Goal: Task Accomplishment & Management: Use online tool/utility

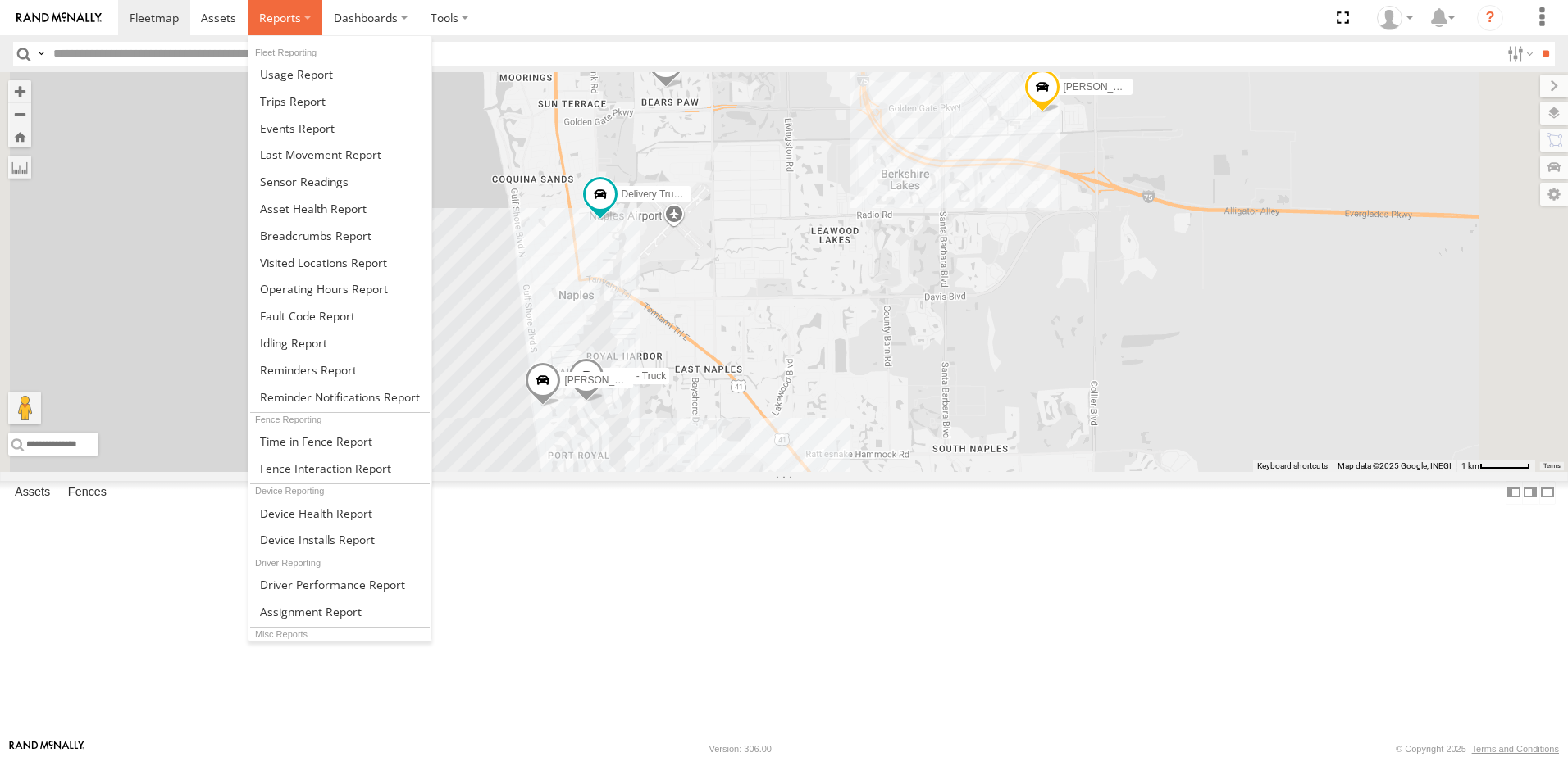
click at [281, 28] on label at bounding box center [285, 18] width 74 height 35
click at [309, 97] on span at bounding box center [293, 102] width 66 height 16
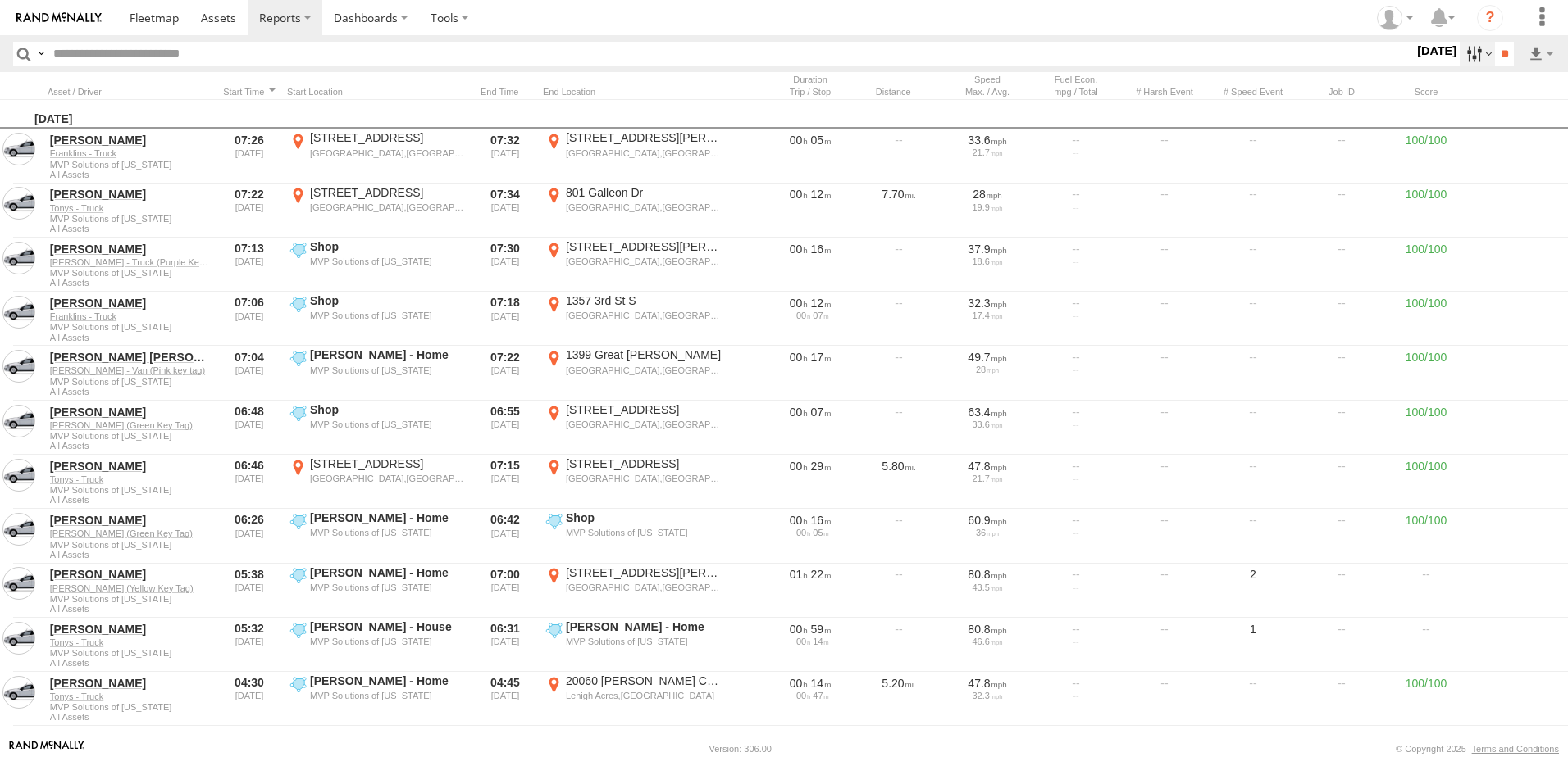
click at [1475, 53] on label at bounding box center [1477, 53] width 35 height 24
click at [0, 0] on label at bounding box center [0, 0] width 0 height 0
click at [1508, 49] on input "**" at bounding box center [1505, 53] width 19 height 24
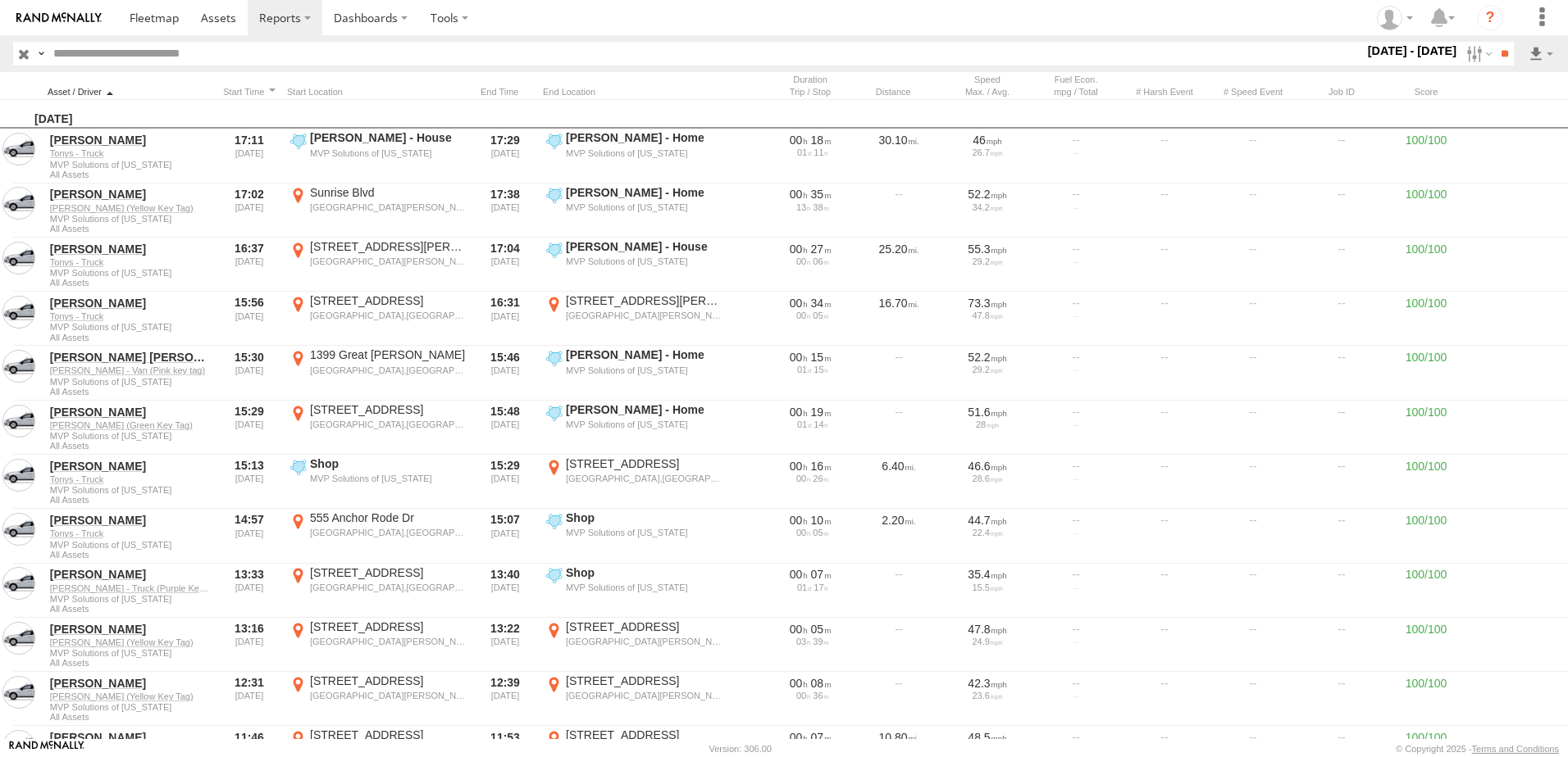
click at [108, 88] on div at bounding box center [129, 91] width 164 height 11
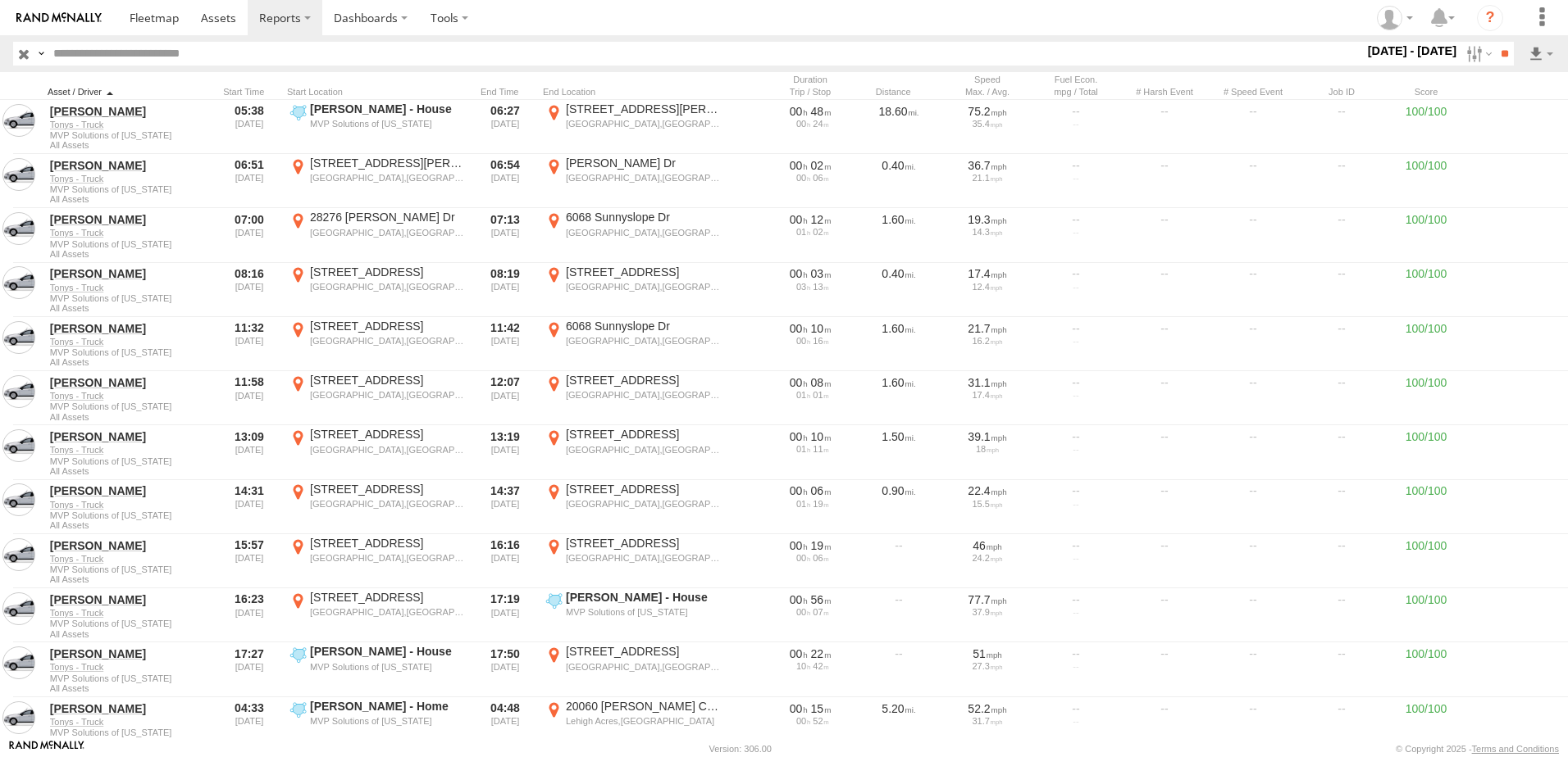
click at [116, 89] on div at bounding box center [129, 91] width 164 height 11
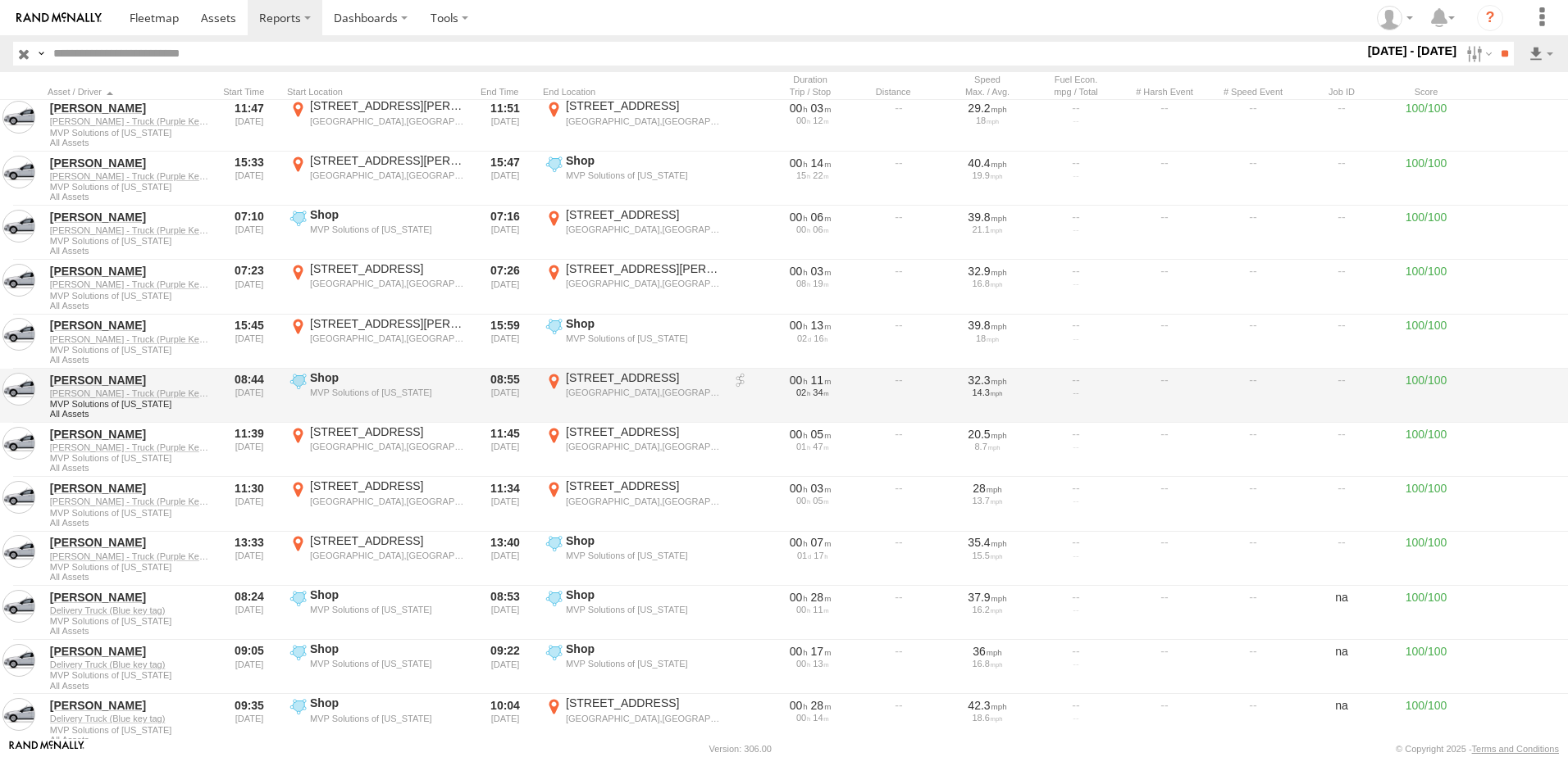
scroll to position [574, 0]
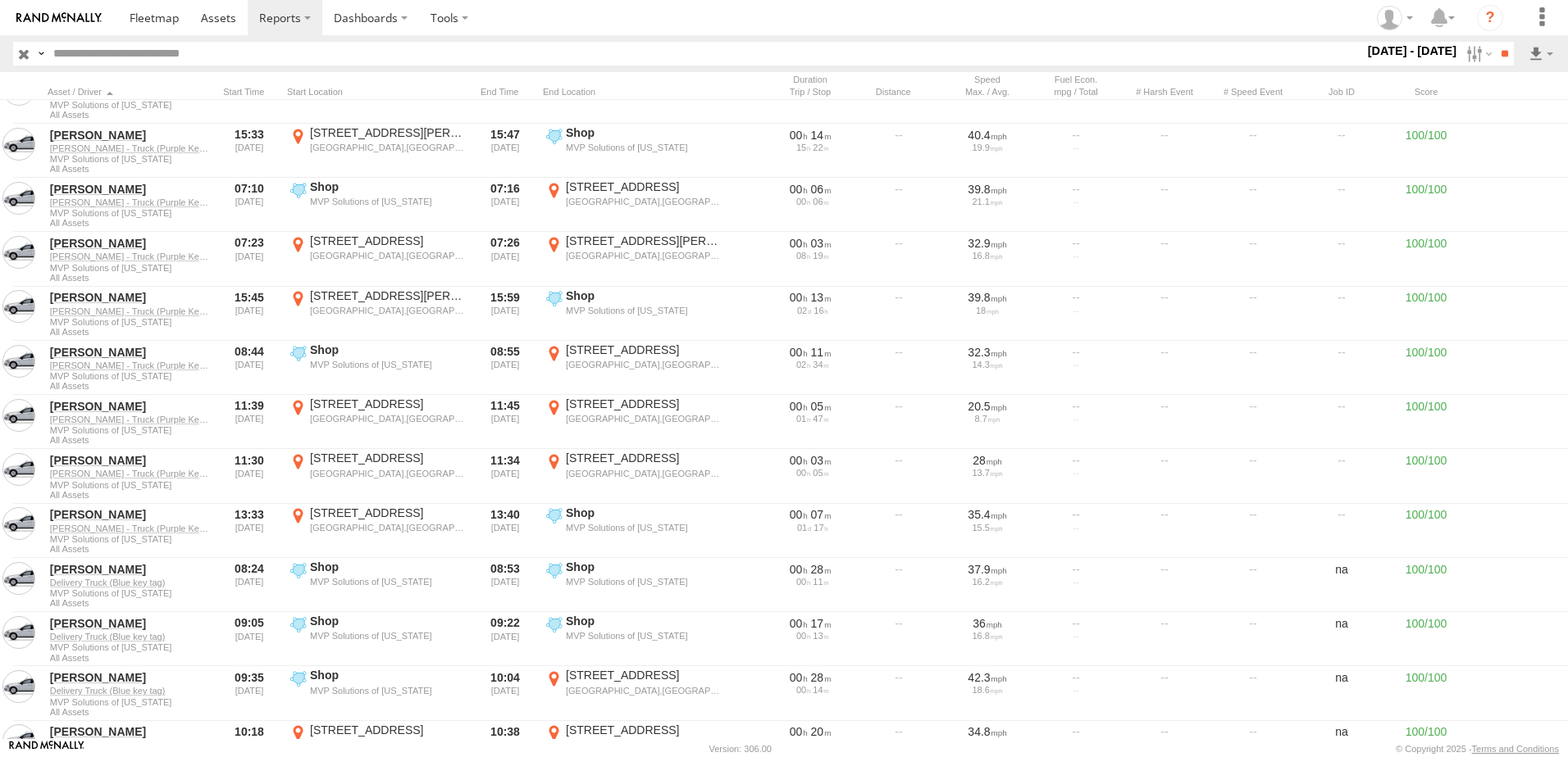
drag, startPoint x: 674, startPoint y: 18, endPoint x: 663, endPoint y: 20, distance: 11.2
click at [663, 20] on section at bounding box center [841, 18] width 1445 height 35
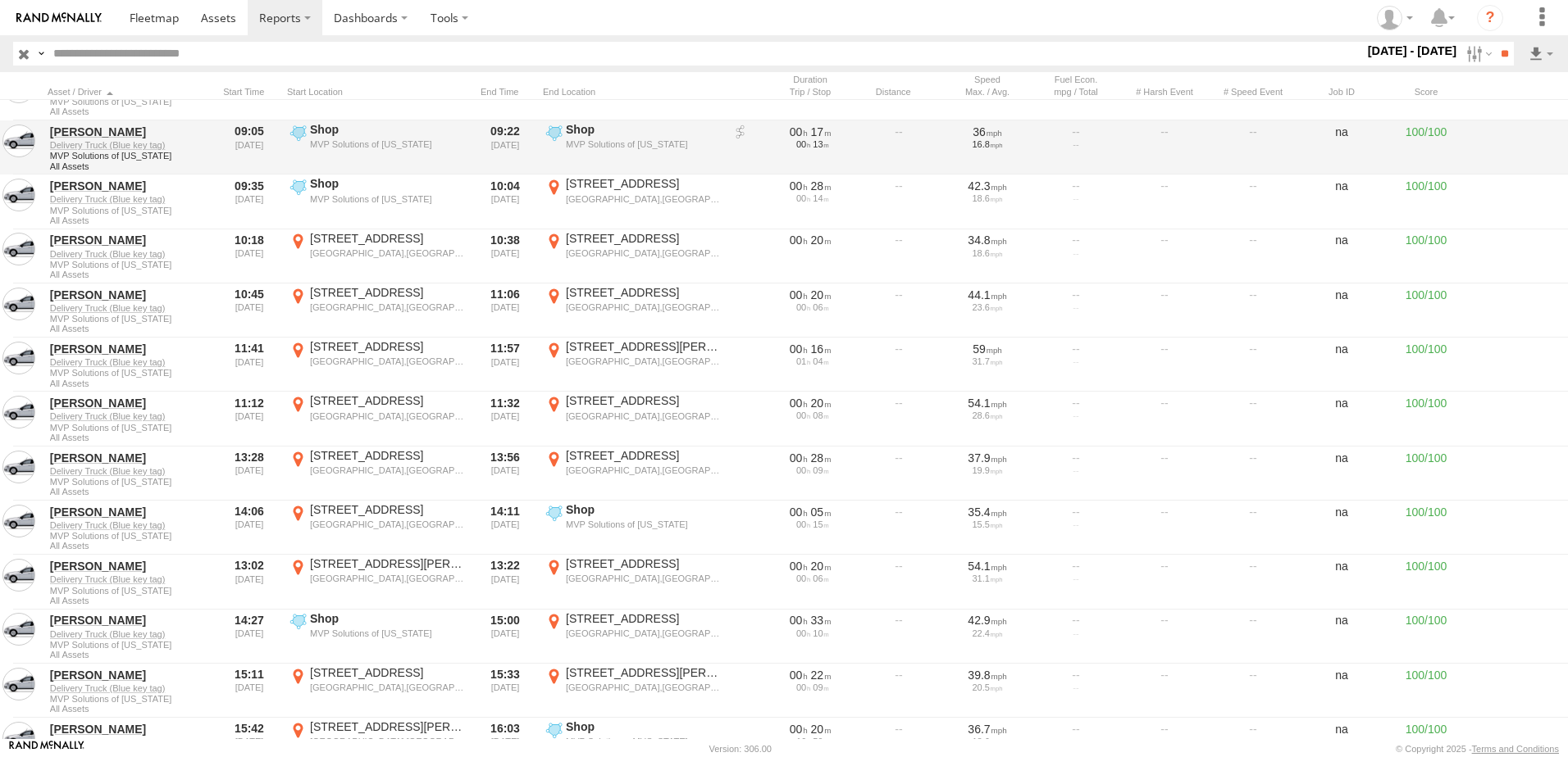
scroll to position [984, 0]
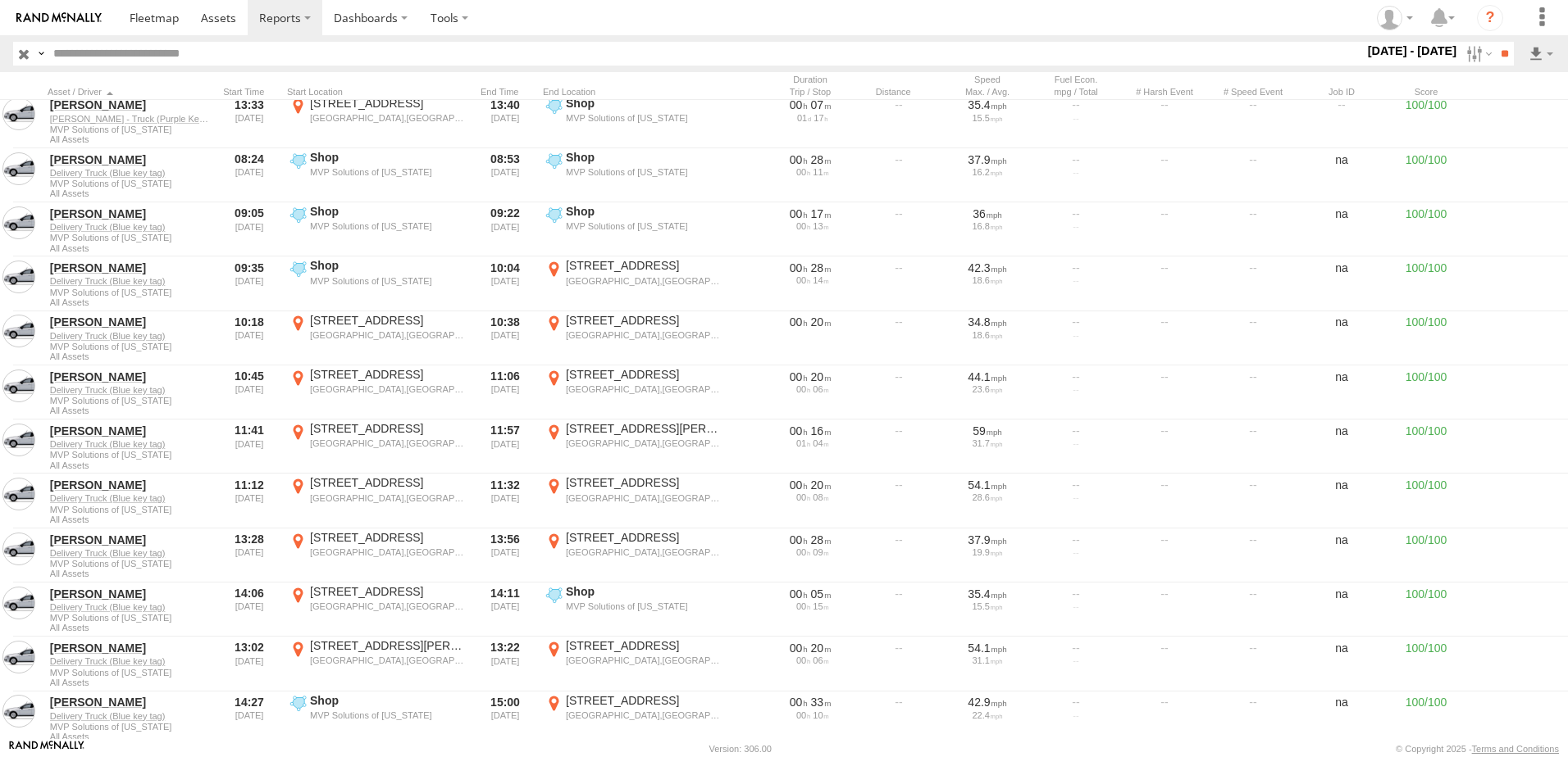
click at [672, 21] on section at bounding box center [841, 18] width 1445 height 35
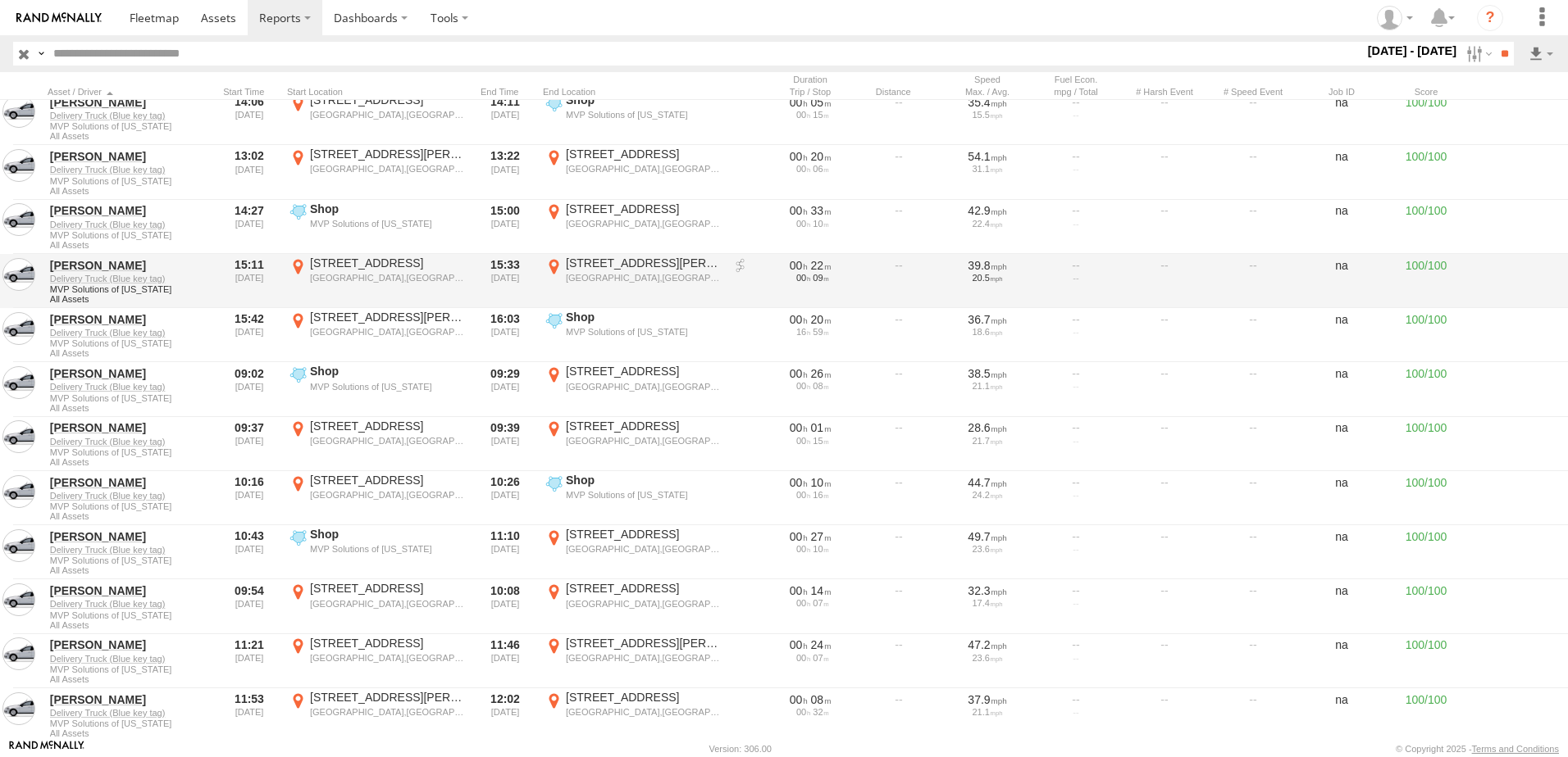
scroll to position [1558, 0]
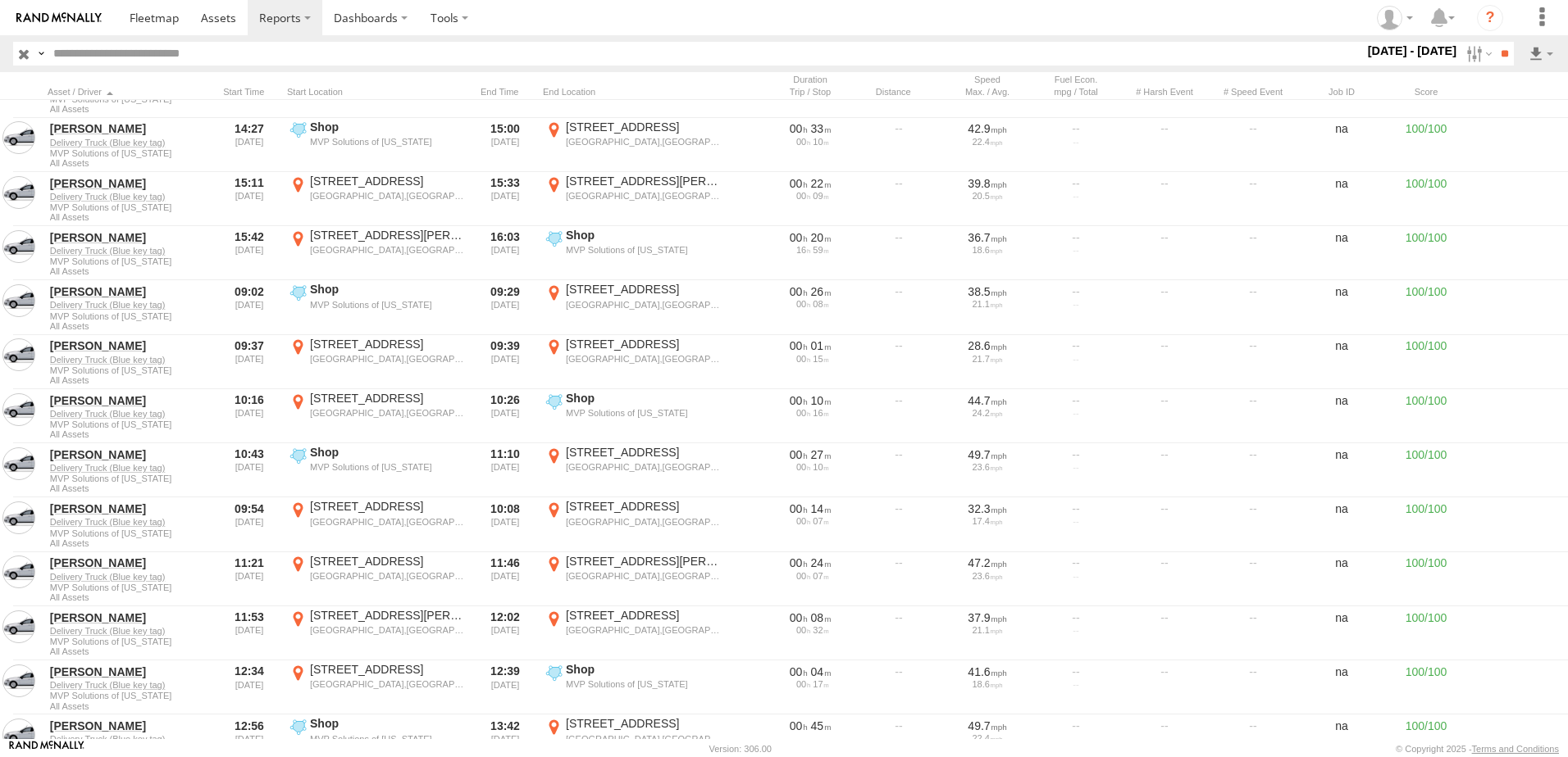
click at [554, 17] on section at bounding box center [841, 18] width 1445 height 35
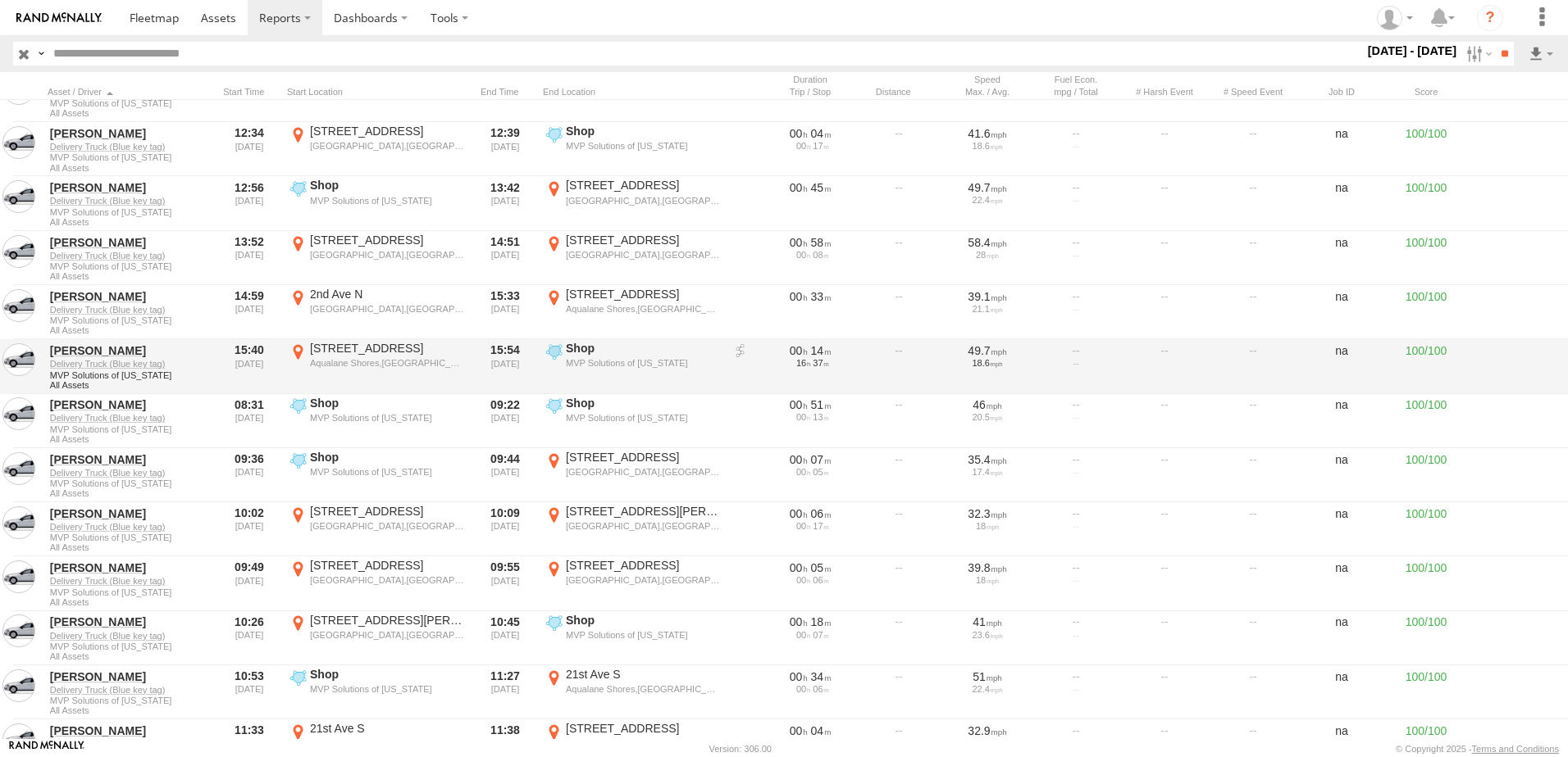
scroll to position [2132, 0]
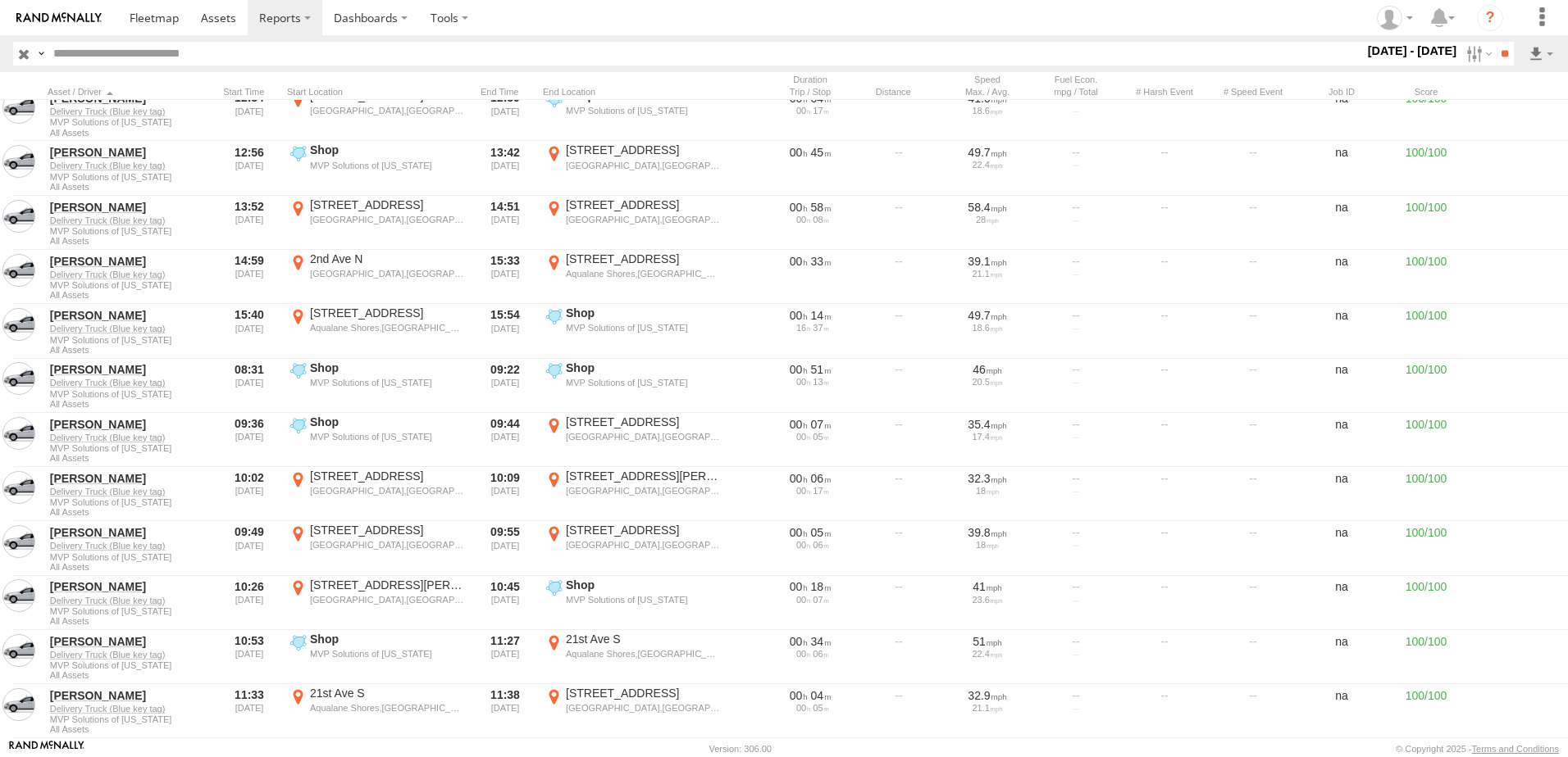
click at [543, 36] on header "Search Query Asset ID Asset Label Registration Manufacturer Model VIN Job ID" at bounding box center [784, 53] width 1568 height 37
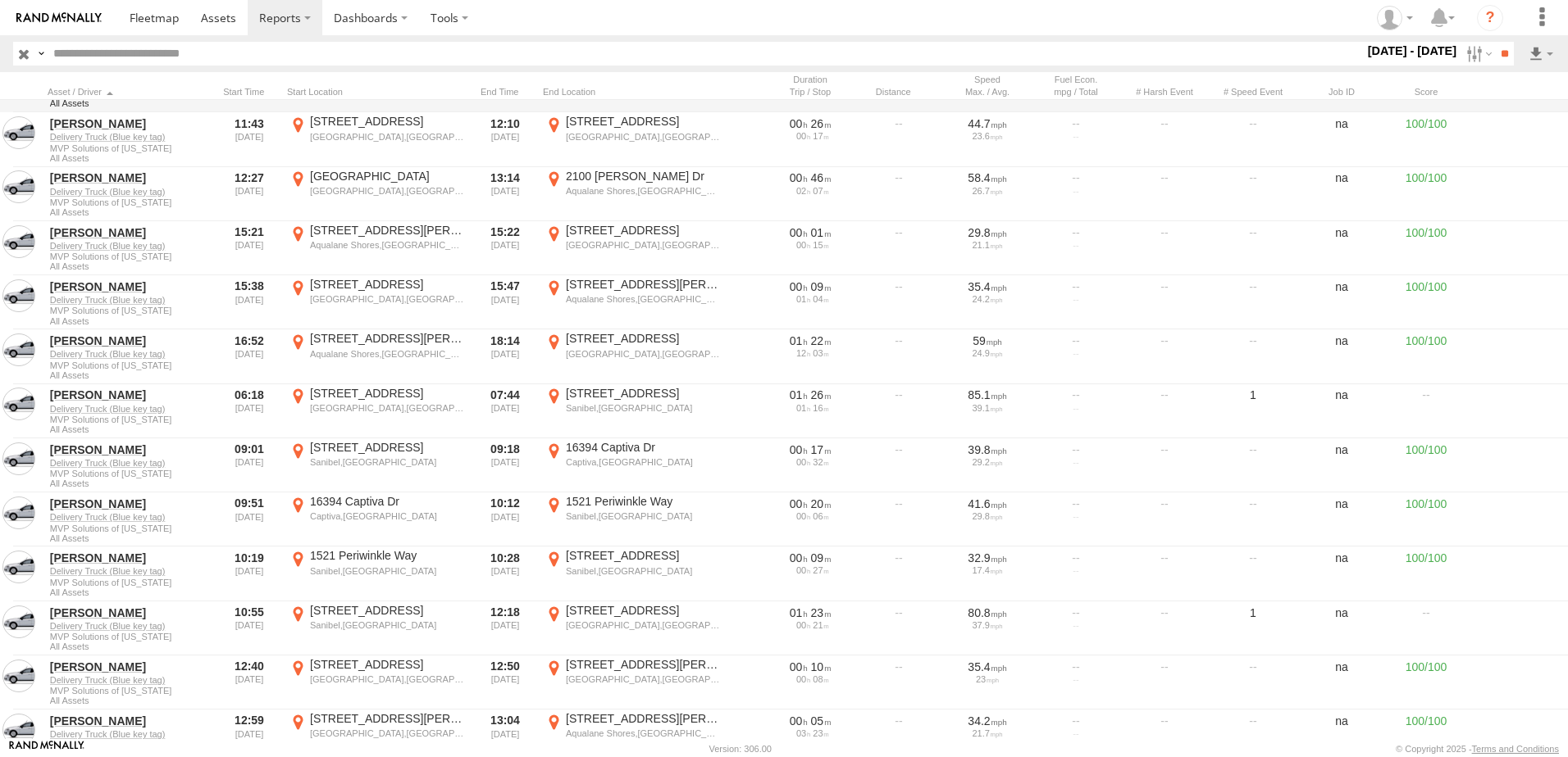
scroll to position [2705, 0]
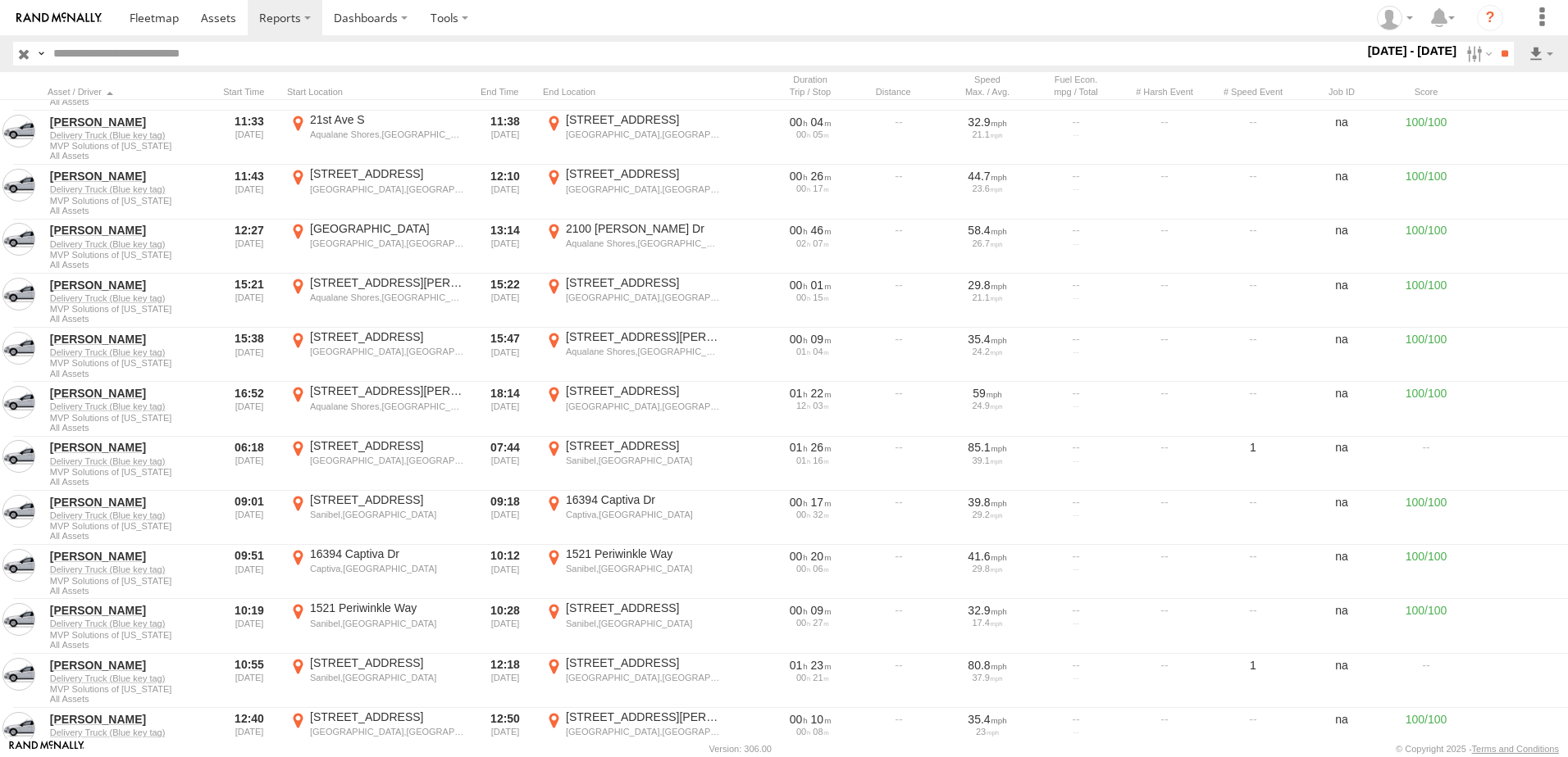
drag, startPoint x: 847, startPoint y: 26, endPoint x: 648, endPoint y: 6, distance: 200.0
click at [647, 9] on section at bounding box center [841, 18] width 1445 height 35
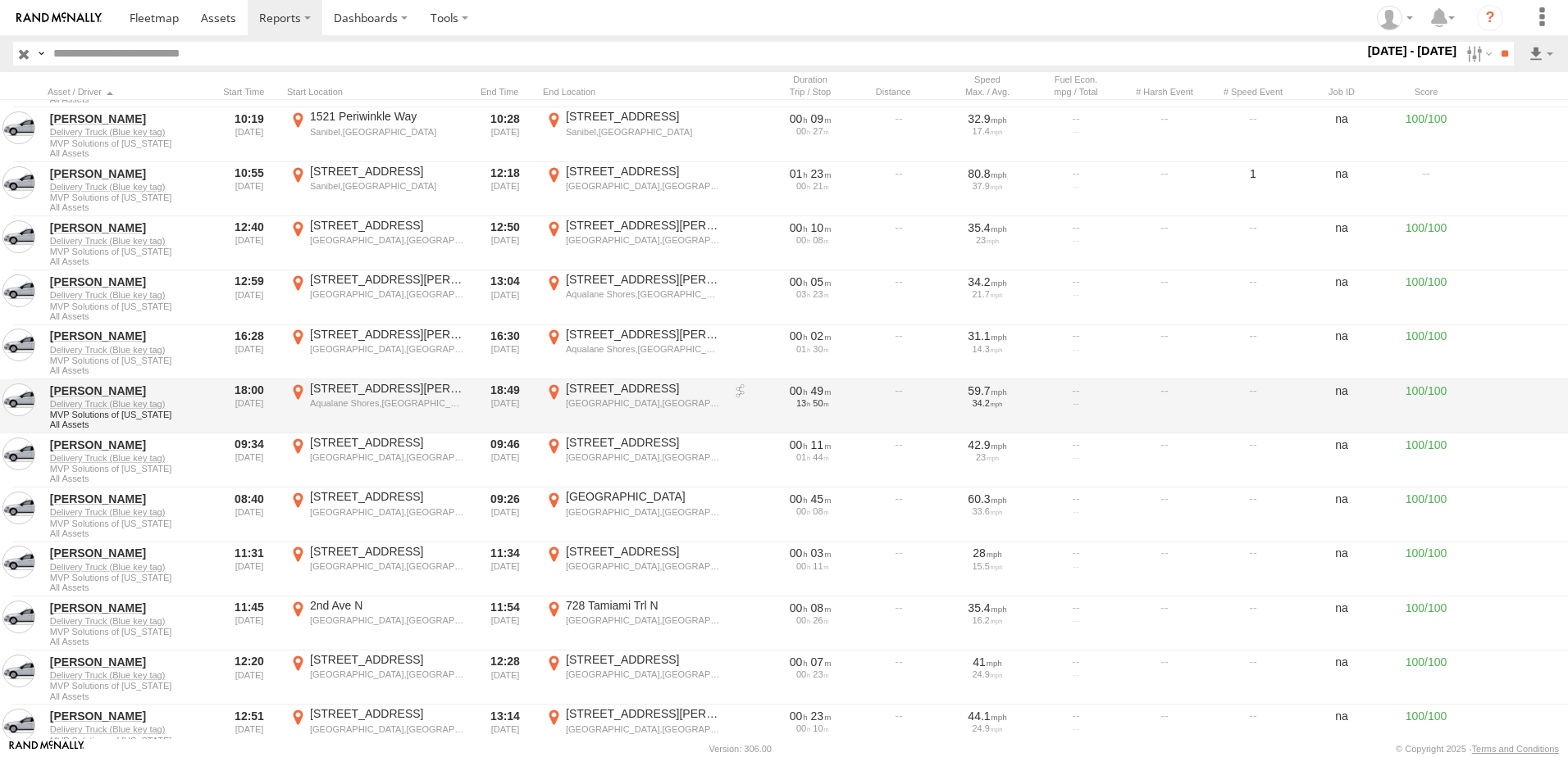
scroll to position [3279, 0]
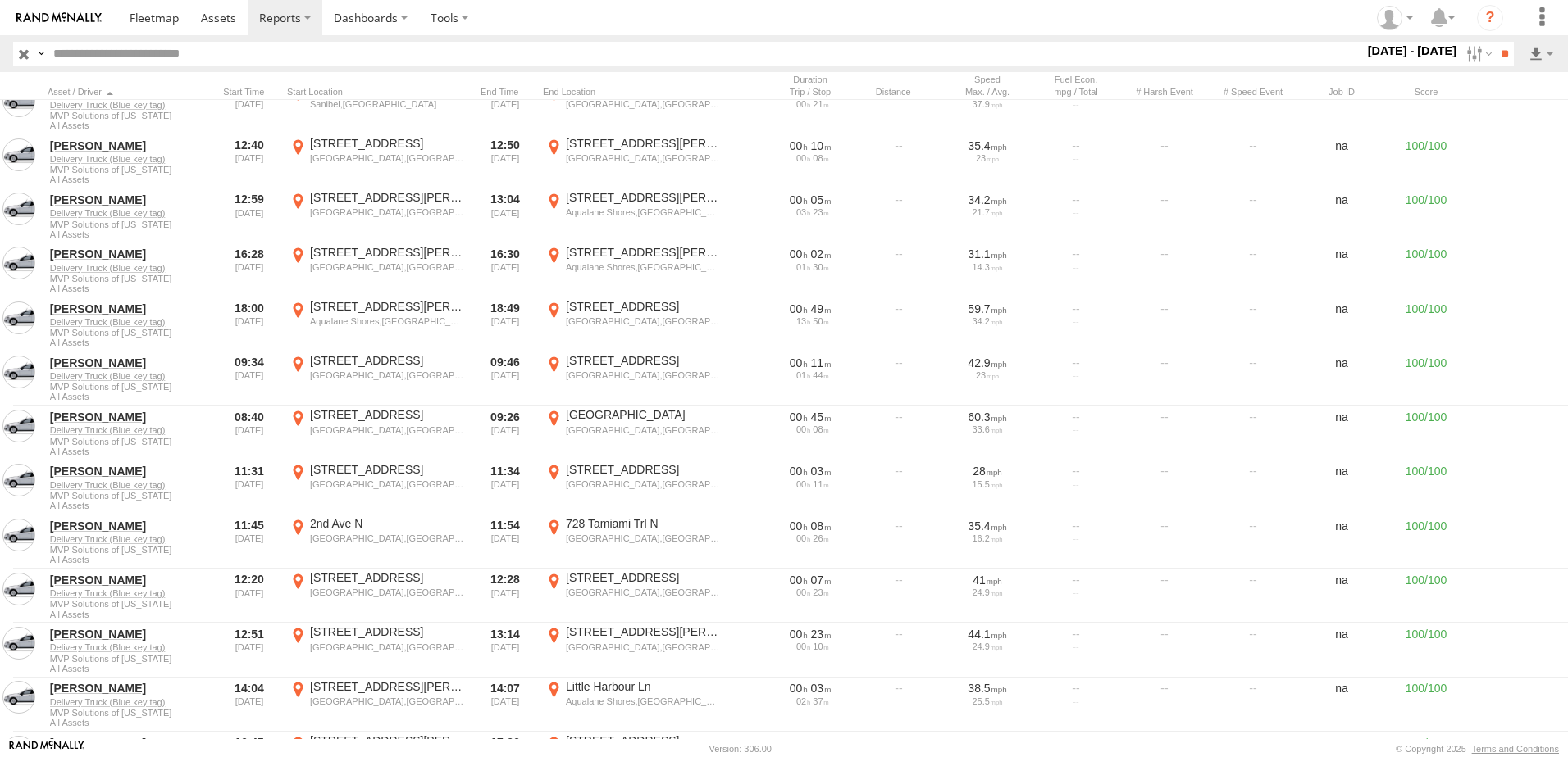
click at [1019, 20] on section at bounding box center [841, 18] width 1445 height 35
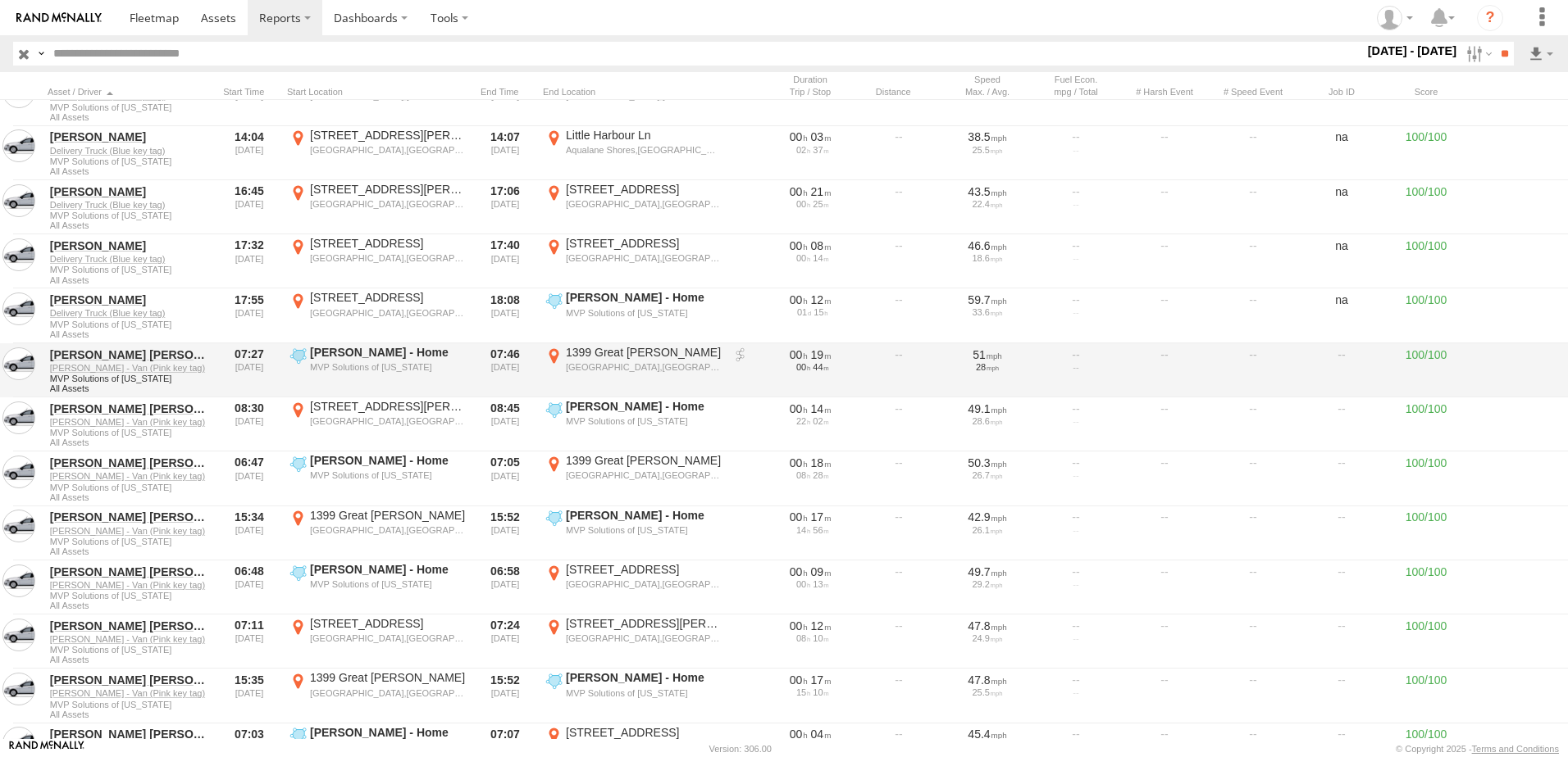
scroll to position [3852, 0]
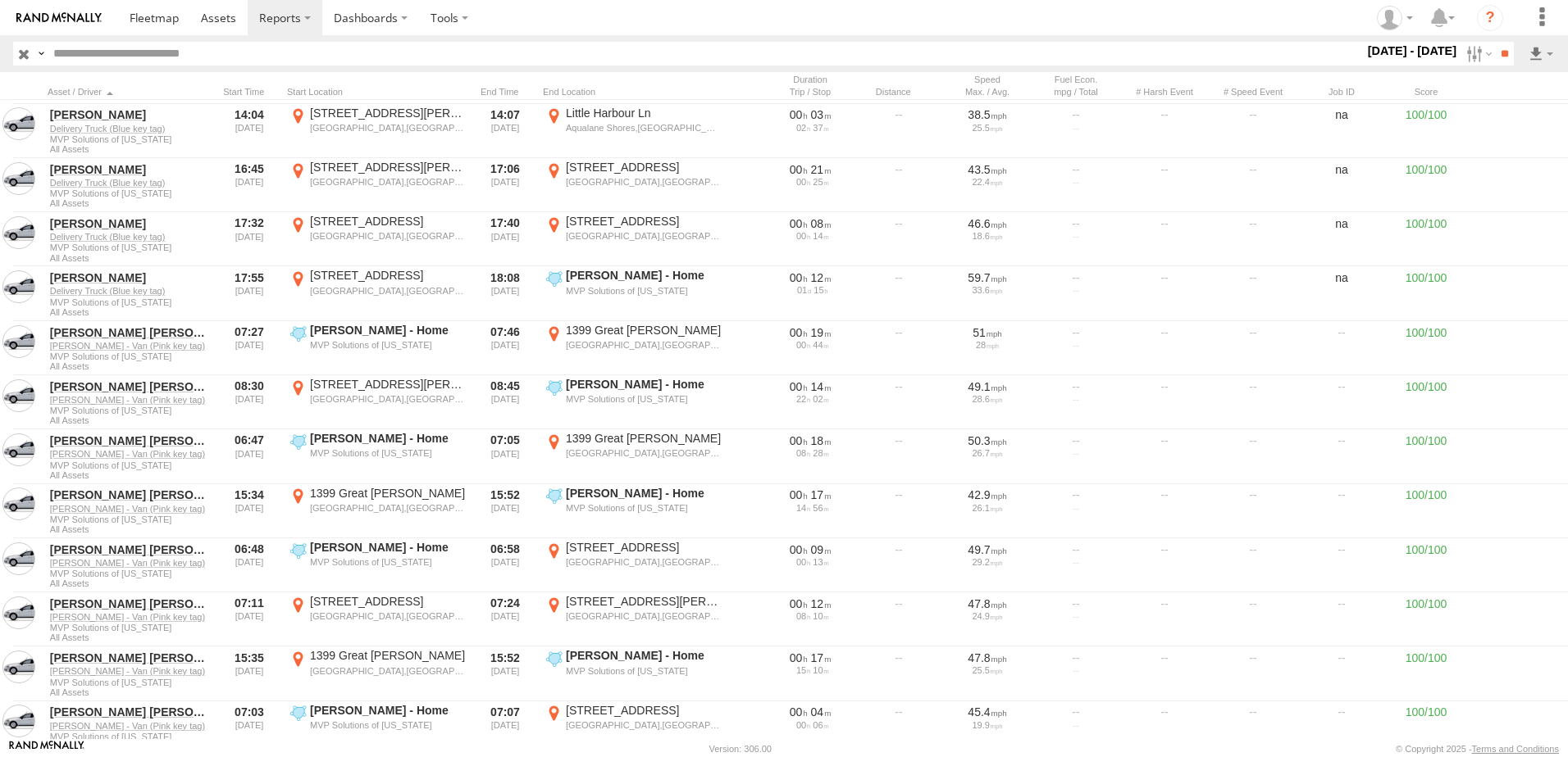
drag, startPoint x: 809, startPoint y: 43, endPoint x: 811, endPoint y: 30, distance: 13.2
click at [810, 38] on header "Search Query Asset ID Asset Label Registration Manufacturer Model VIN Job ID" at bounding box center [784, 53] width 1568 height 37
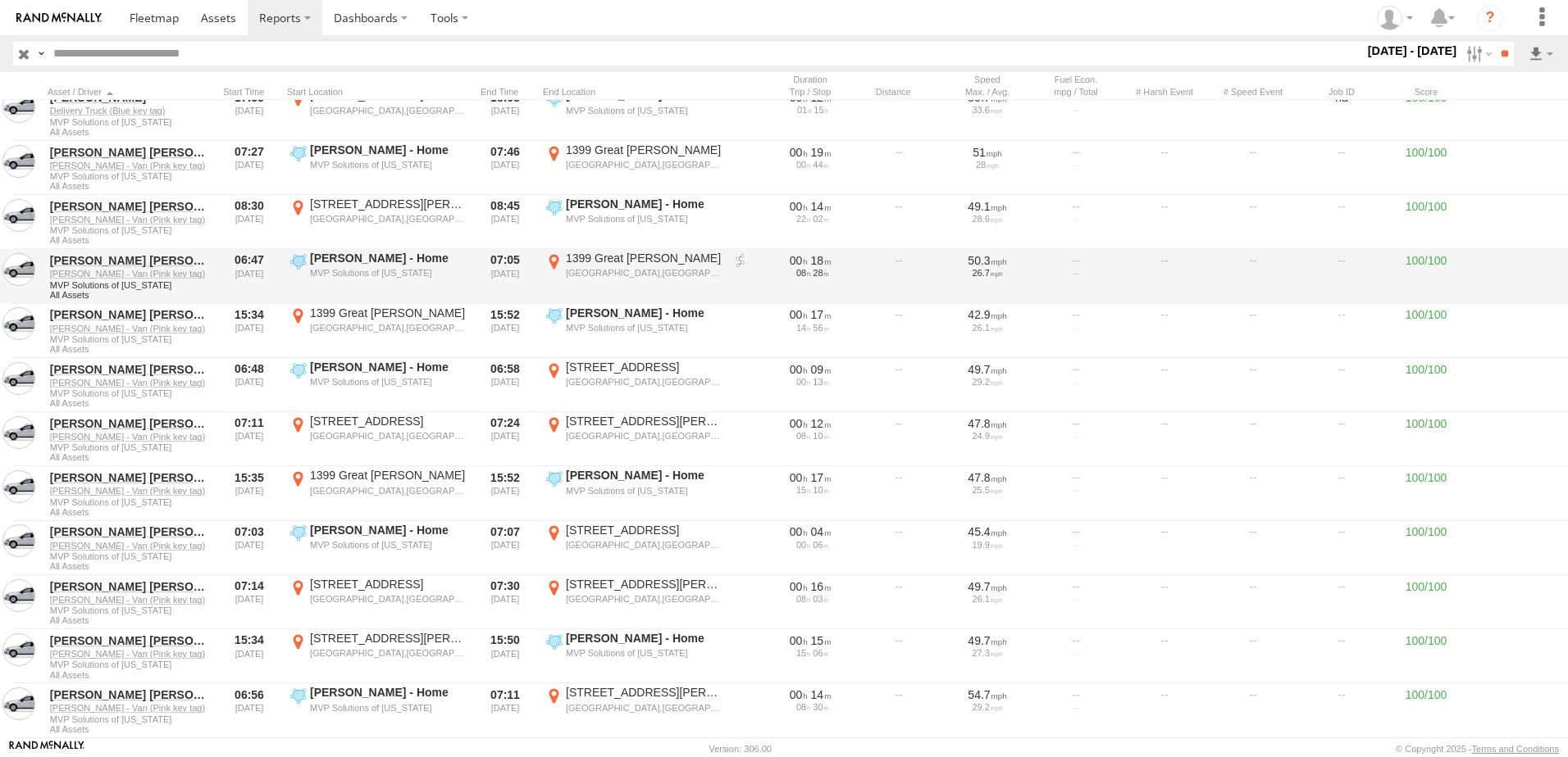
scroll to position [4016, 0]
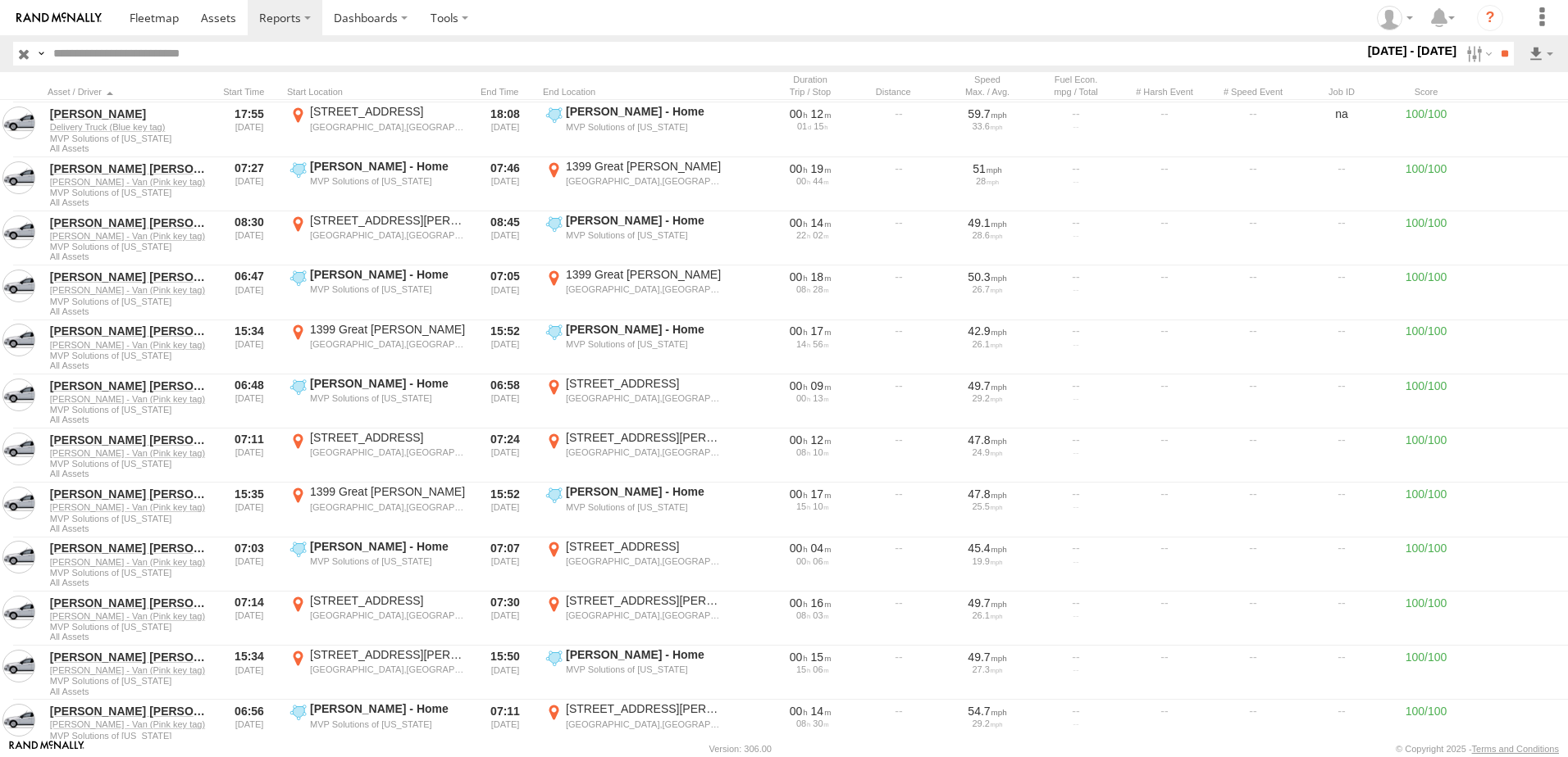
click at [823, 26] on section at bounding box center [841, 18] width 1445 height 35
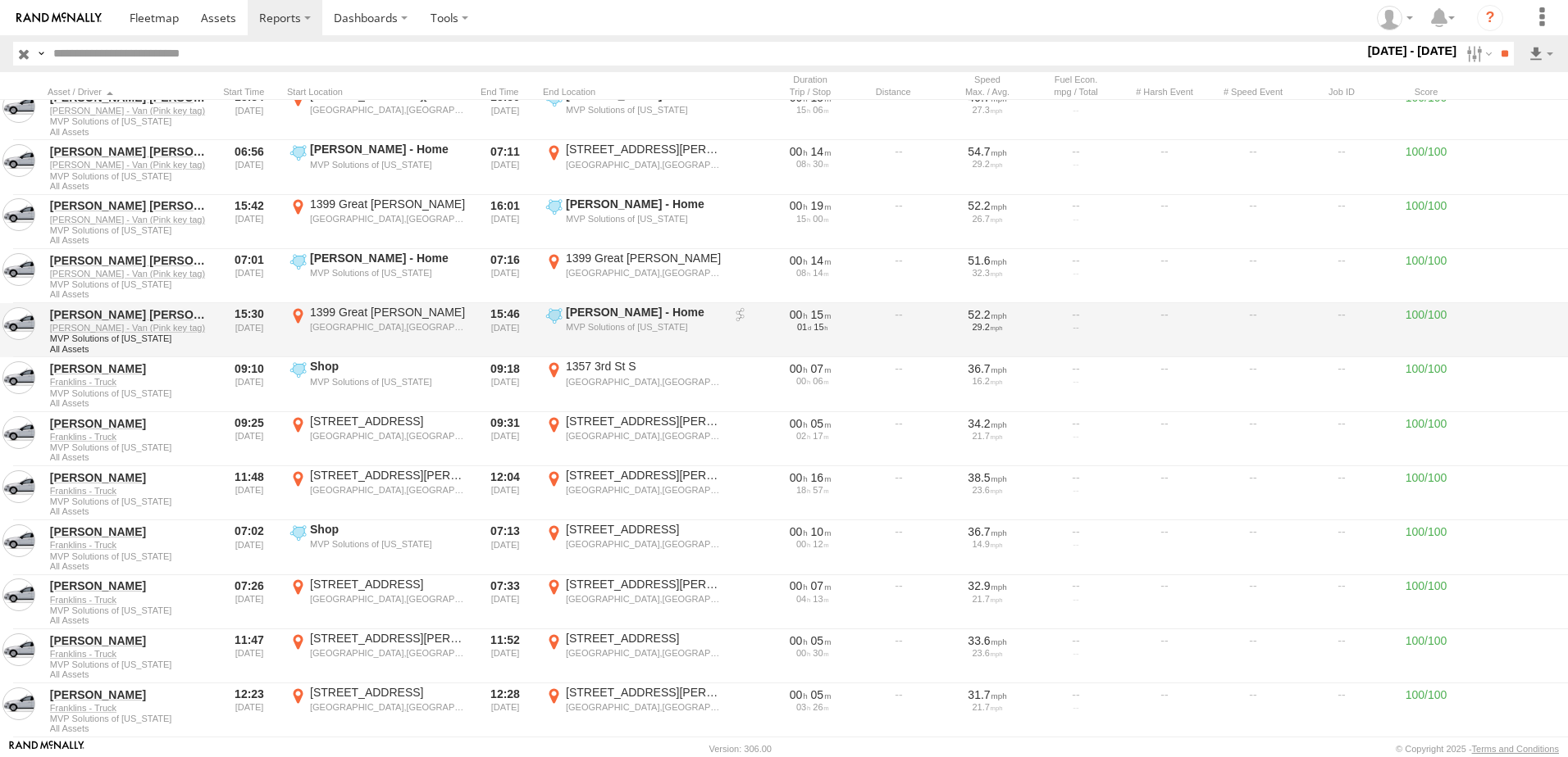
scroll to position [4590, 0]
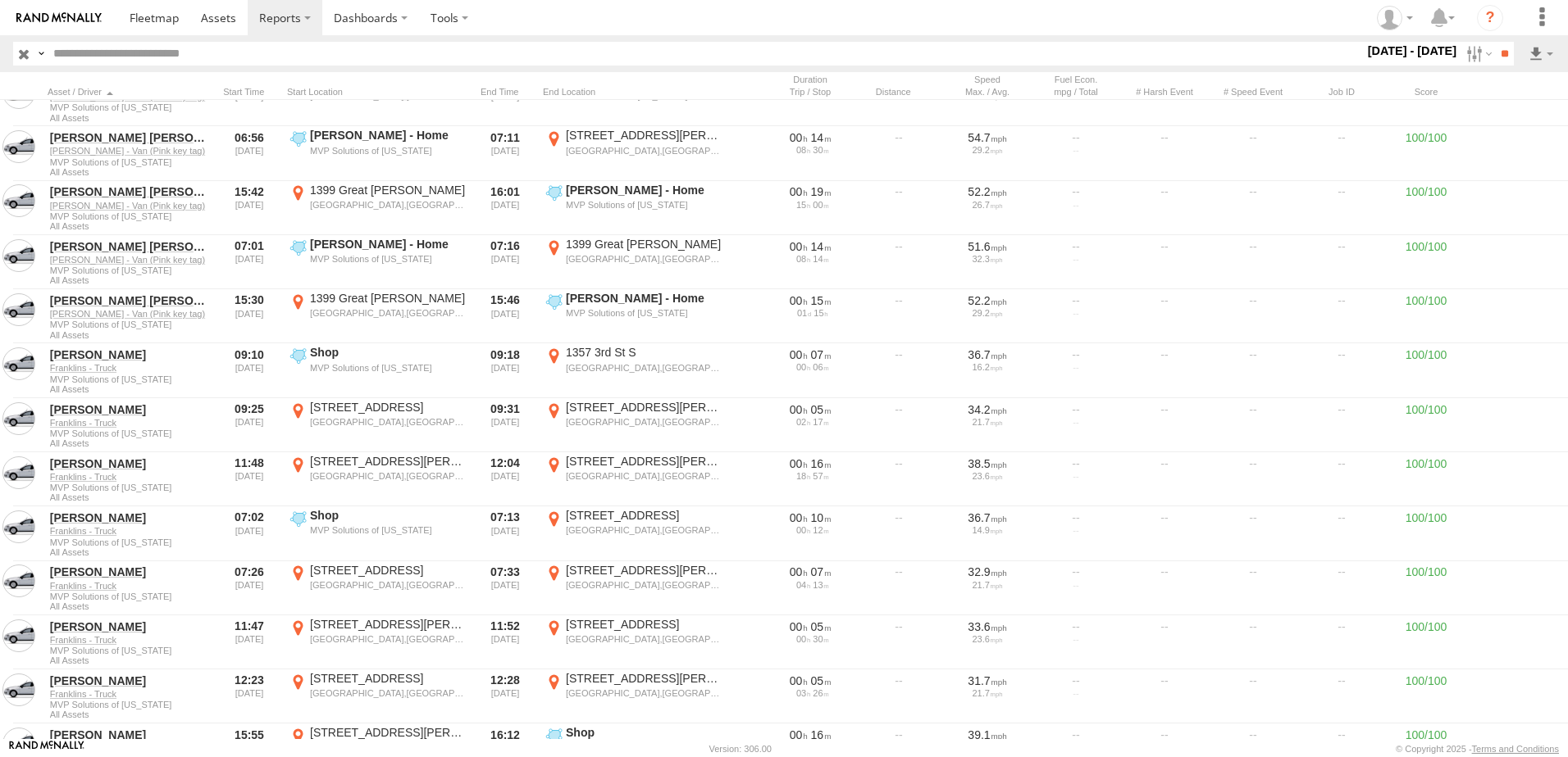
click at [803, 32] on section at bounding box center [841, 18] width 1445 height 35
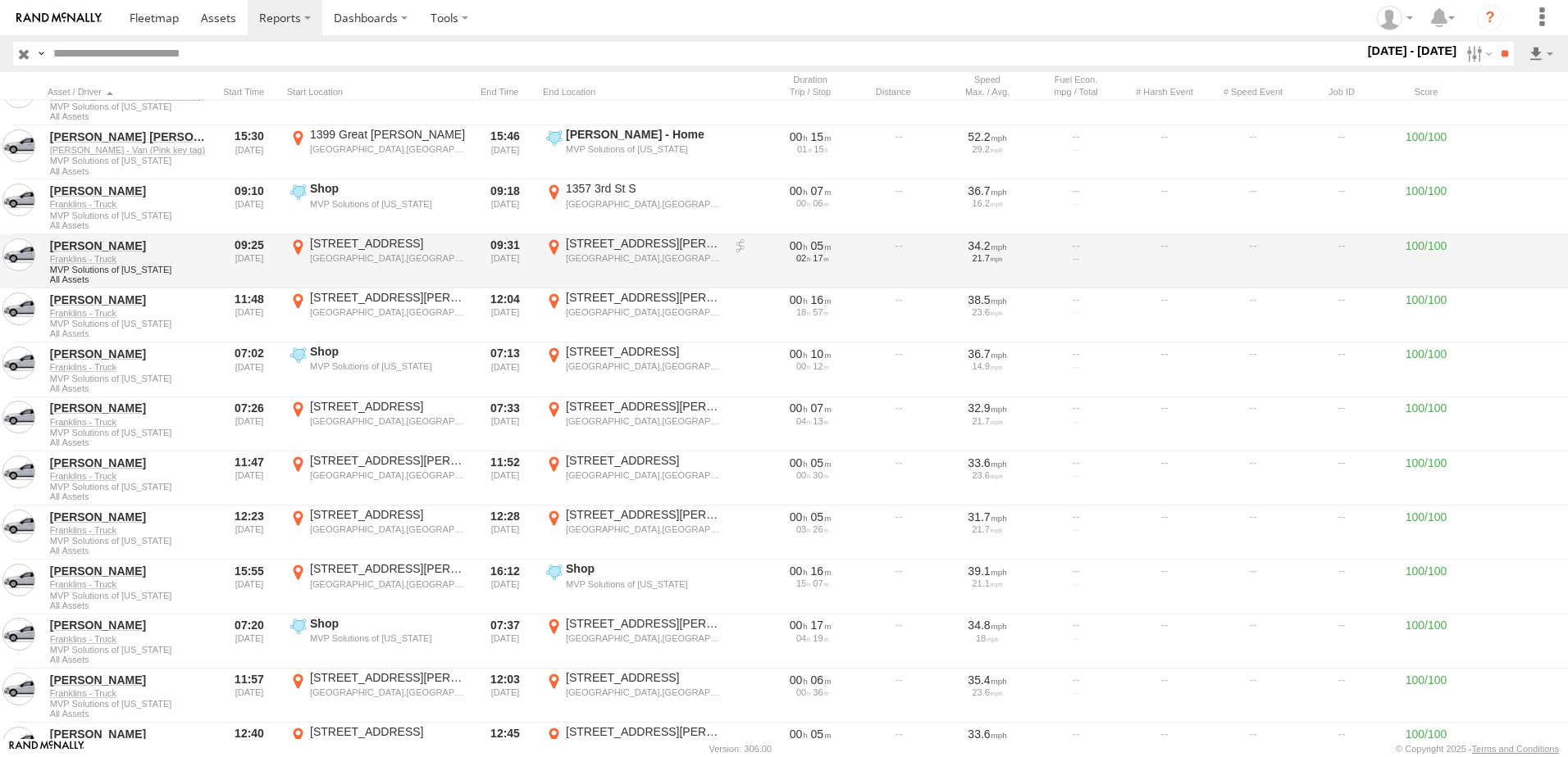
scroll to position [4836, 0]
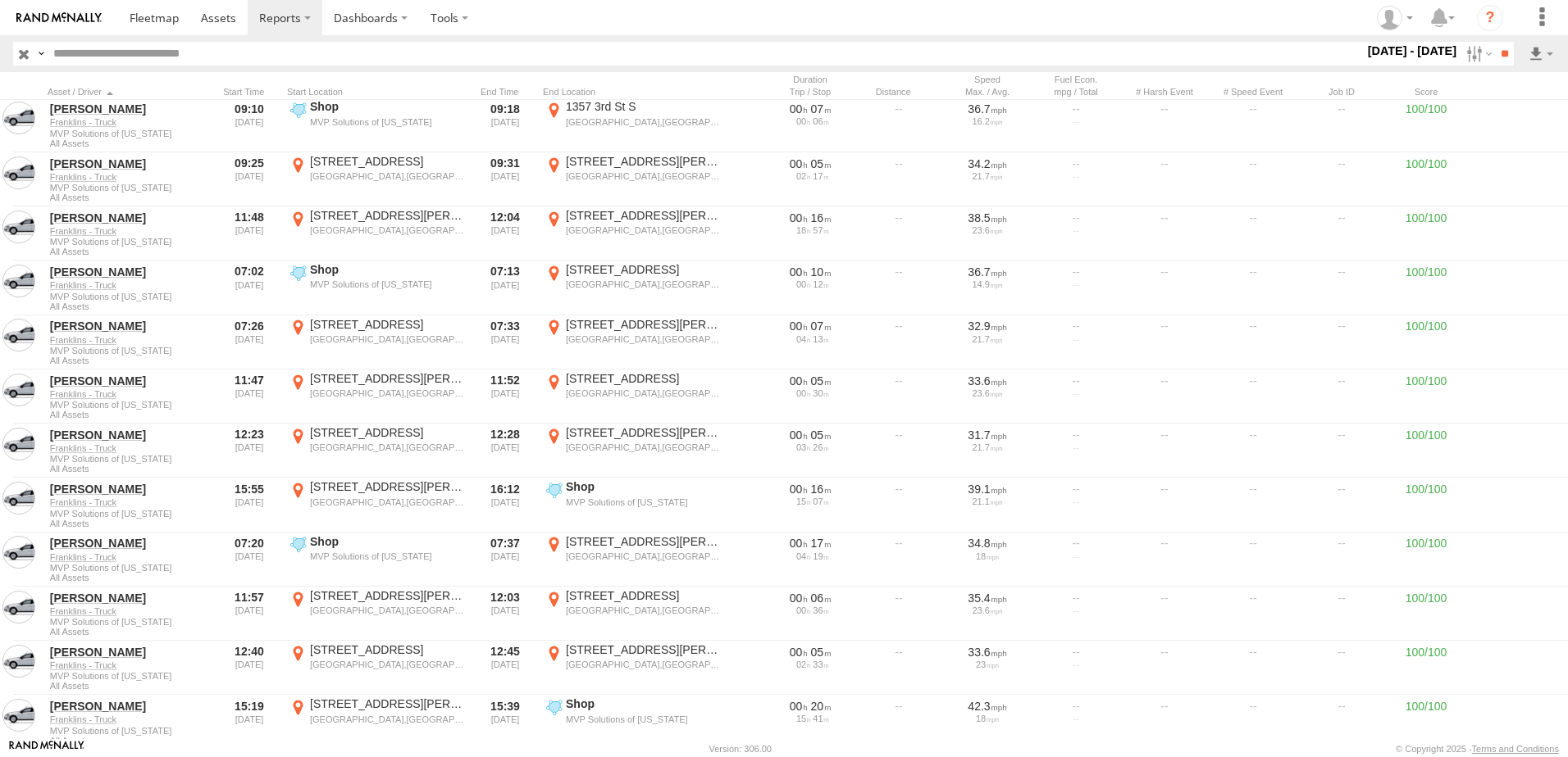
click at [656, 12] on section at bounding box center [841, 18] width 1445 height 35
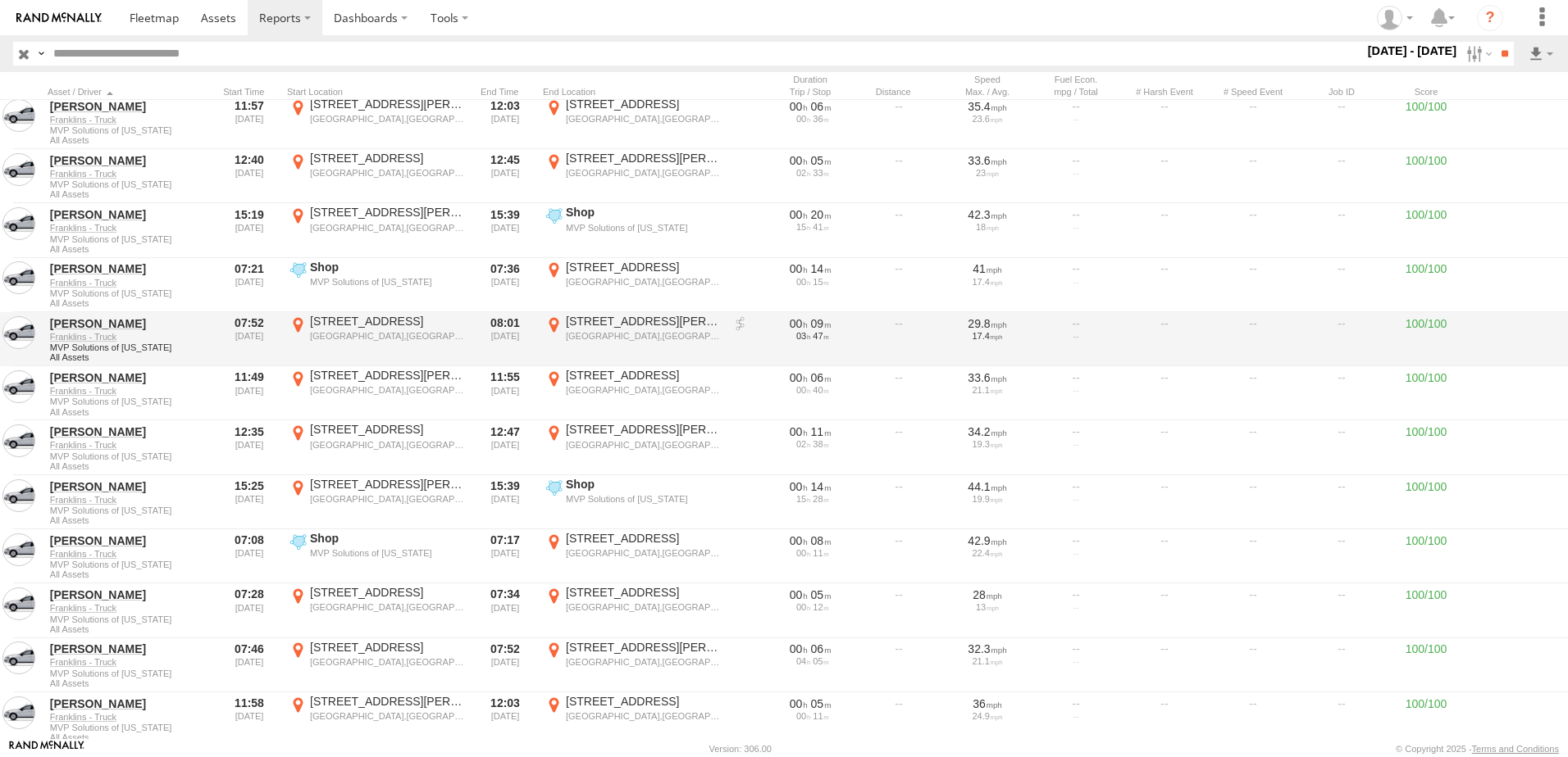
scroll to position [5410, 0]
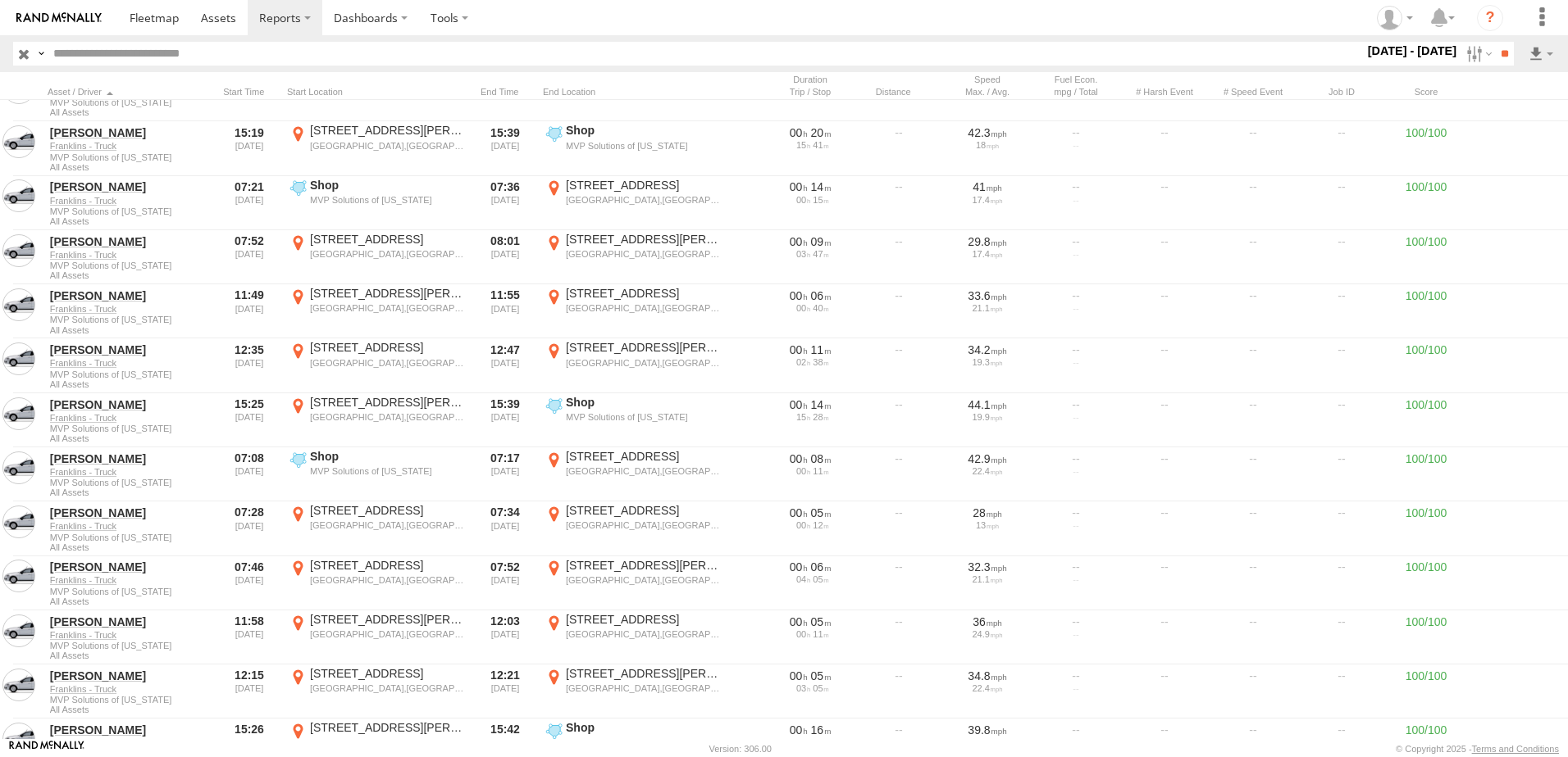
click at [645, 21] on section at bounding box center [841, 18] width 1445 height 35
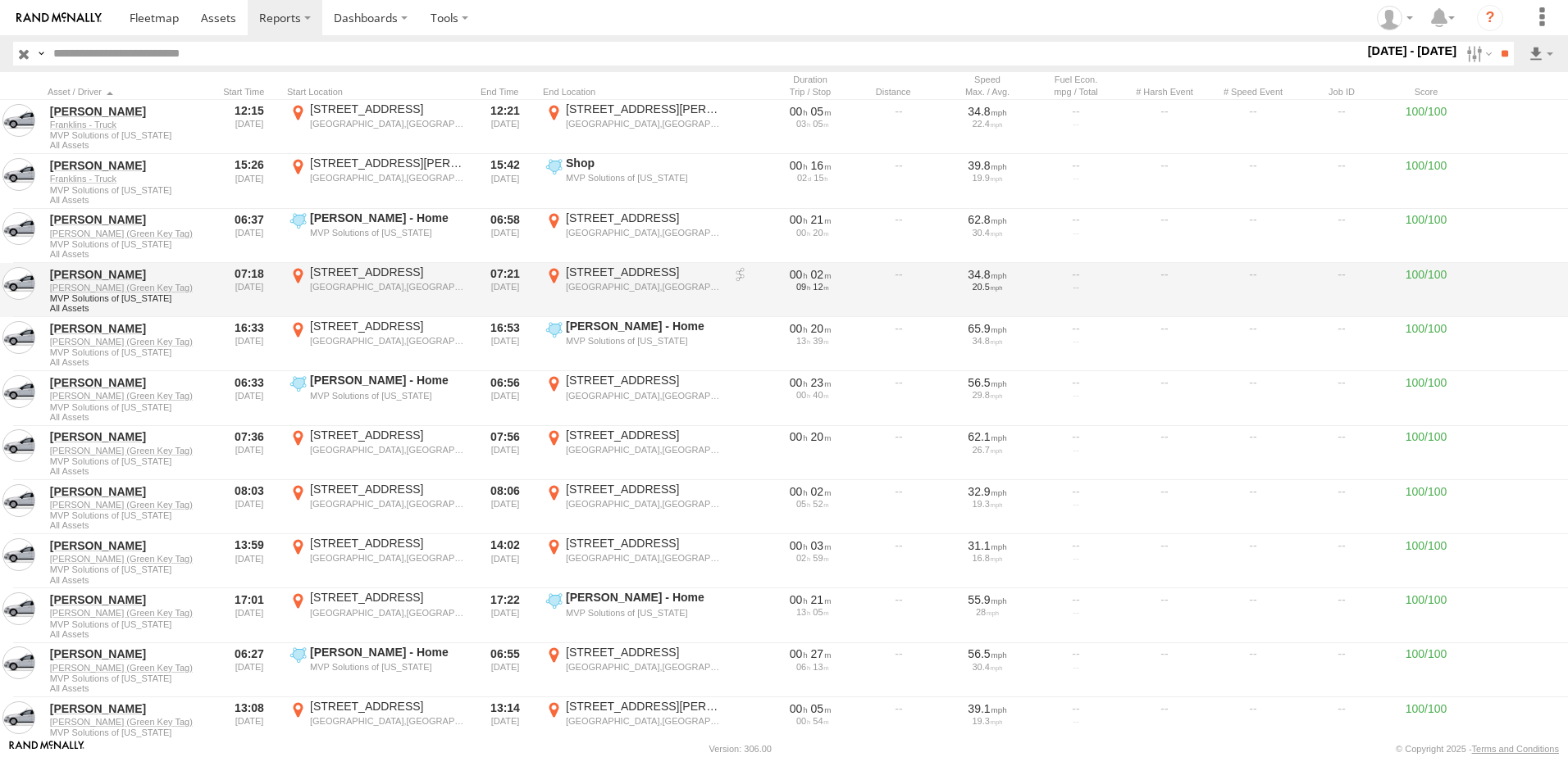
scroll to position [5984, 0]
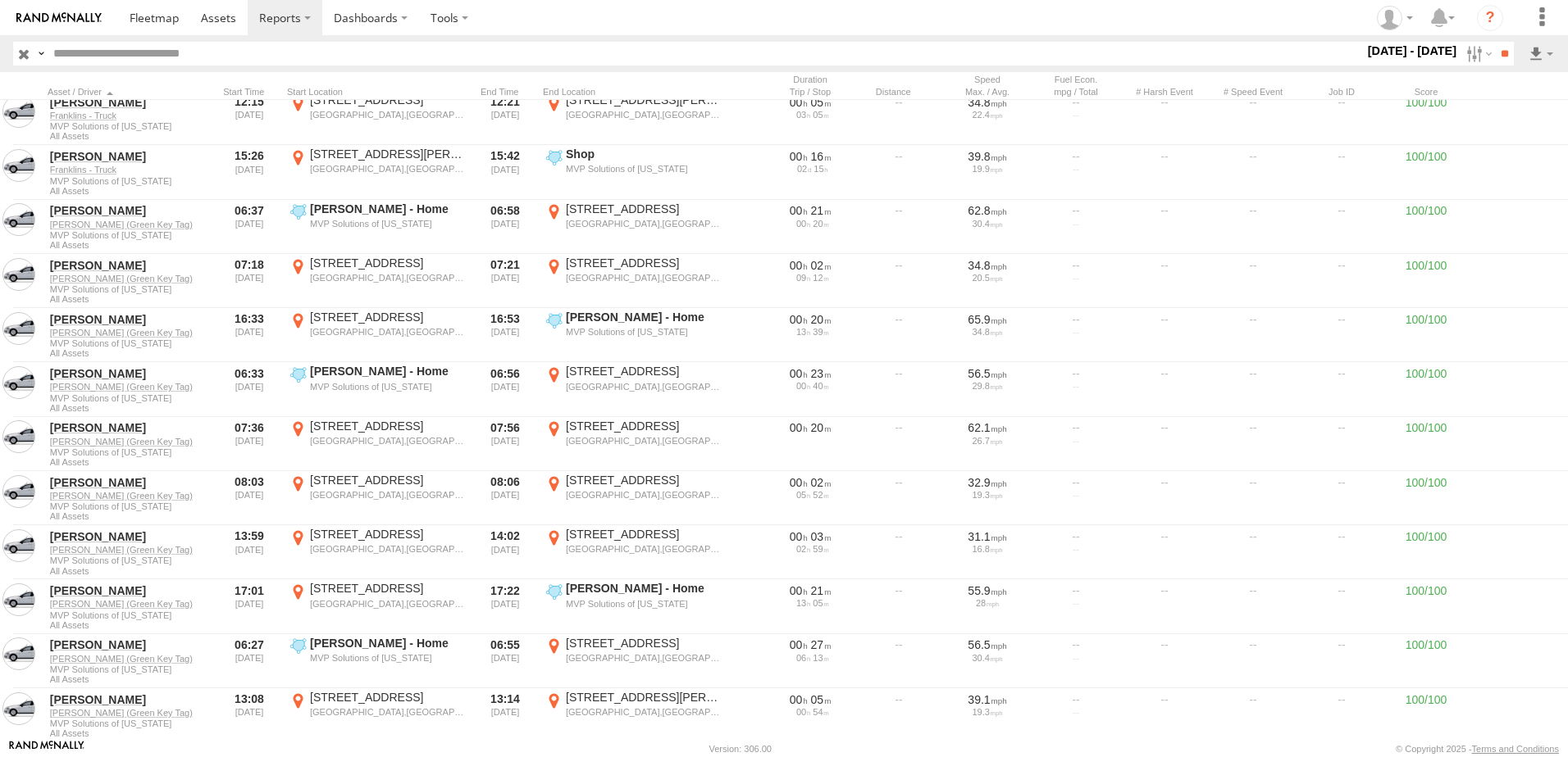
click at [490, 24] on section at bounding box center [841, 18] width 1445 height 35
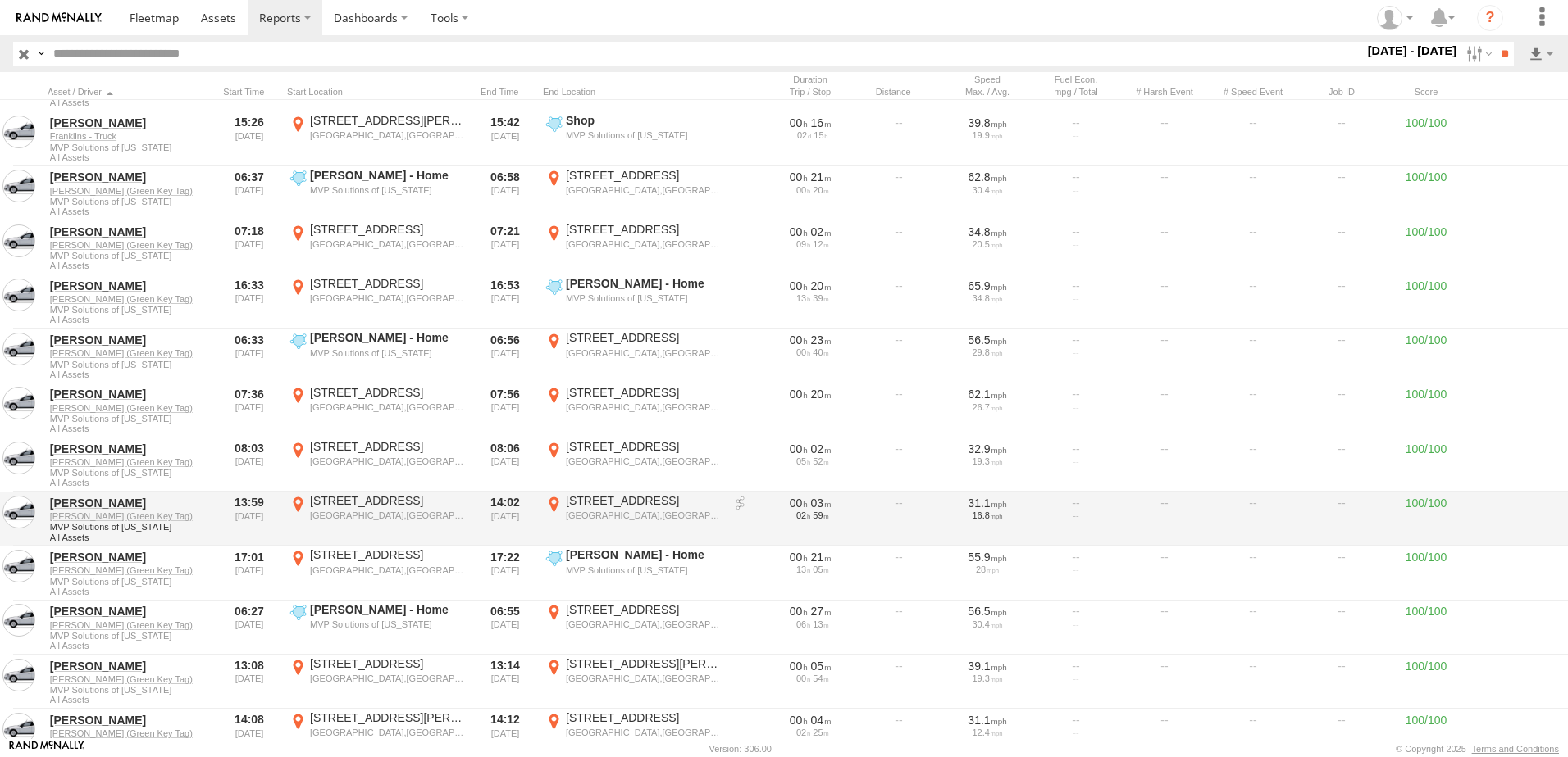
scroll to position [6066, 0]
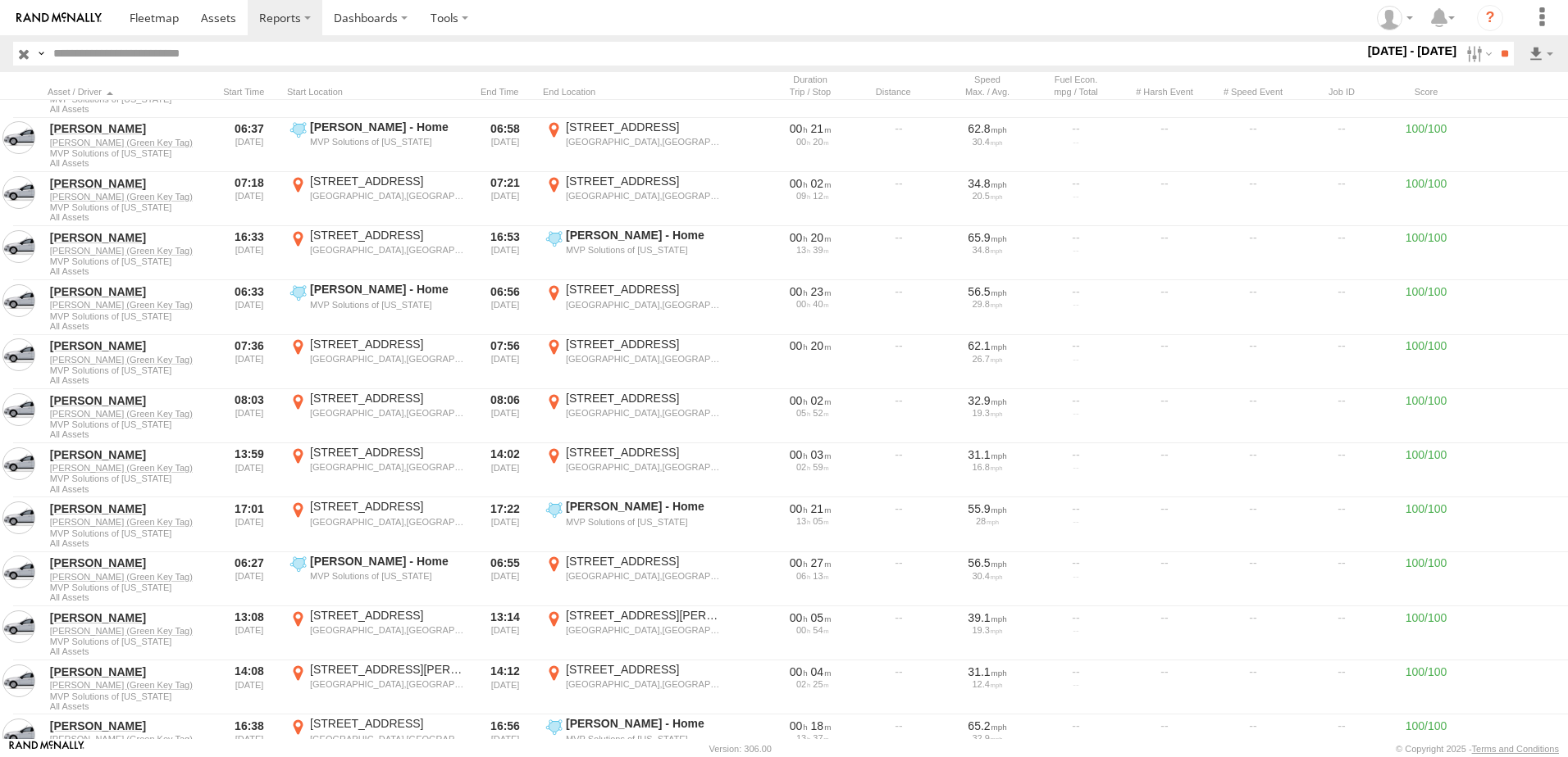
click at [716, 16] on section at bounding box center [841, 18] width 1445 height 35
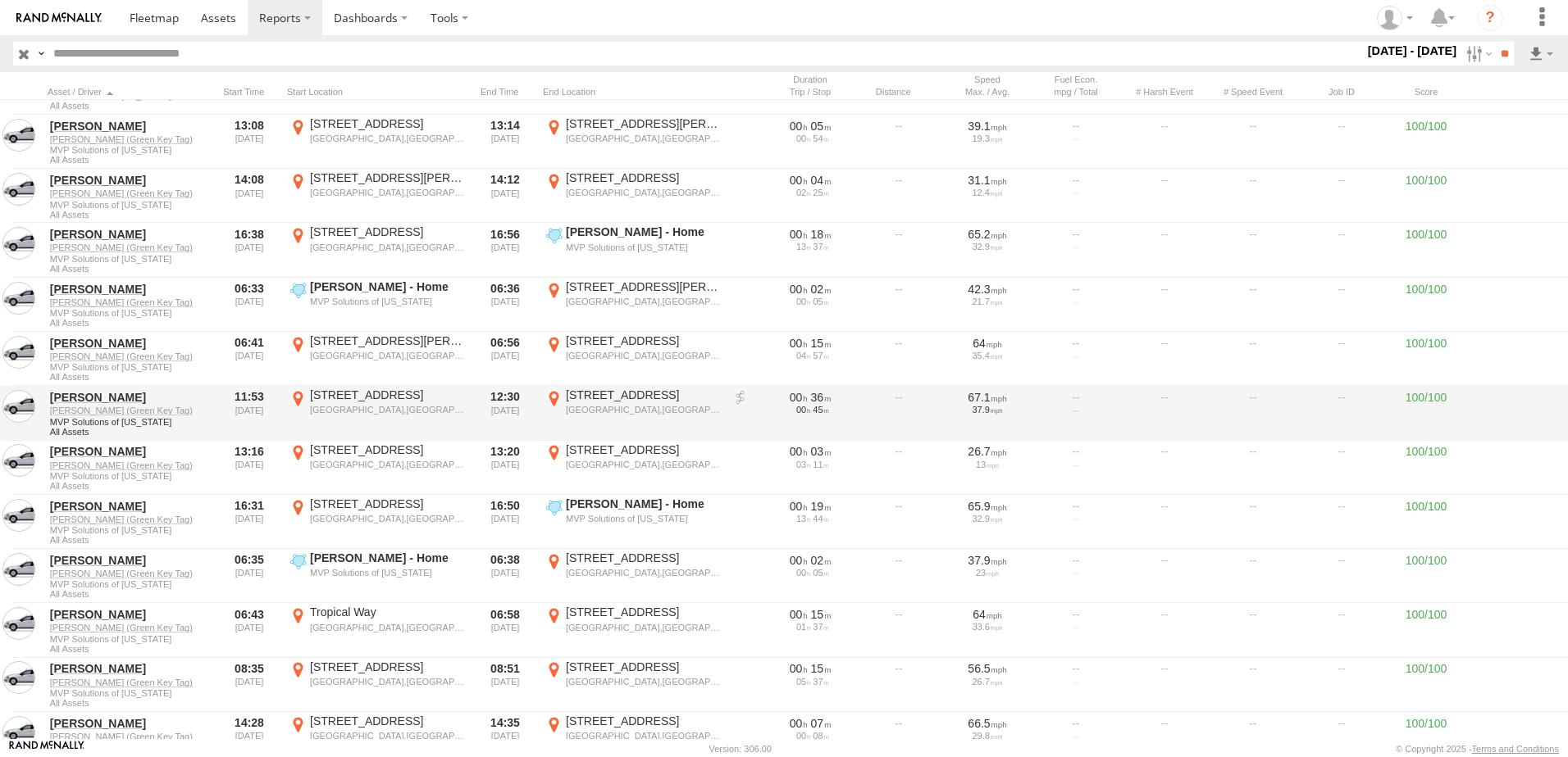
scroll to position [6640, 0]
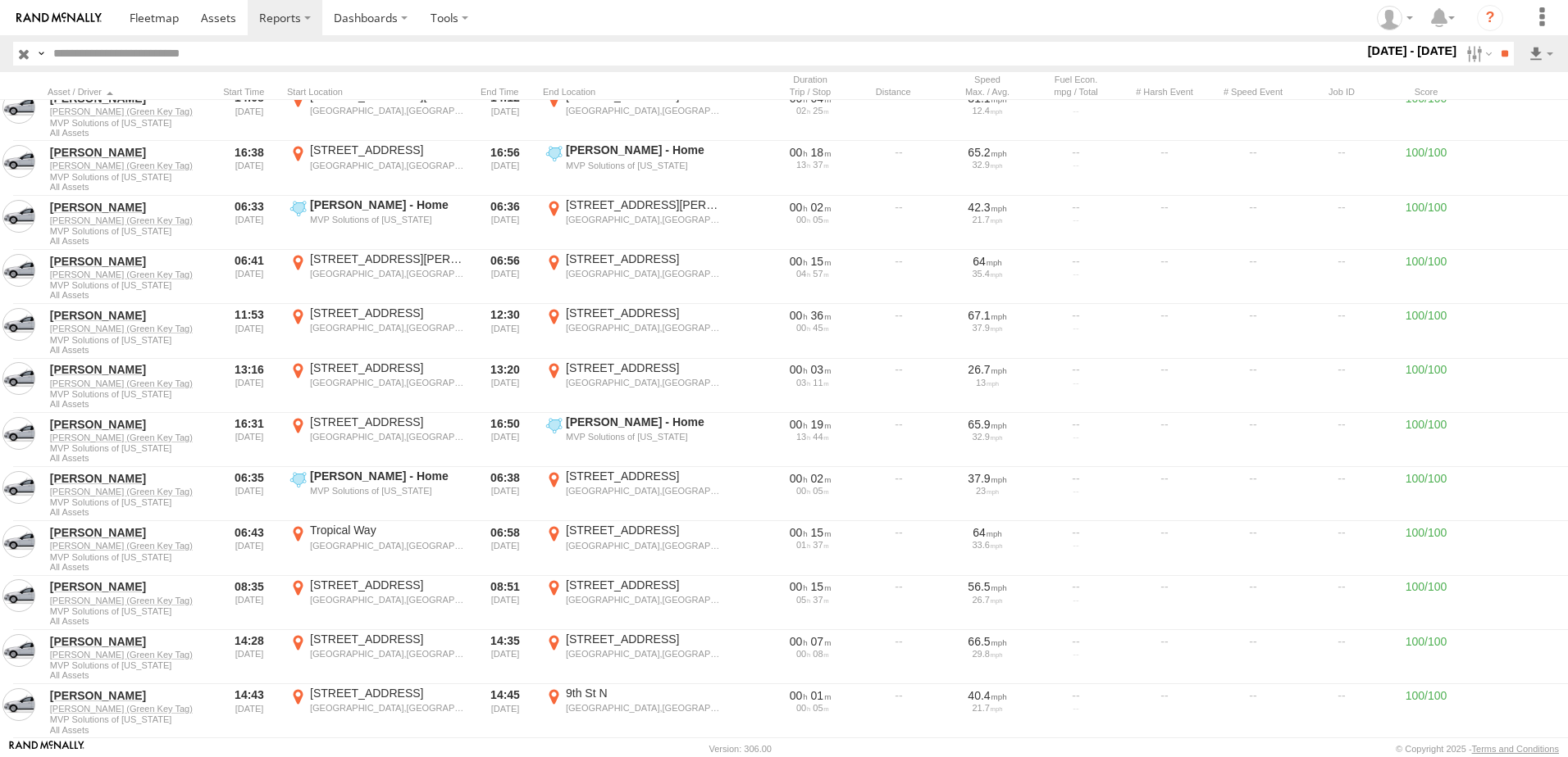
click at [709, 12] on section at bounding box center [841, 18] width 1445 height 35
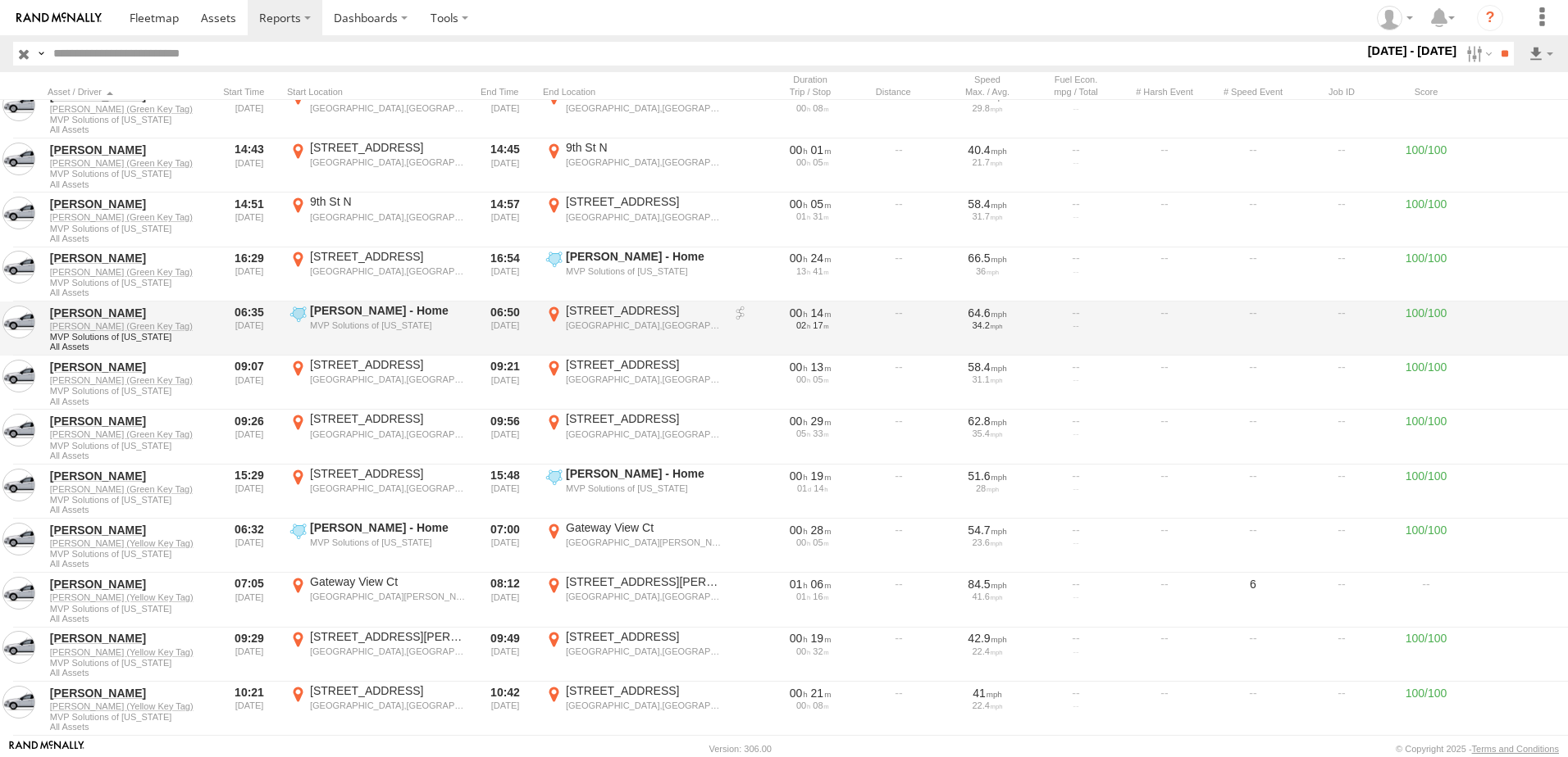
scroll to position [7213, 0]
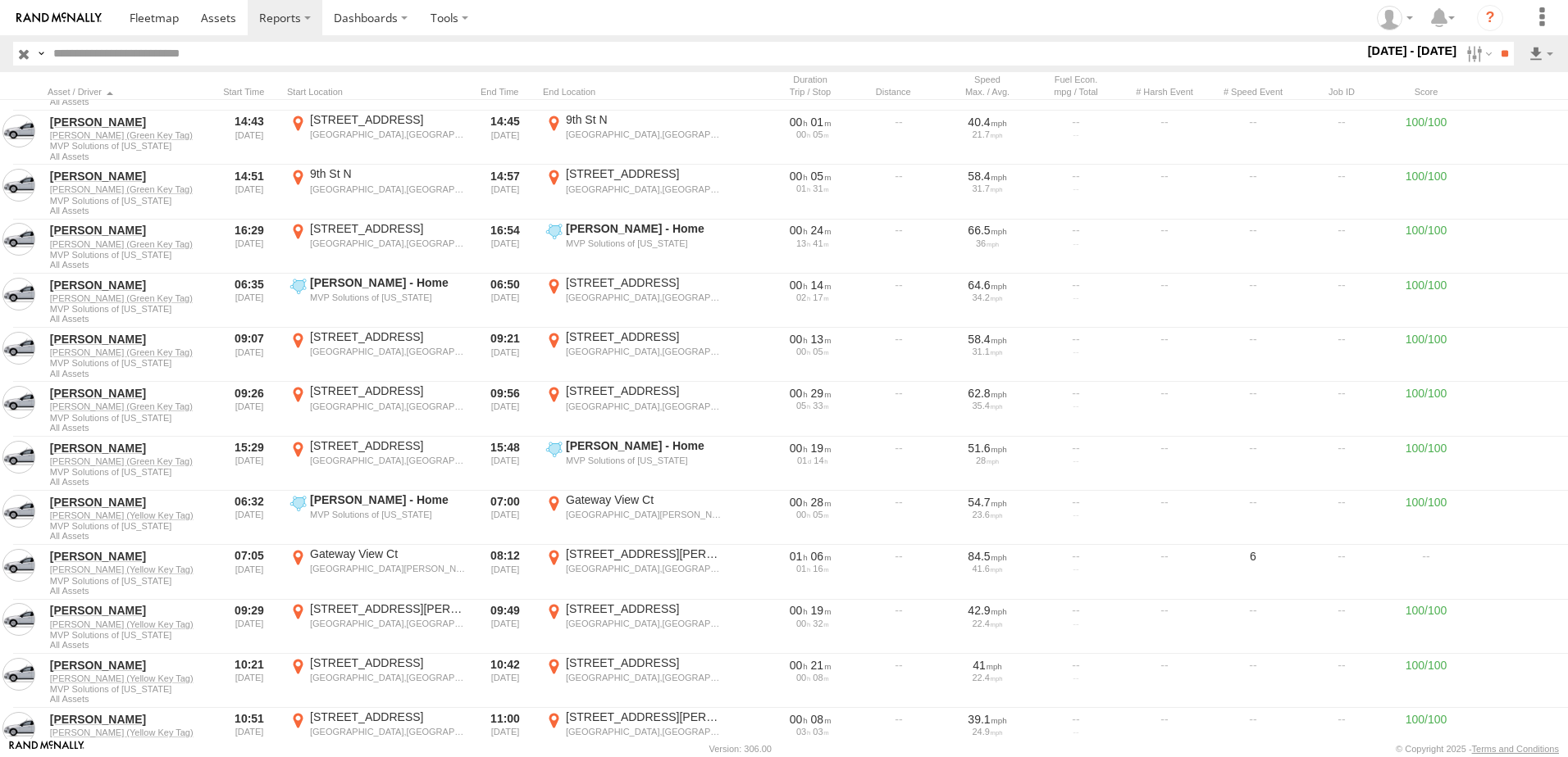
click at [643, 13] on section at bounding box center [841, 18] width 1445 height 35
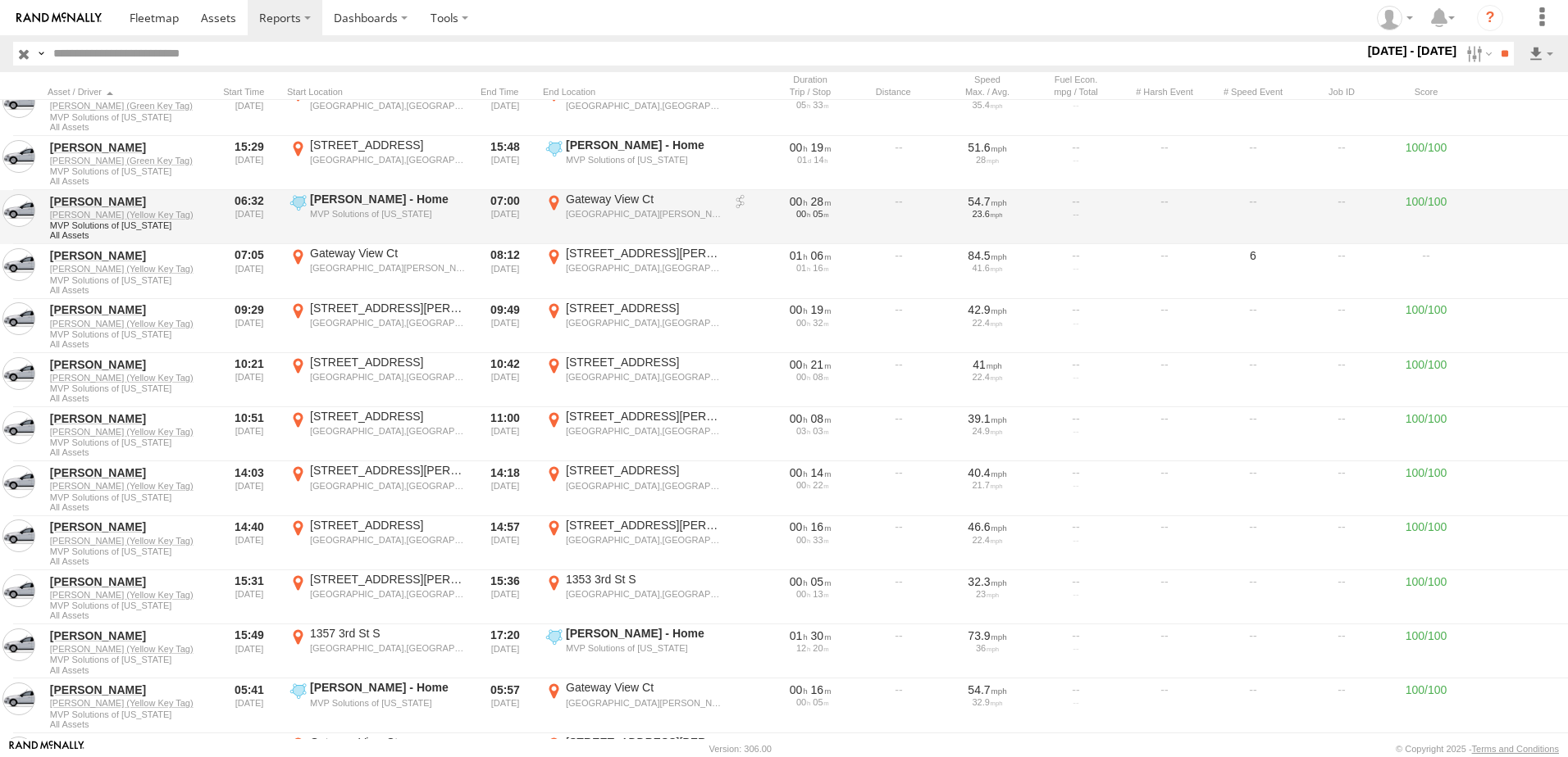
scroll to position [7542, 0]
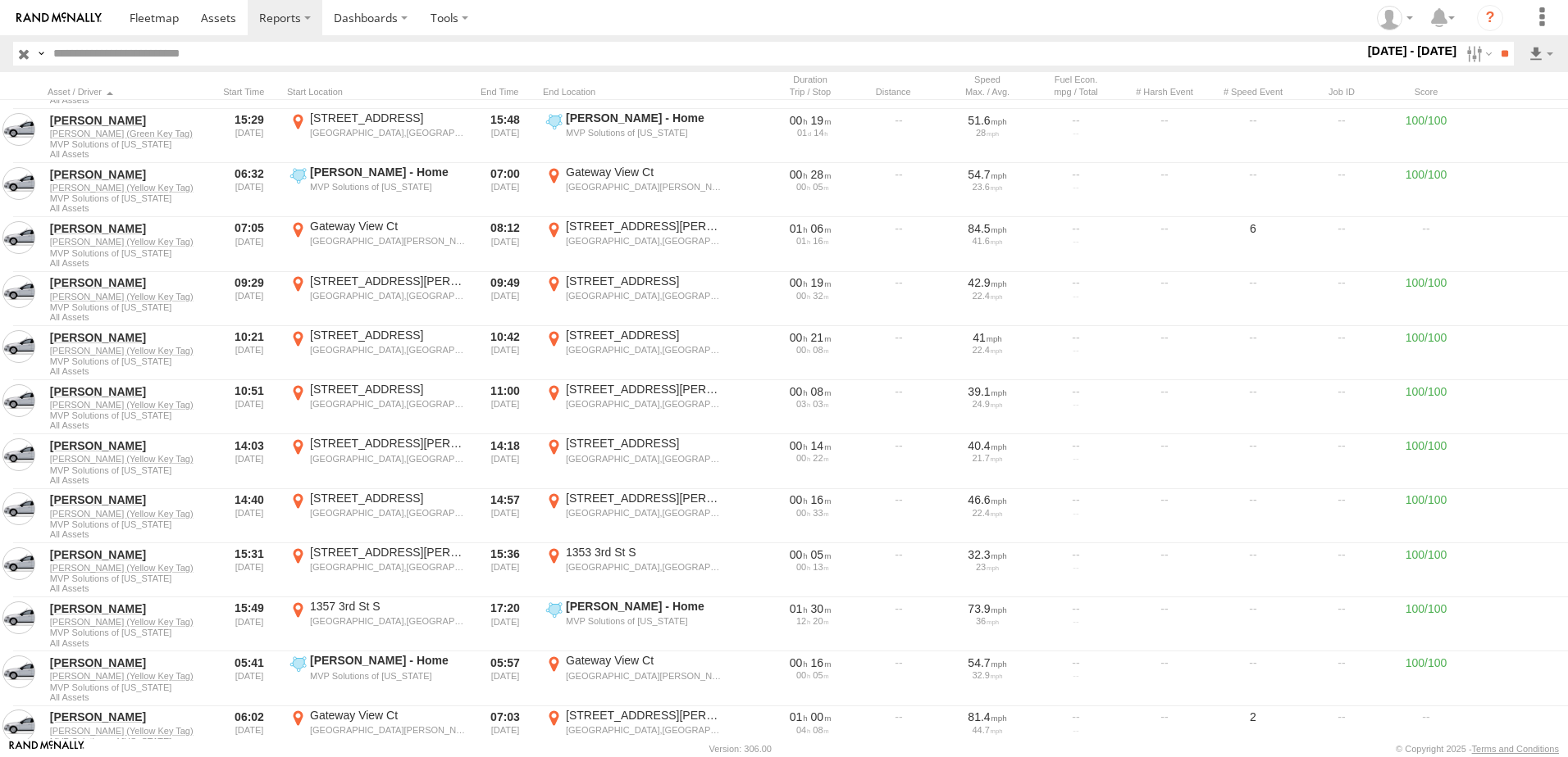
click at [559, 21] on section at bounding box center [841, 18] width 1445 height 35
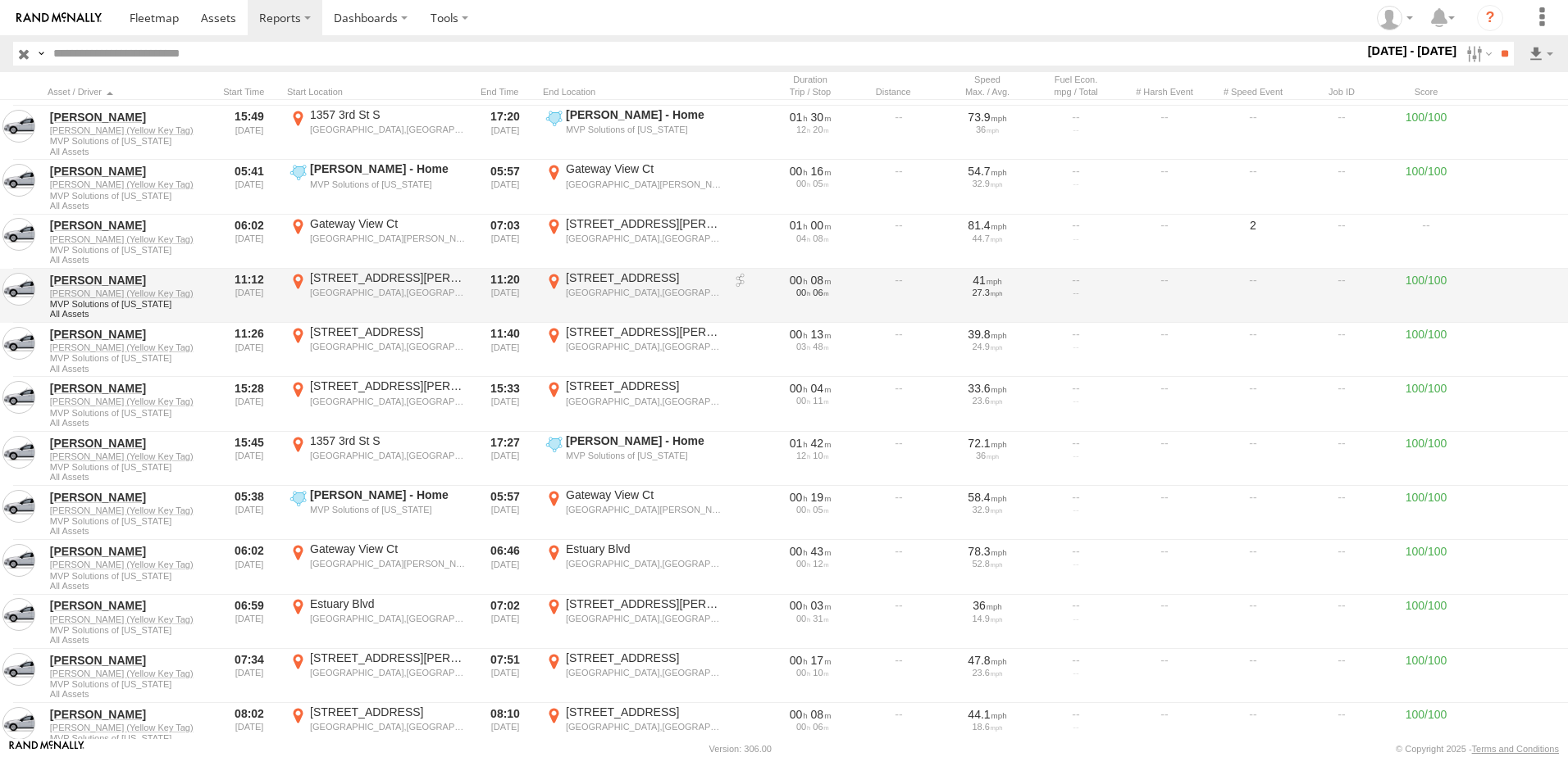
scroll to position [8115, 0]
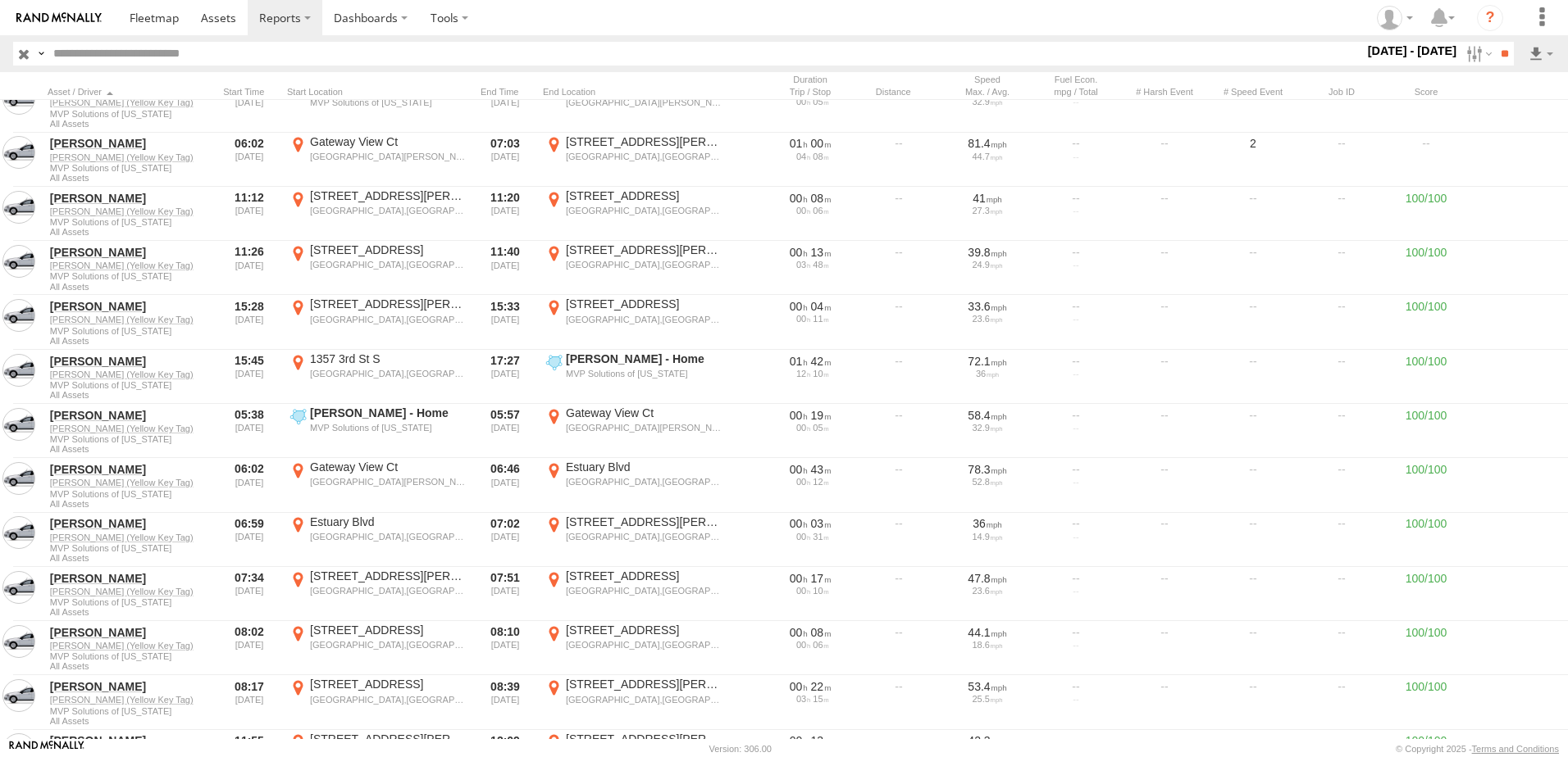
click at [700, 27] on section at bounding box center [841, 18] width 1445 height 35
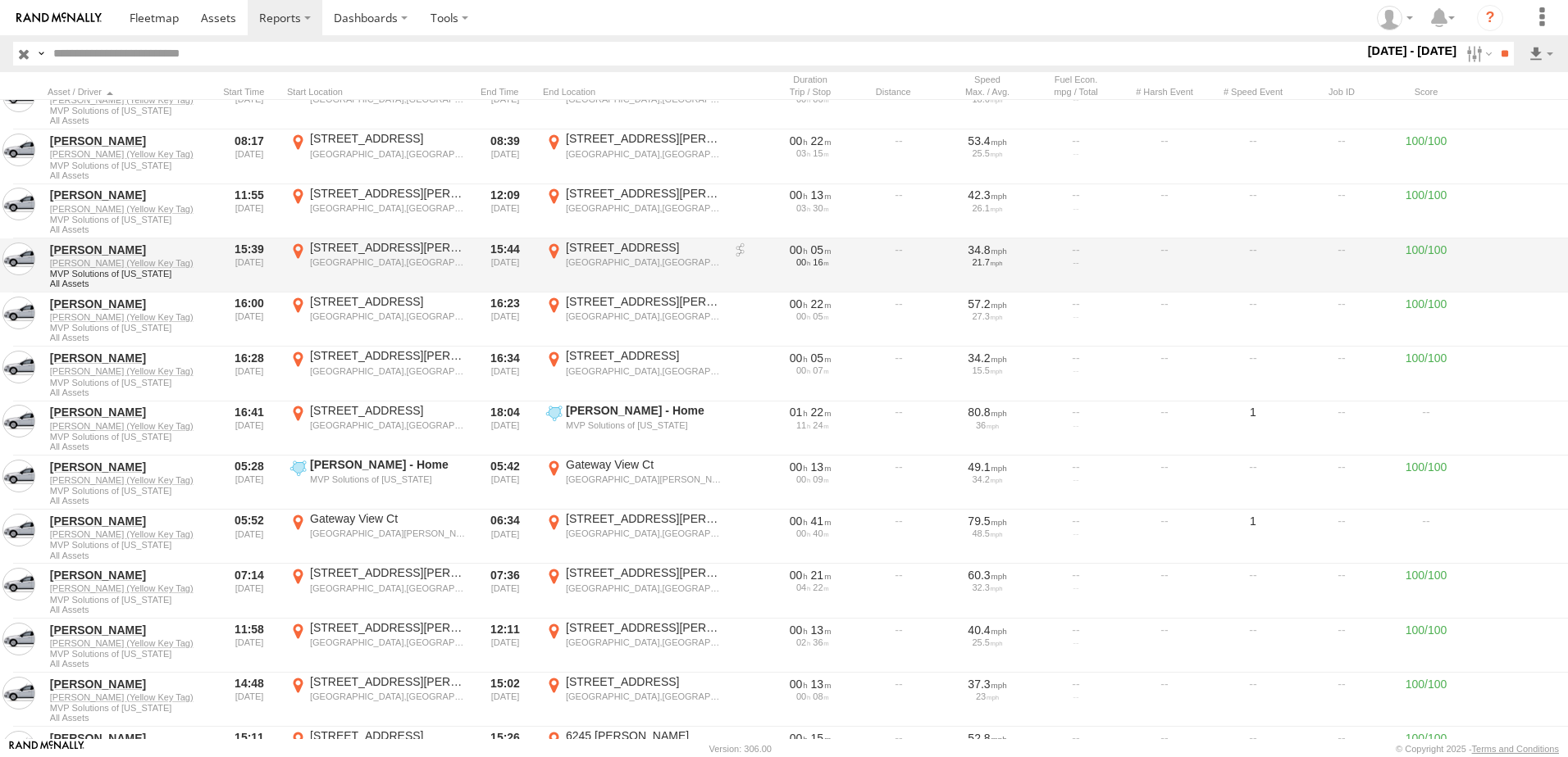
scroll to position [8689, 0]
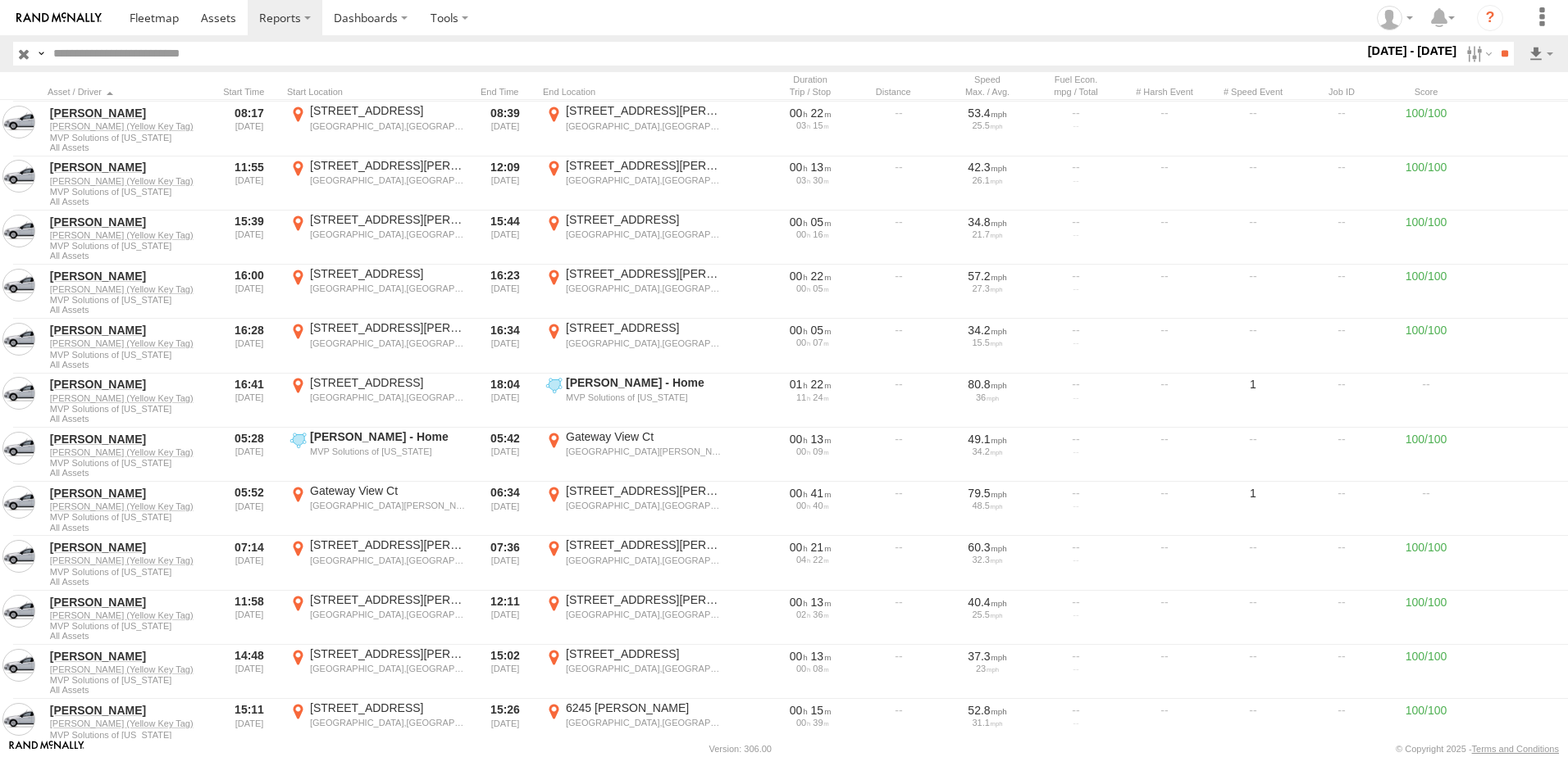
click at [733, 29] on section at bounding box center [841, 18] width 1445 height 35
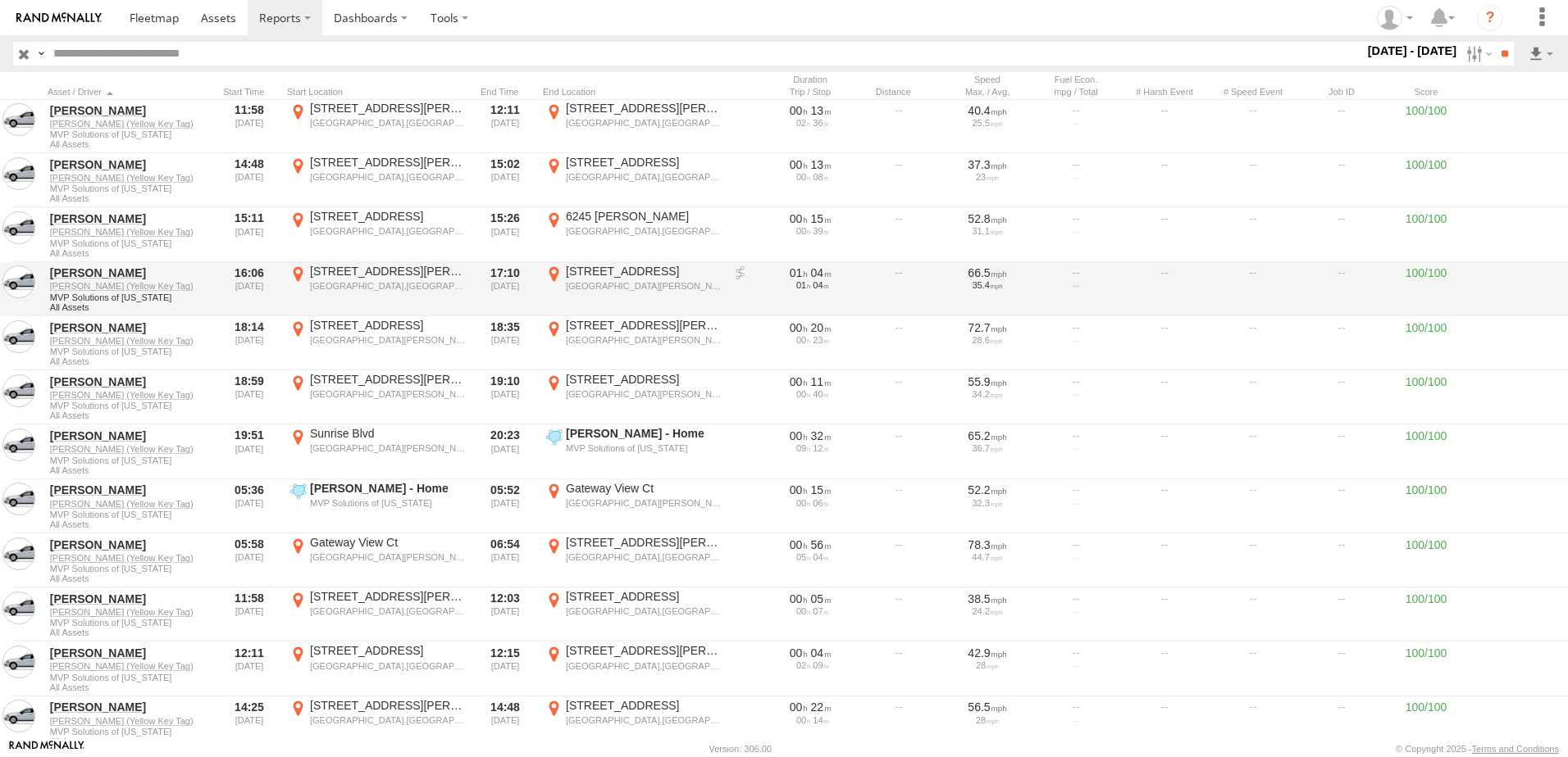
scroll to position [9263, 0]
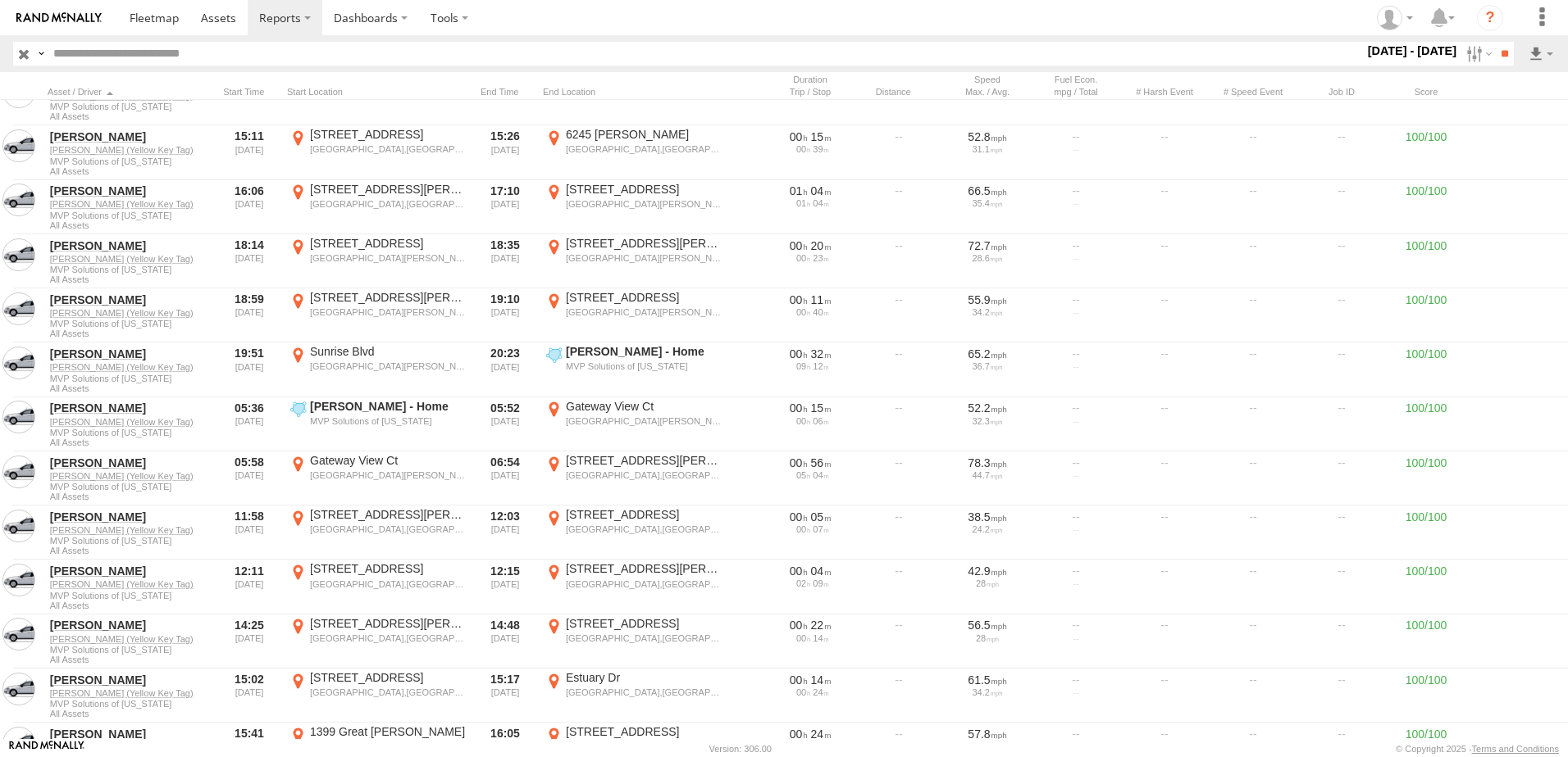
click at [536, 17] on section at bounding box center [841, 18] width 1445 height 35
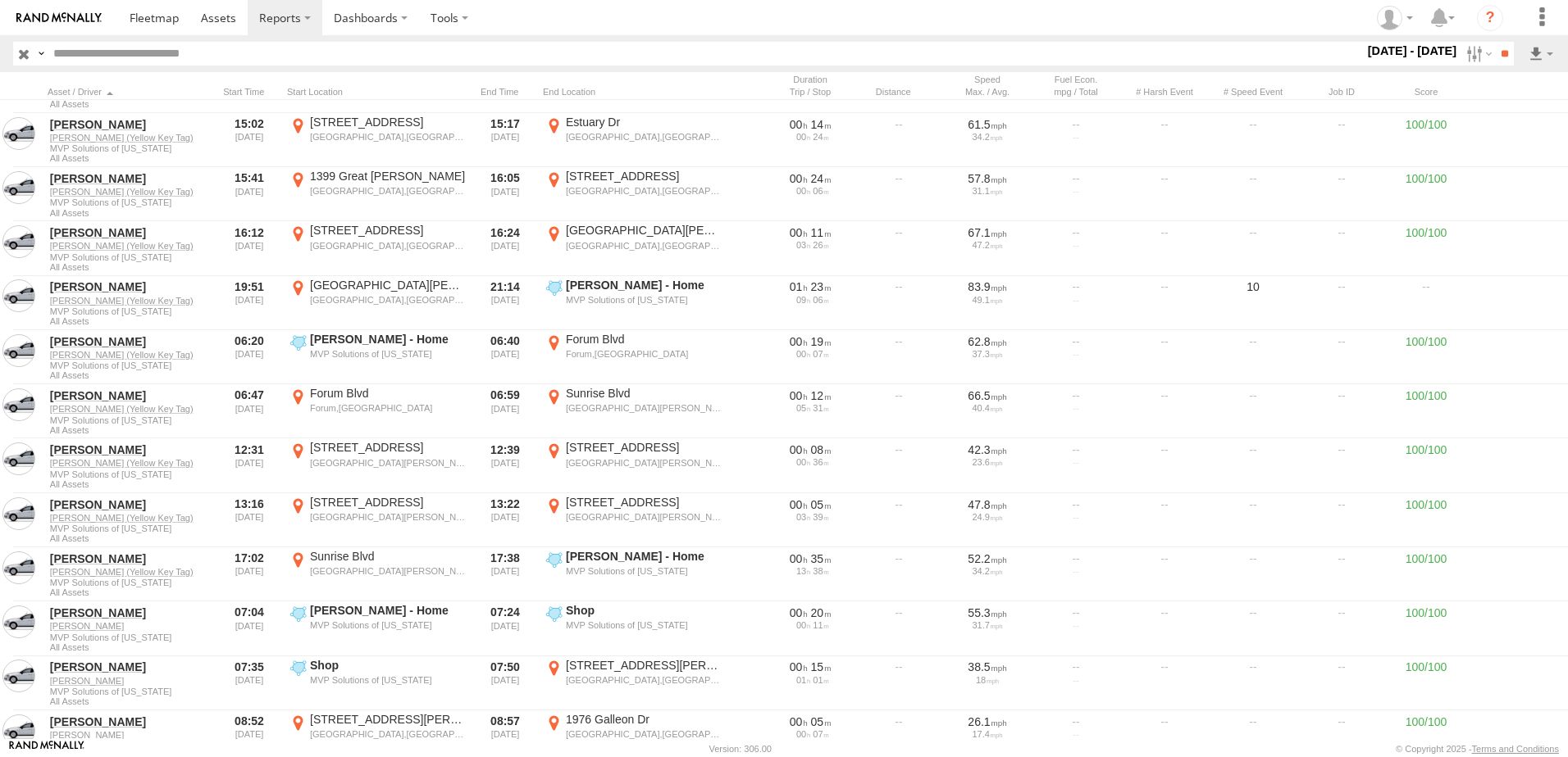
scroll to position [9837, 0]
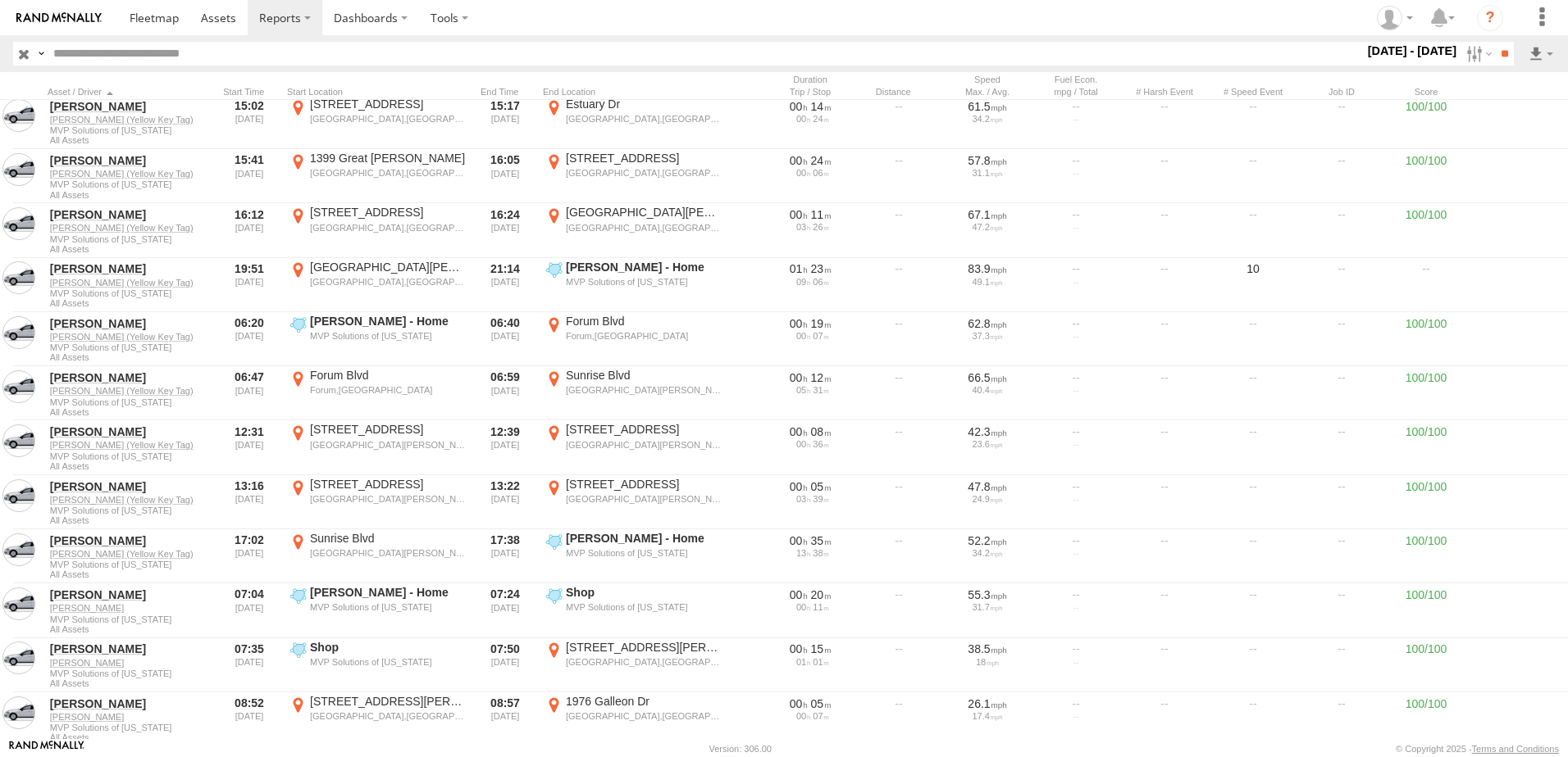
click at [668, 25] on section at bounding box center [841, 18] width 1445 height 35
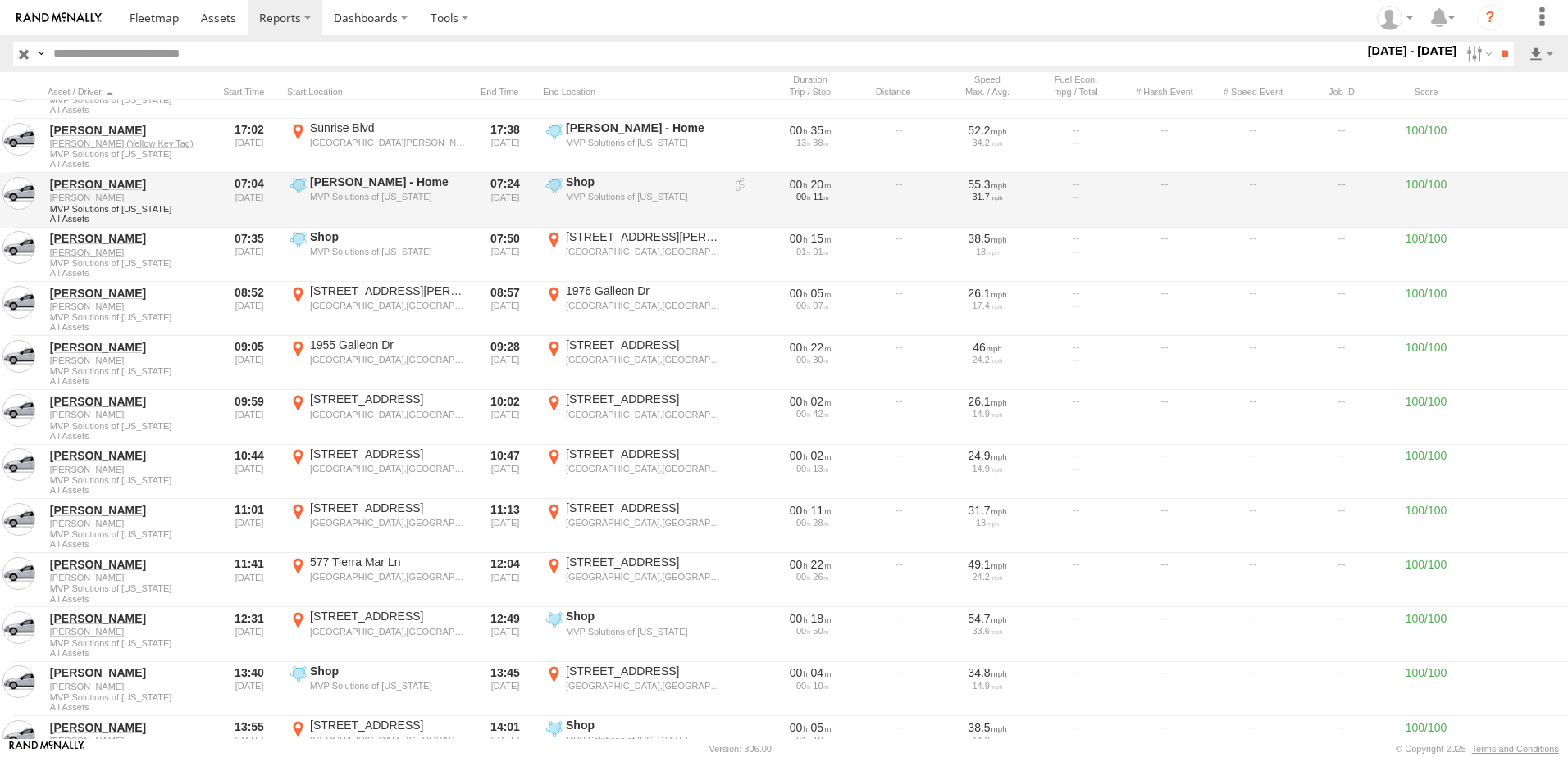
scroll to position [10247, 0]
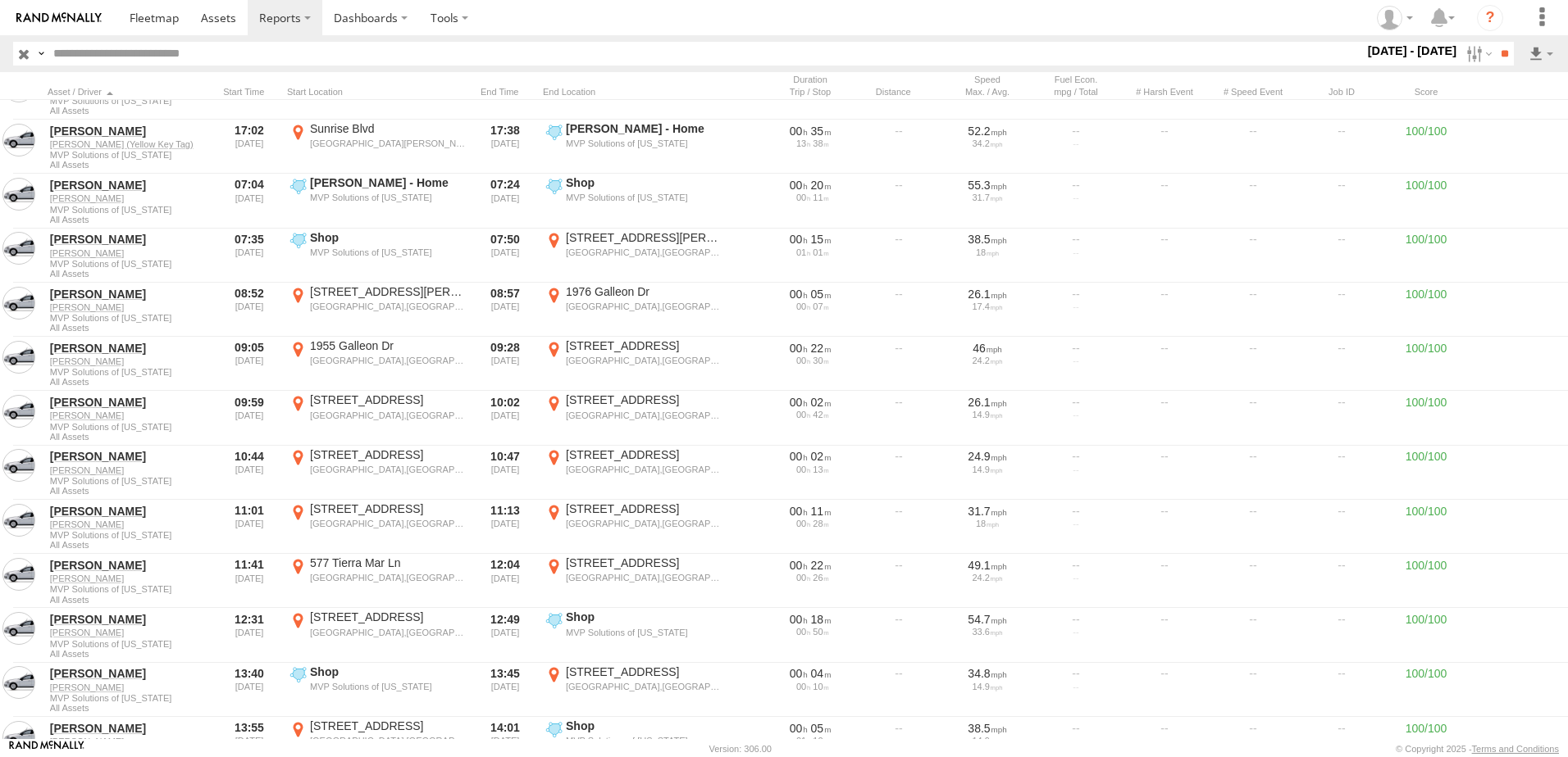
click at [653, 14] on section at bounding box center [841, 18] width 1445 height 35
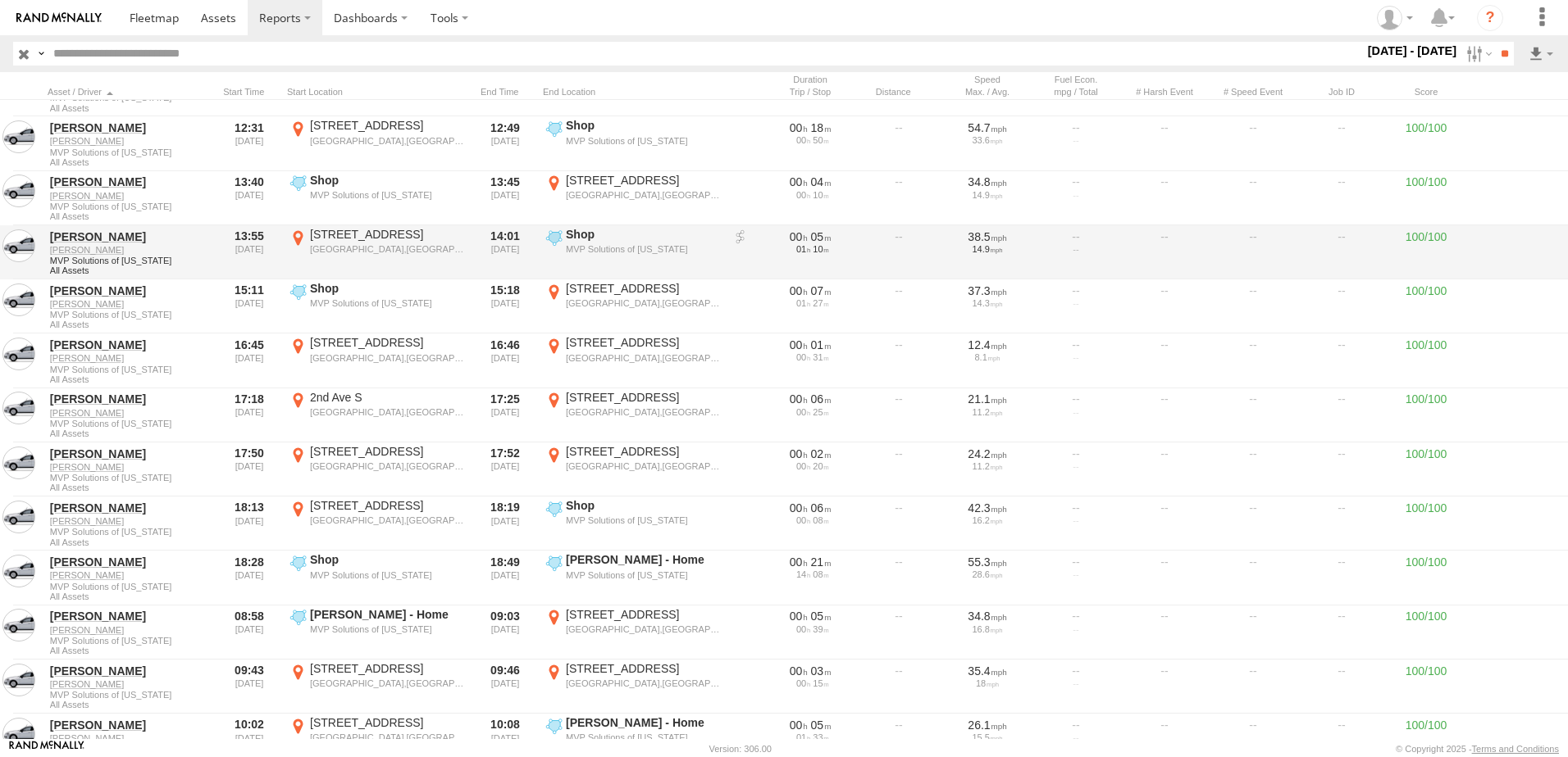
scroll to position [10821, 0]
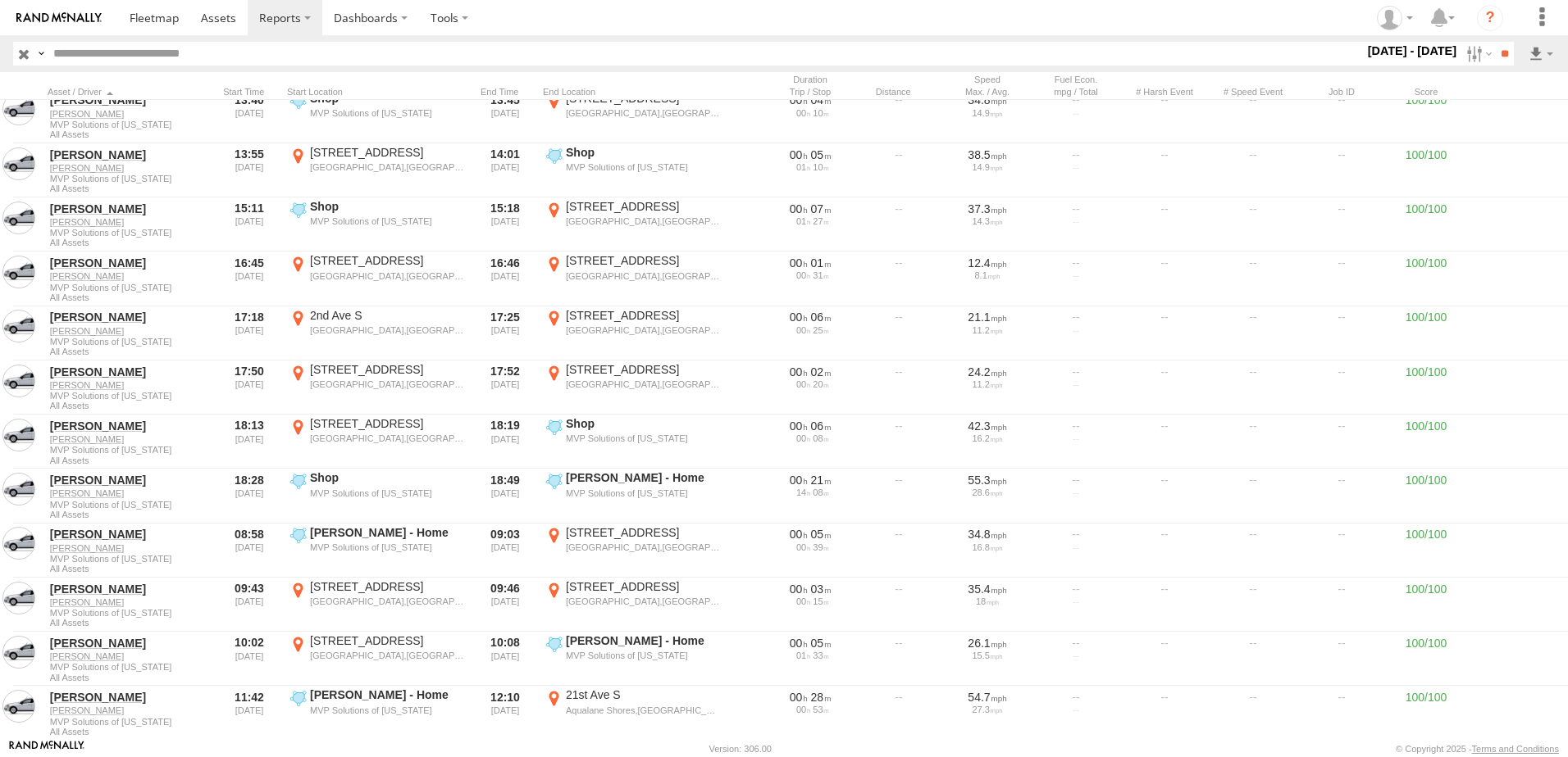
click at [643, 19] on section at bounding box center [841, 18] width 1445 height 35
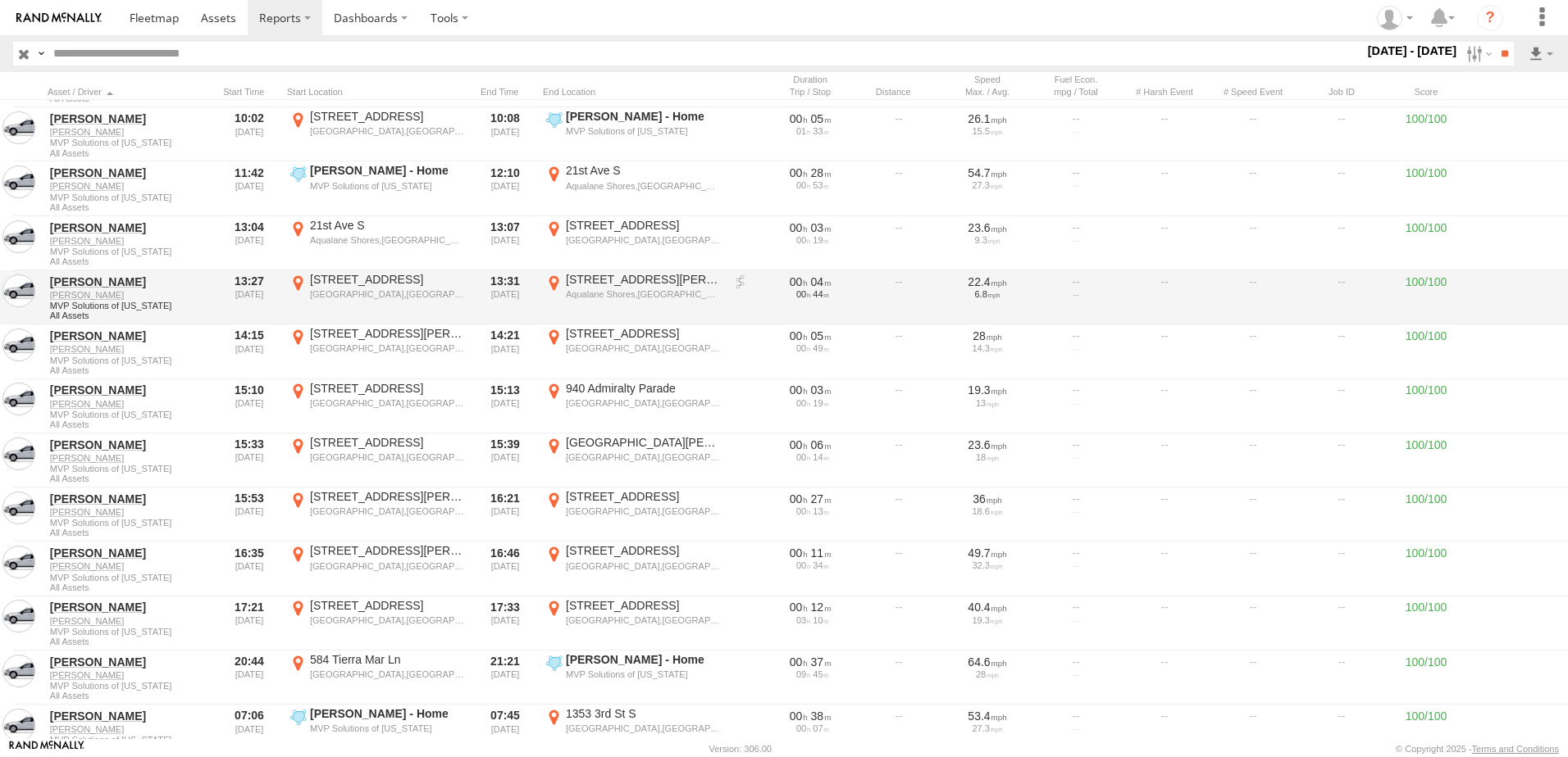
scroll to position [11394, 0]
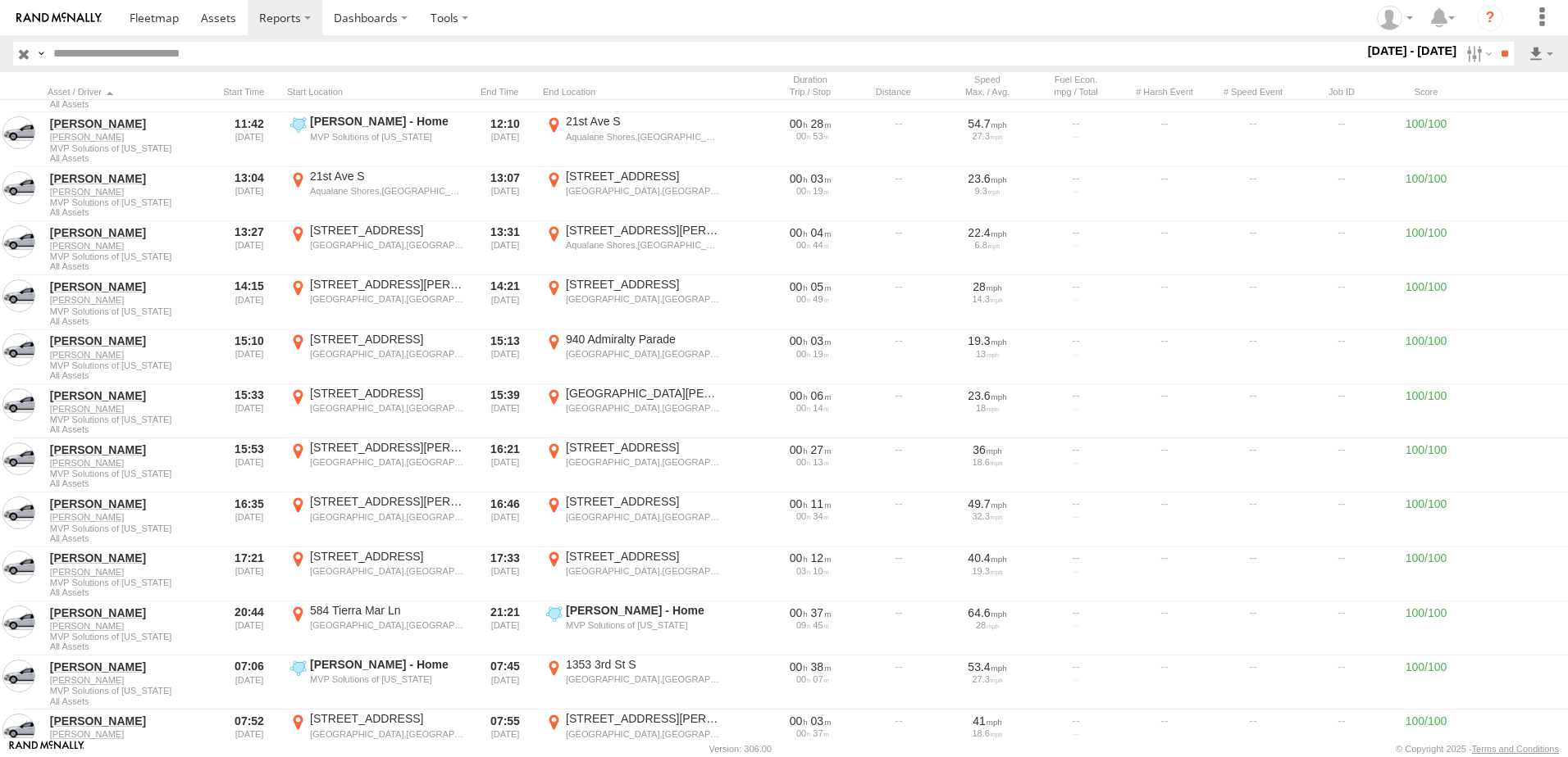
click at [820, 16] on section at bounding box center [841, 18] width 1445 height 35
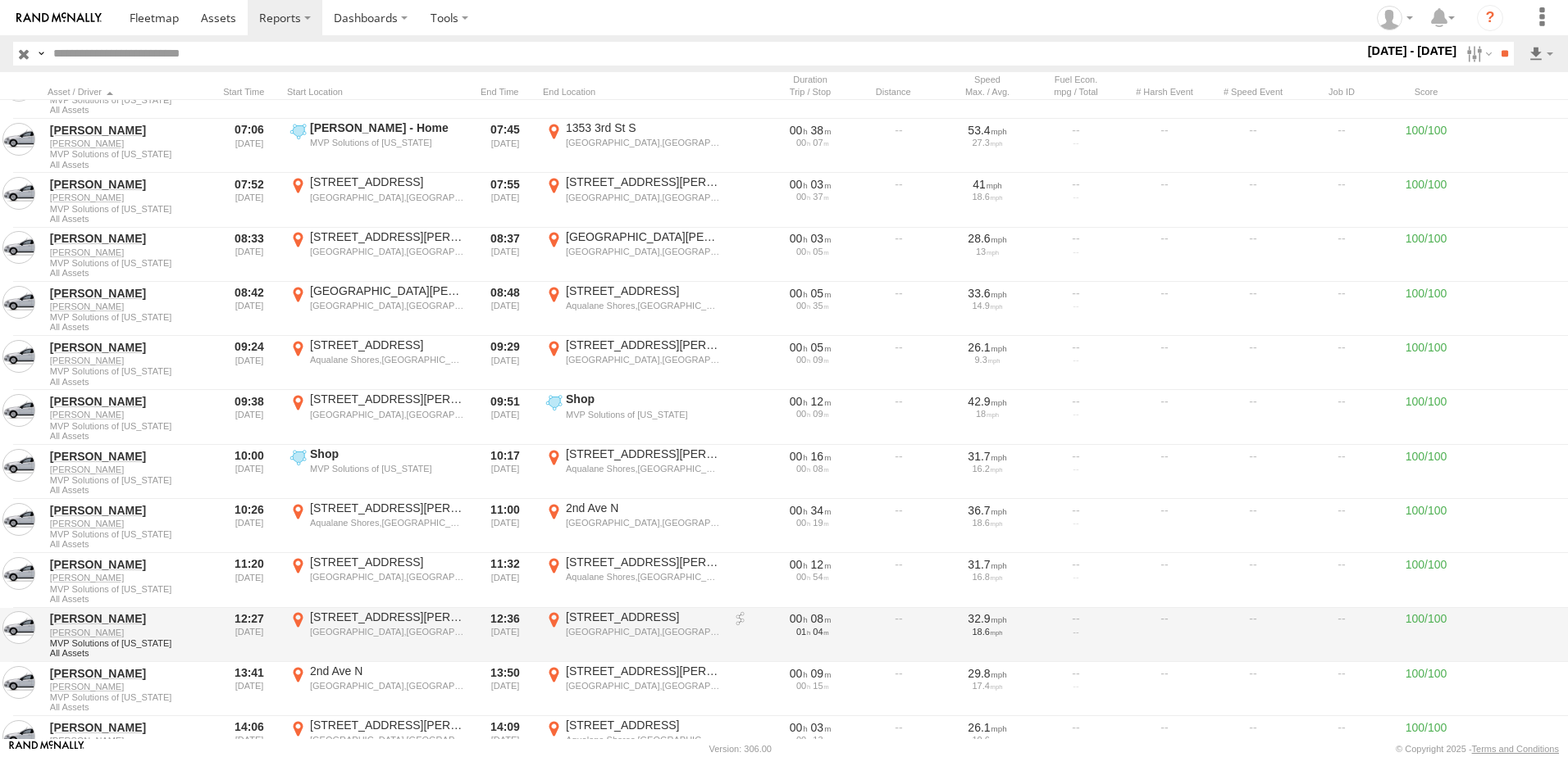
scroll to position [11968, 0]
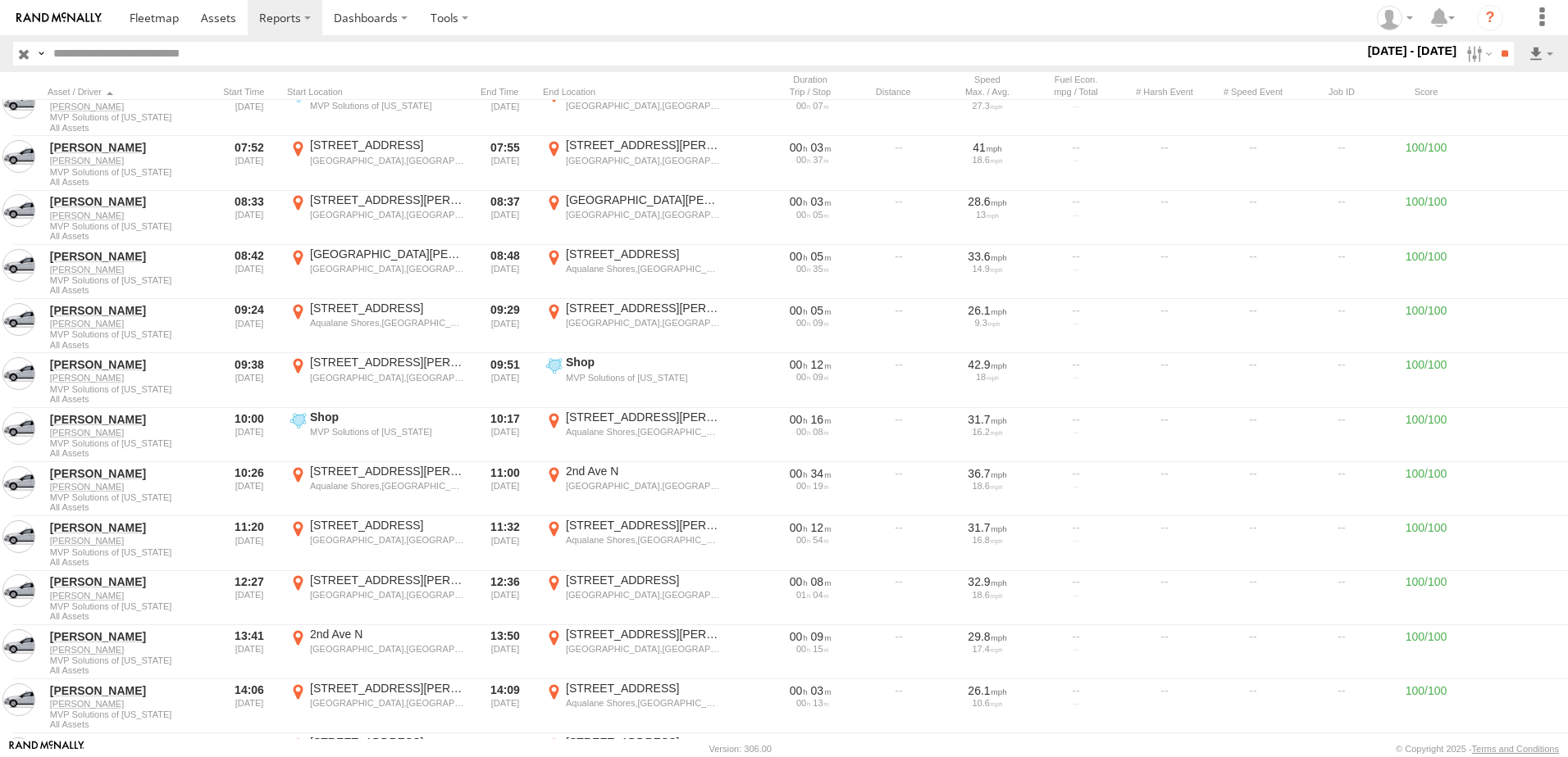
click at [601, 16] on section at bounding box center [841, 18] width 1445 height 35
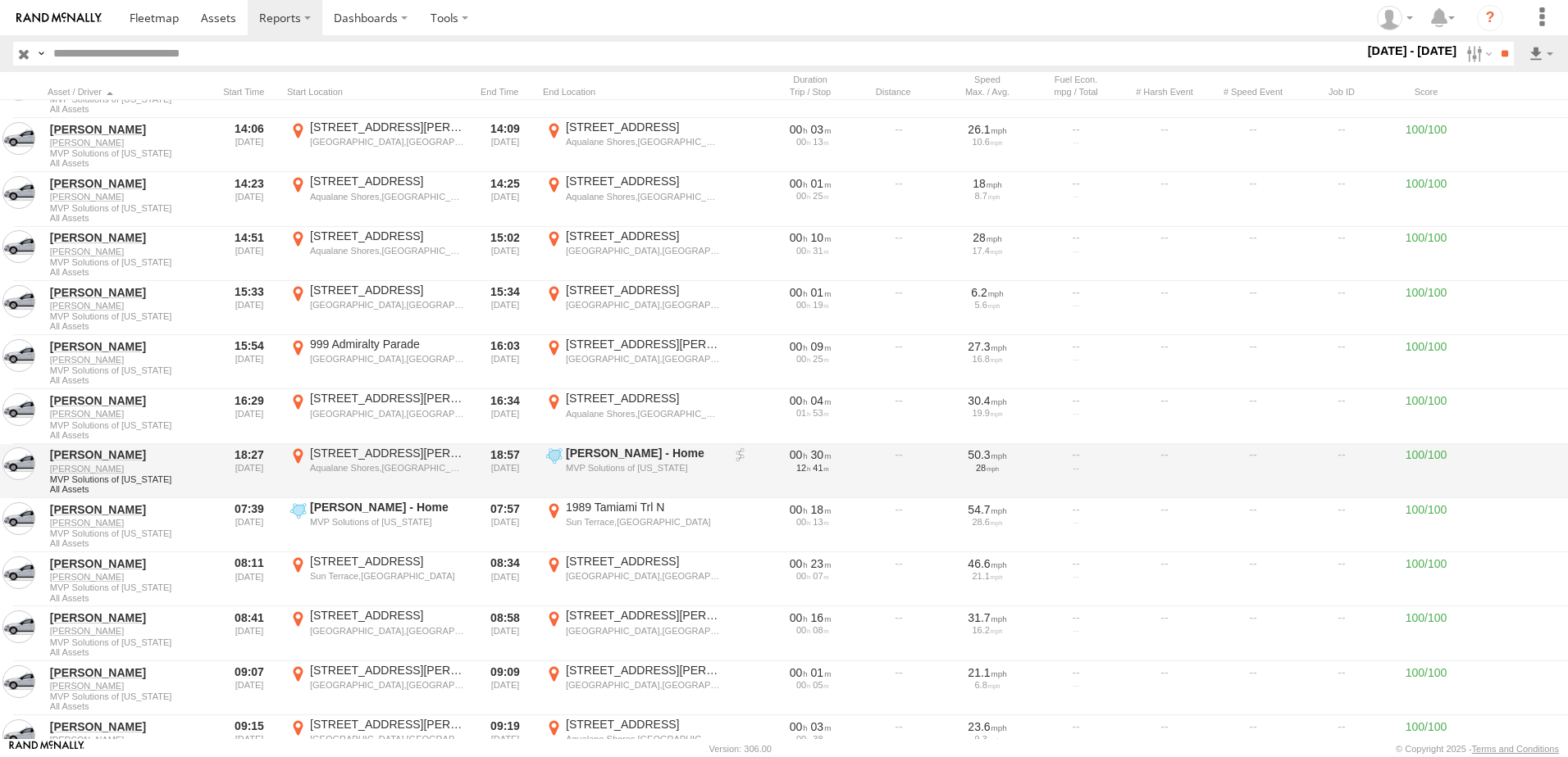
scroll to position [12542, 0]
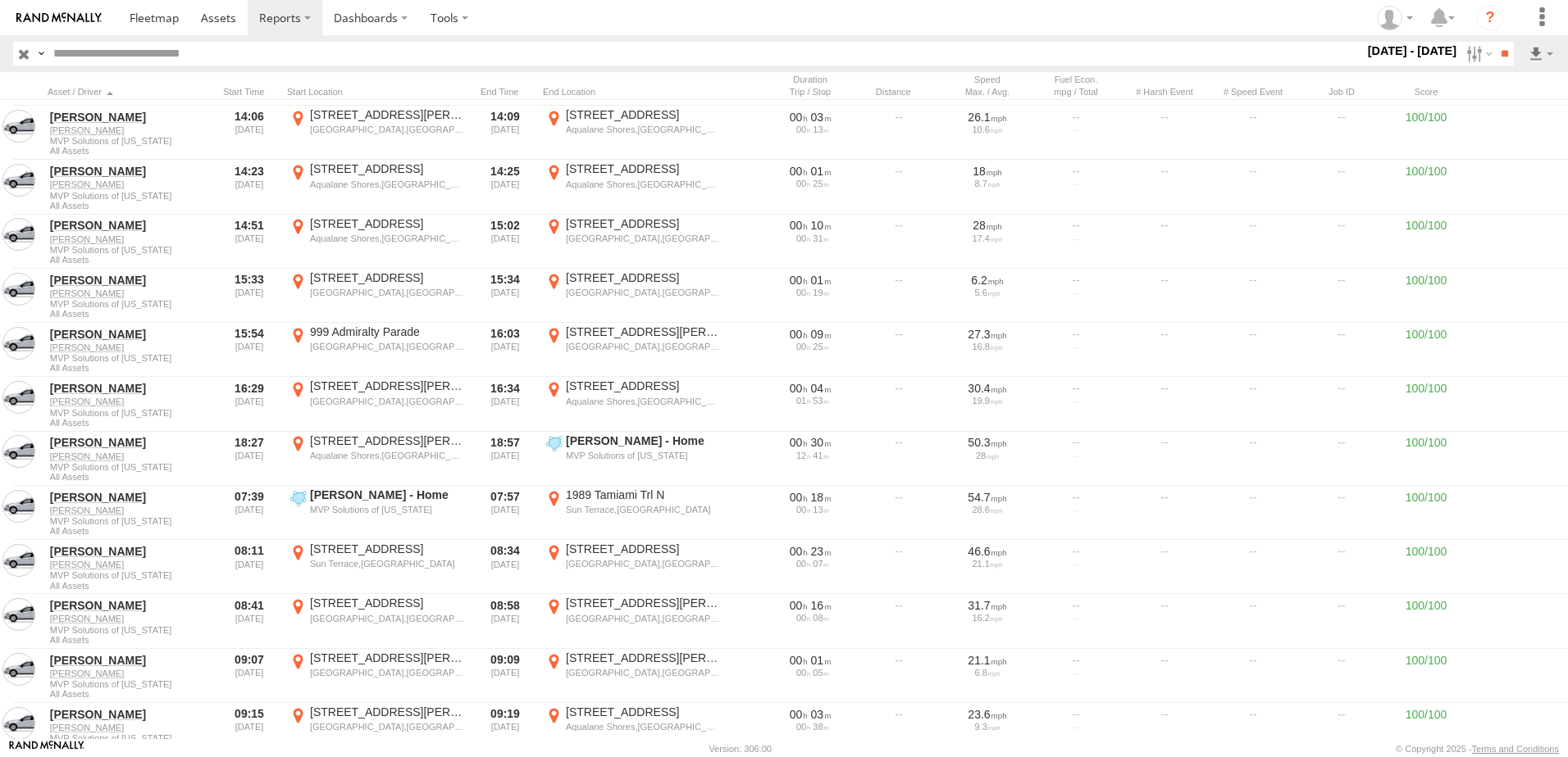
click at [793, 12] on section at bounding box center [841, 18] width 1445 height 35
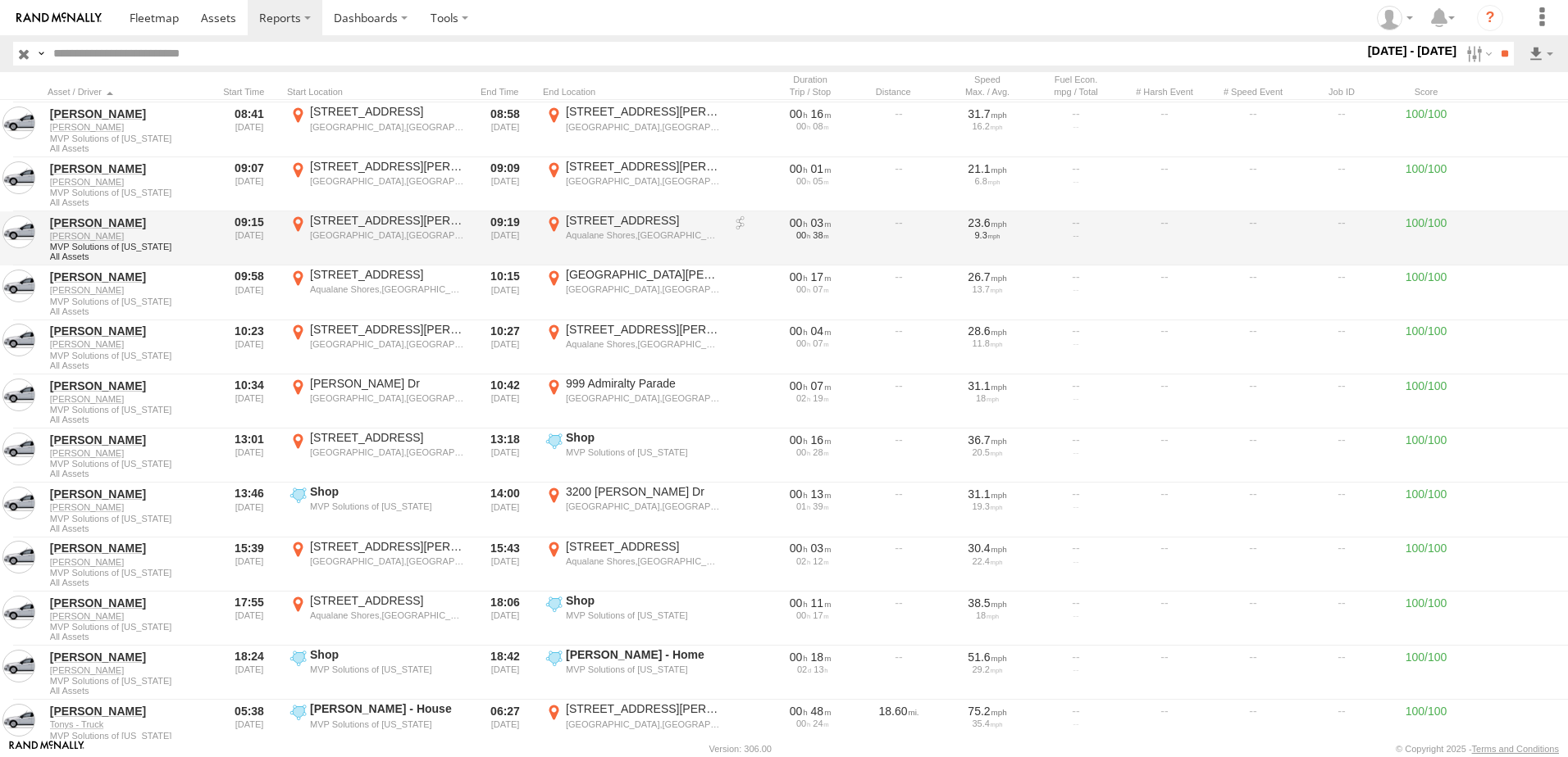
scroll to position [13116, 0]
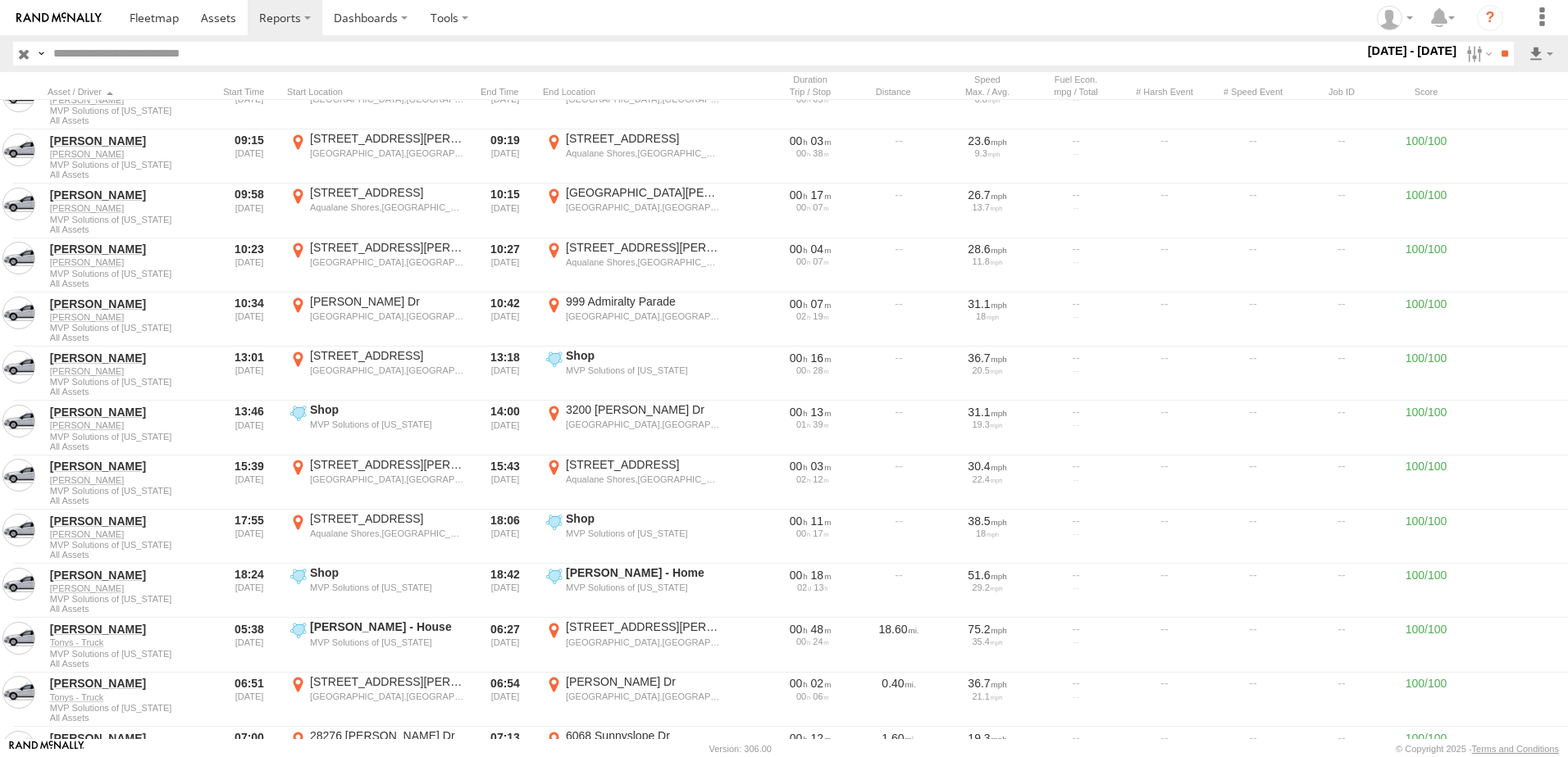
click at [782, 30] on section at bounding box center [841, 18] width 1445 height 35
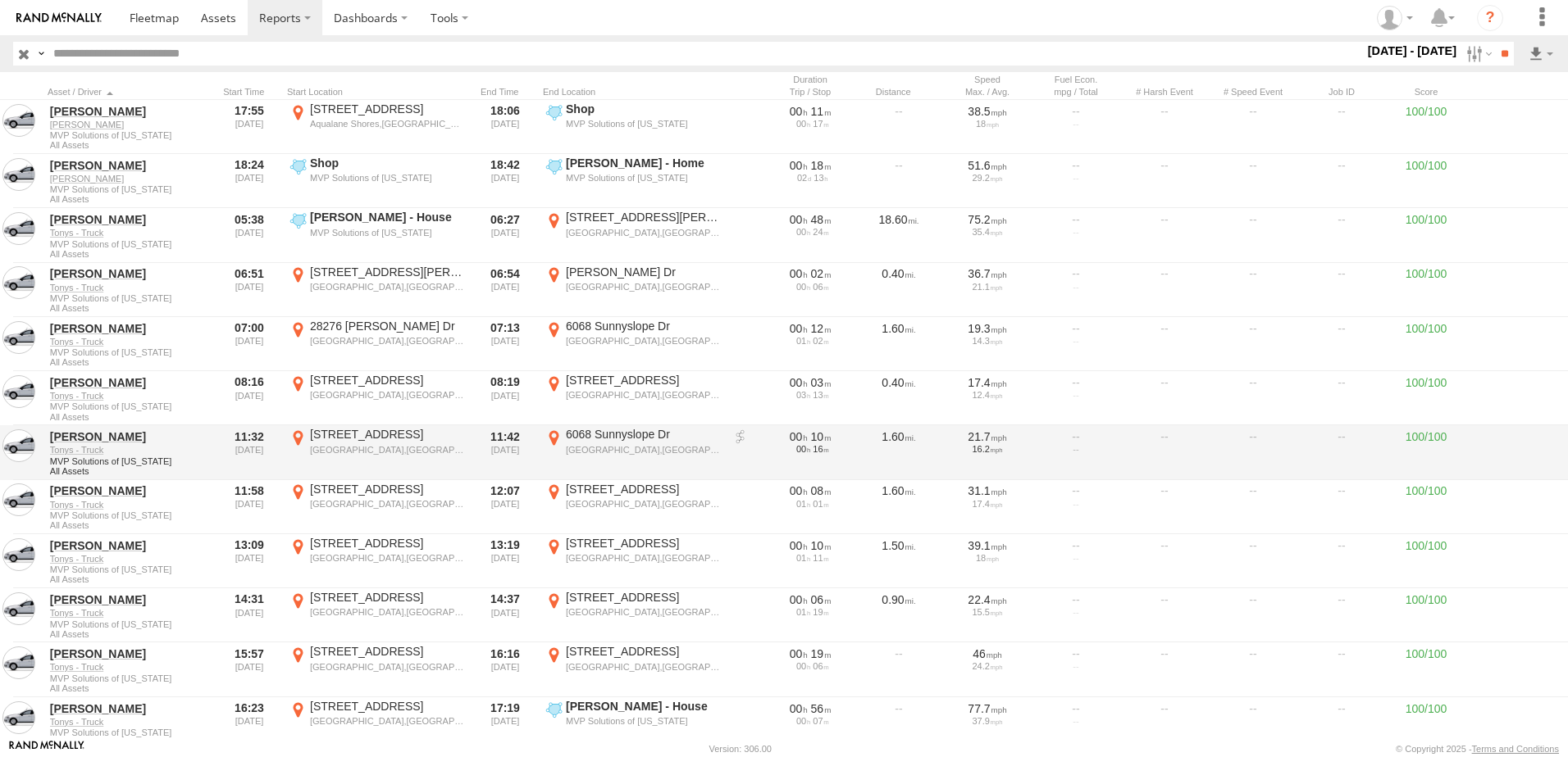
scroll to position [13608, 0]
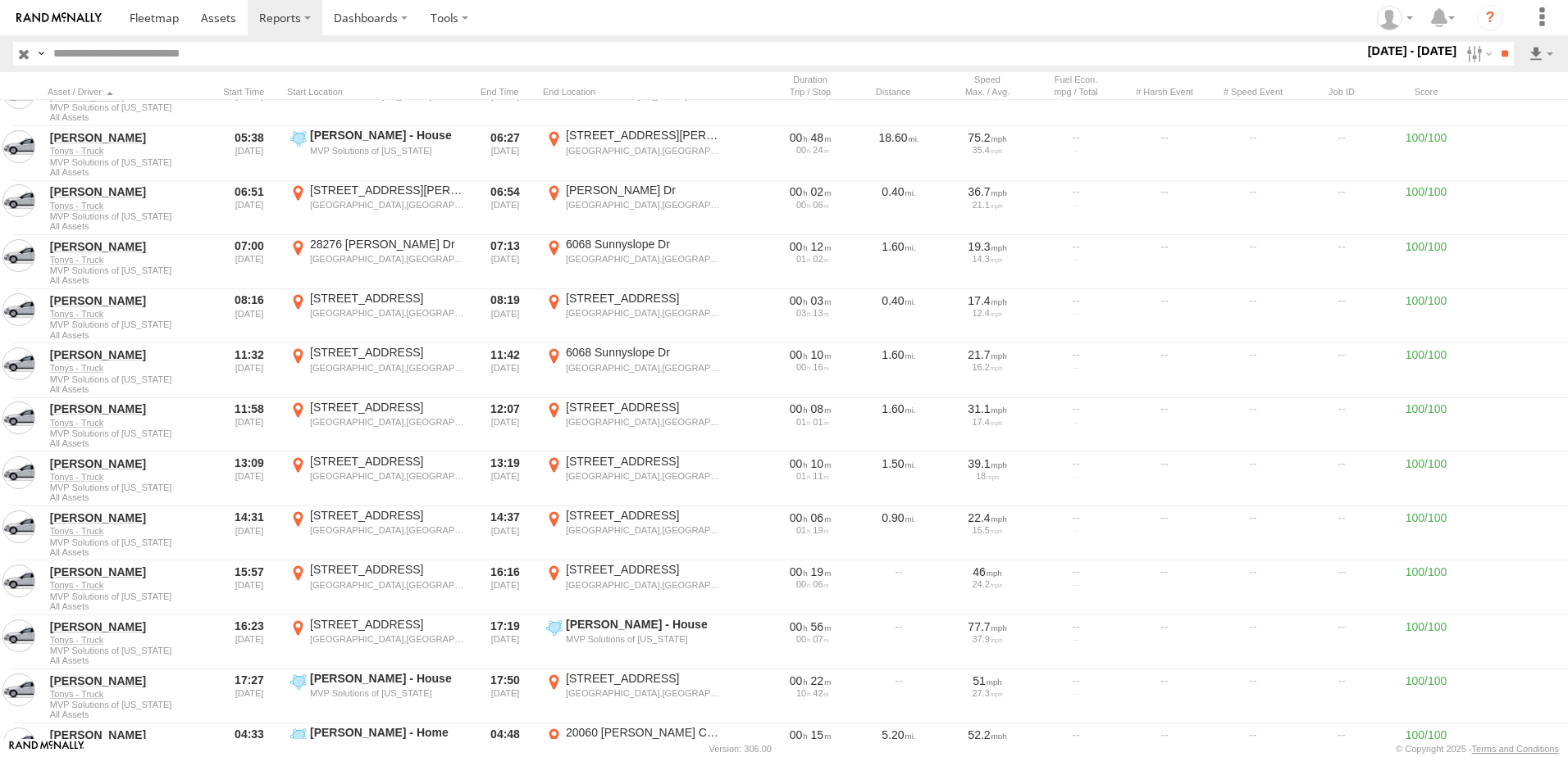
click at [777, 4] on section at bounding box center [841, 18] width 1445 height 35
click at [769, 18] on section at bounding box center [841, 18] width 1445 height 35
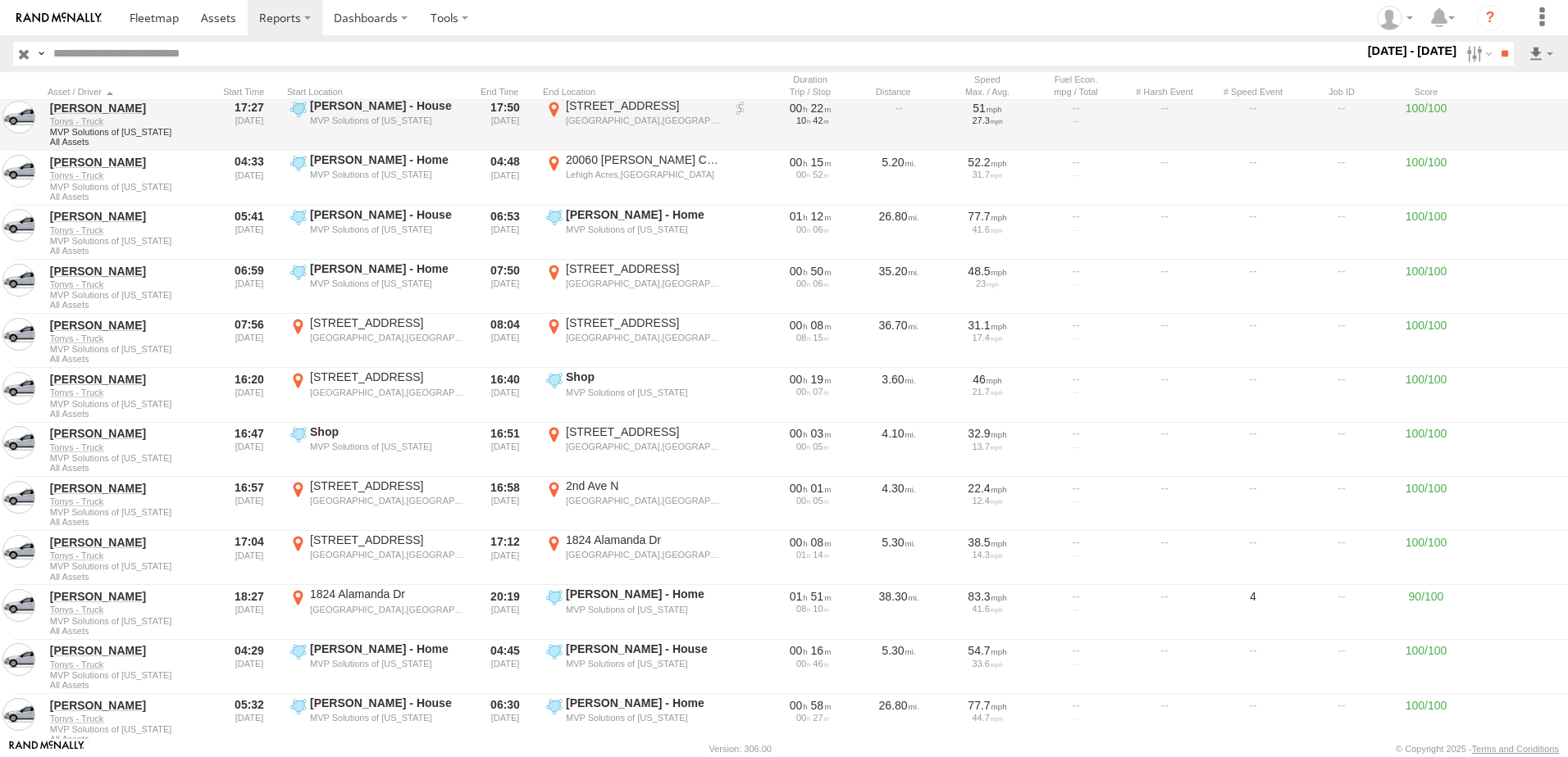
scroll to position [14181, 0]
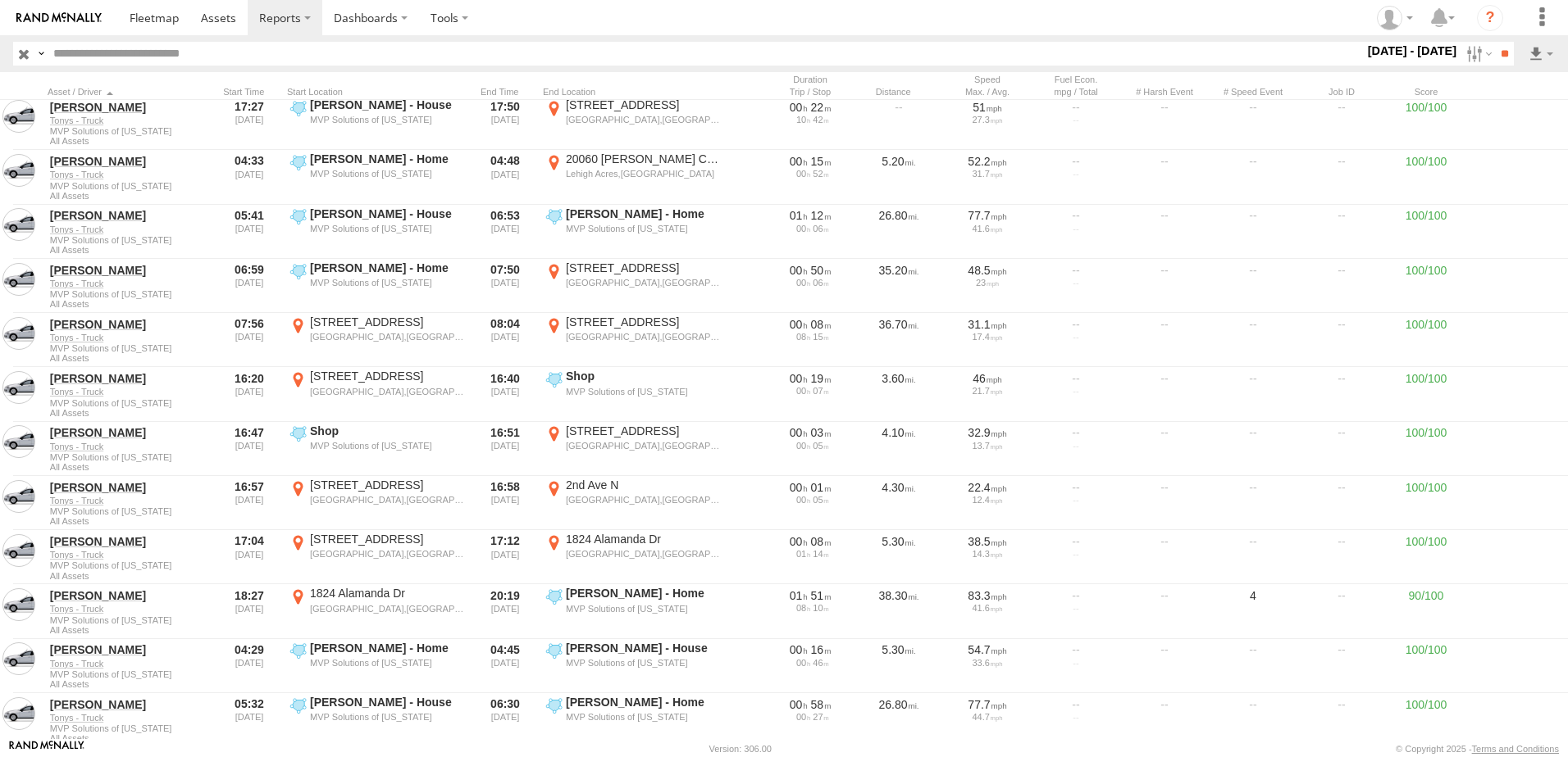
click at [783, 32] on section at bounding box center [841, 18] width 1445 height 35
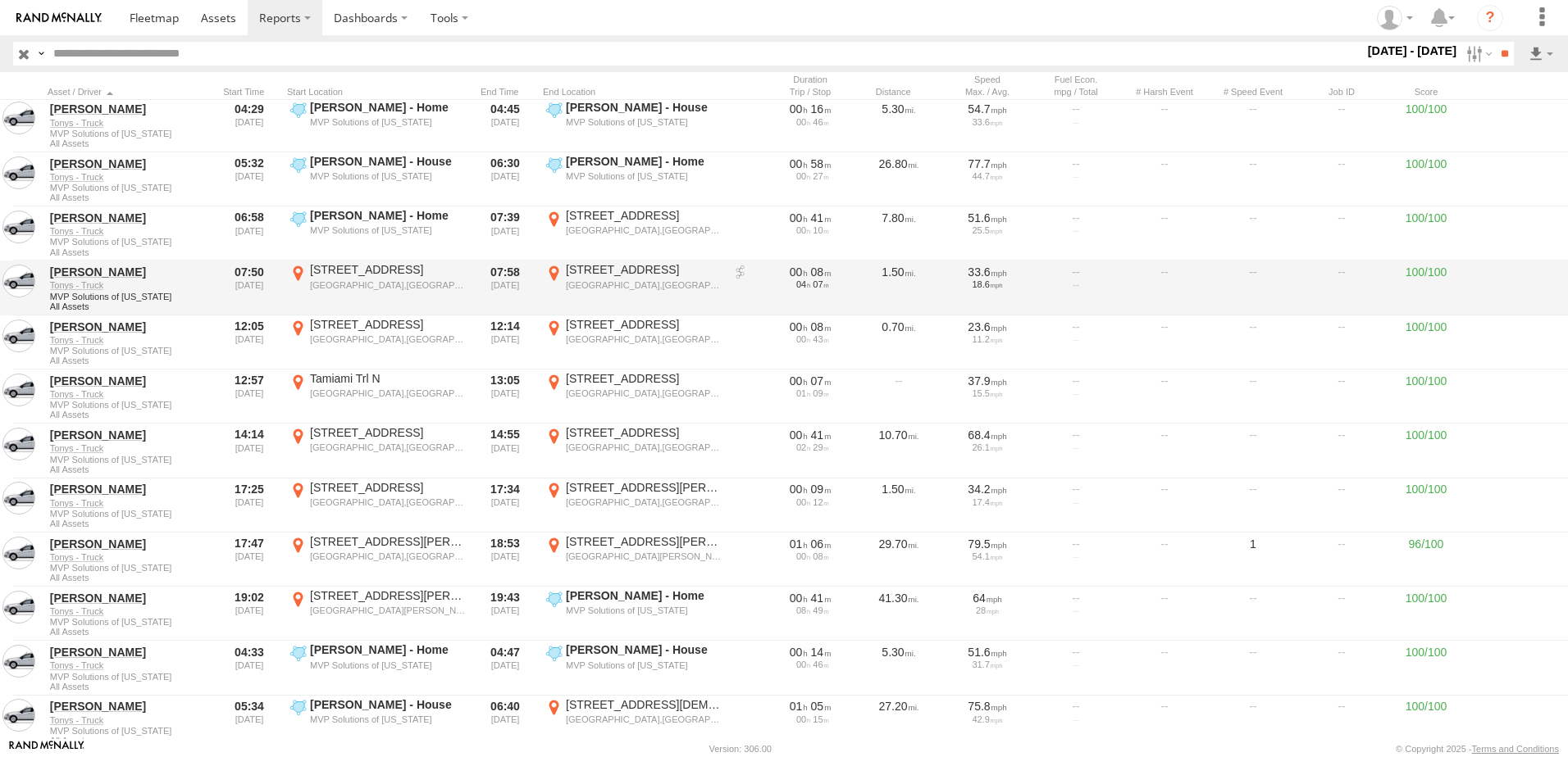
scroll to position [14755, 0]
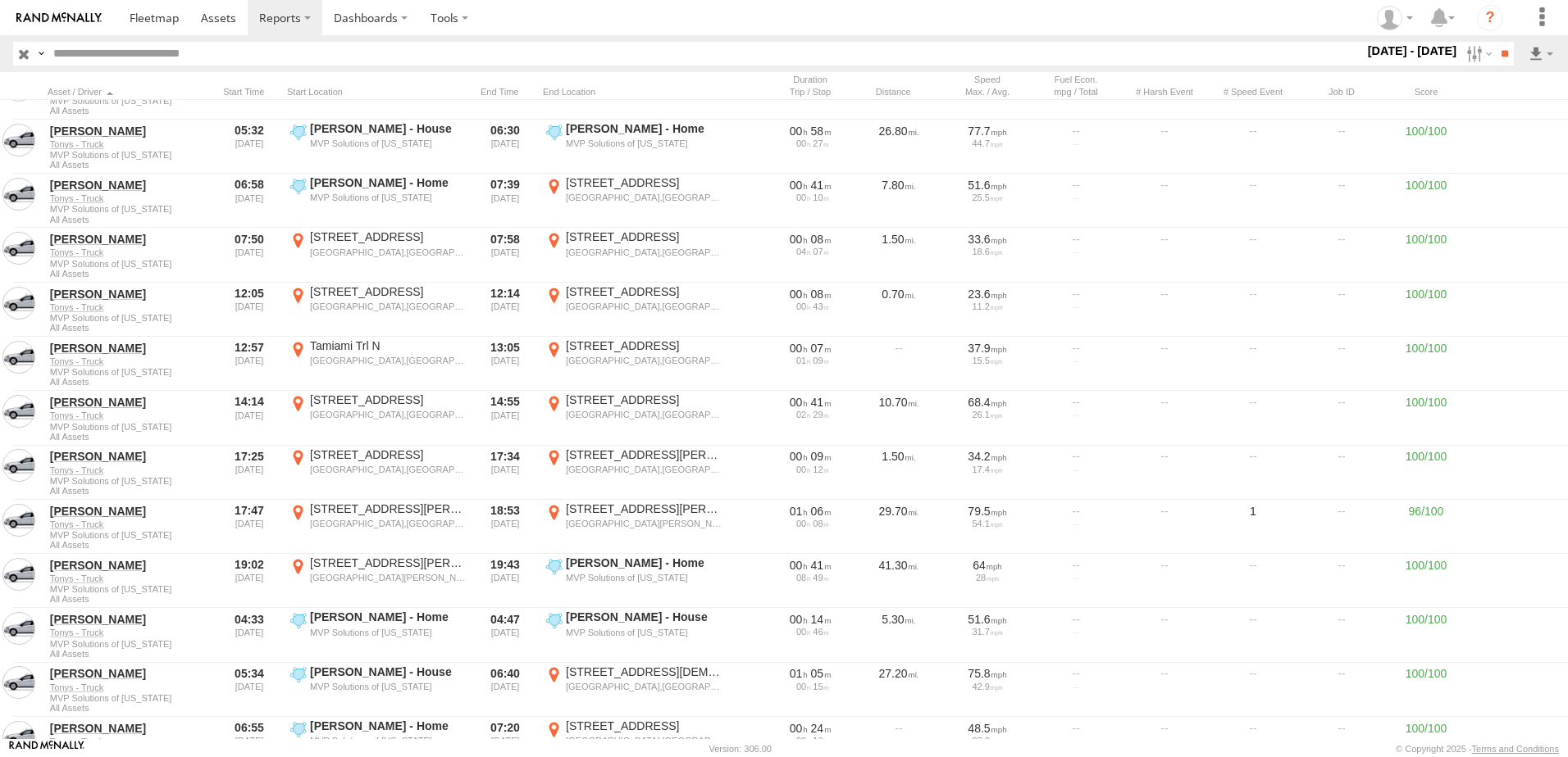
drag, startPoint x: 888, startPoint y: 16, endPoint x: 774, endPoint y: 18, distance: 114.0
click at [774, 18] on section at bounding box center [841, 18] width 1445 height 35
click at [666, 32] on section at bounding box center [841, 18] width 1445 height 35
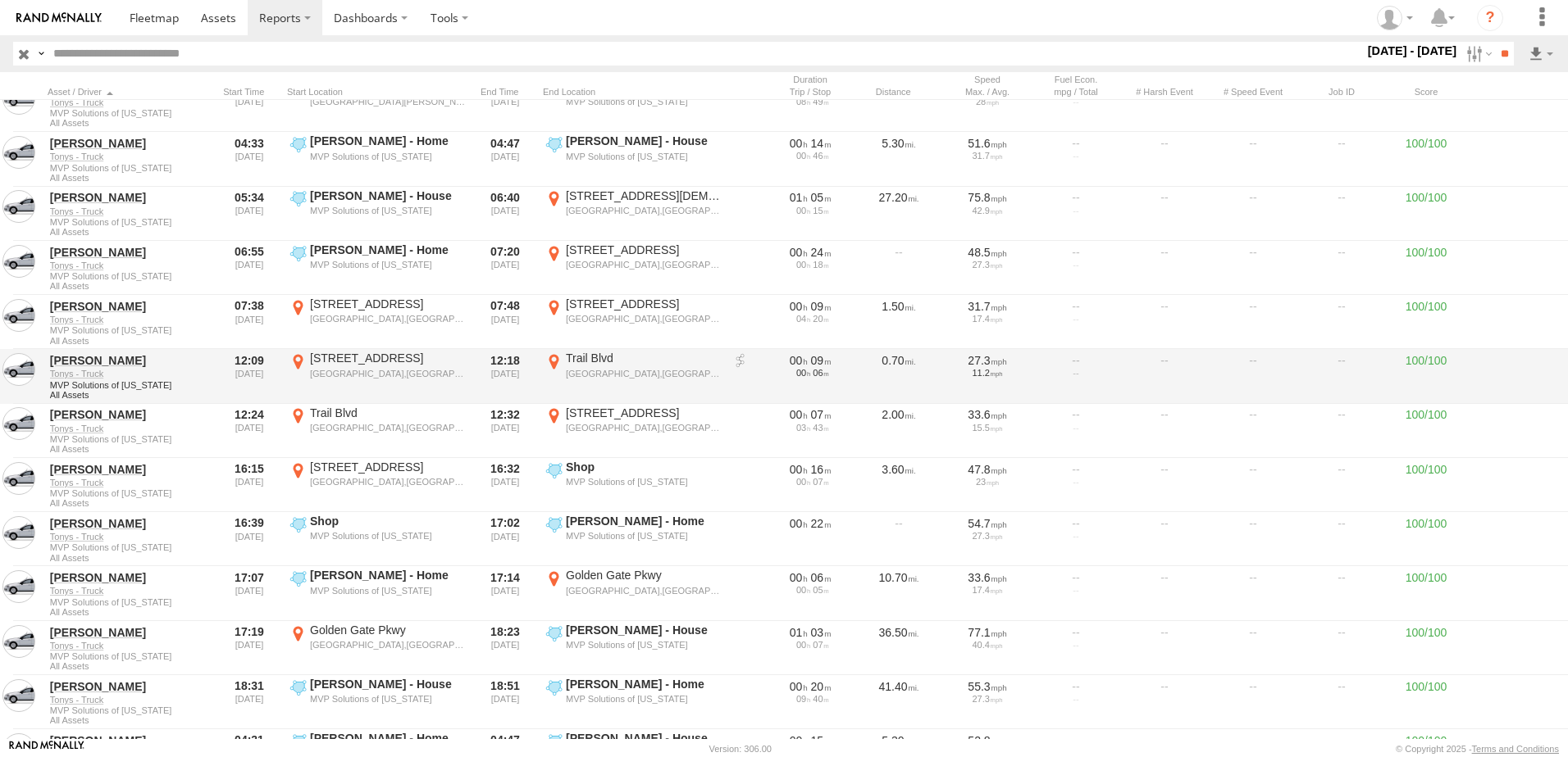
scroll to position [15247, 0]
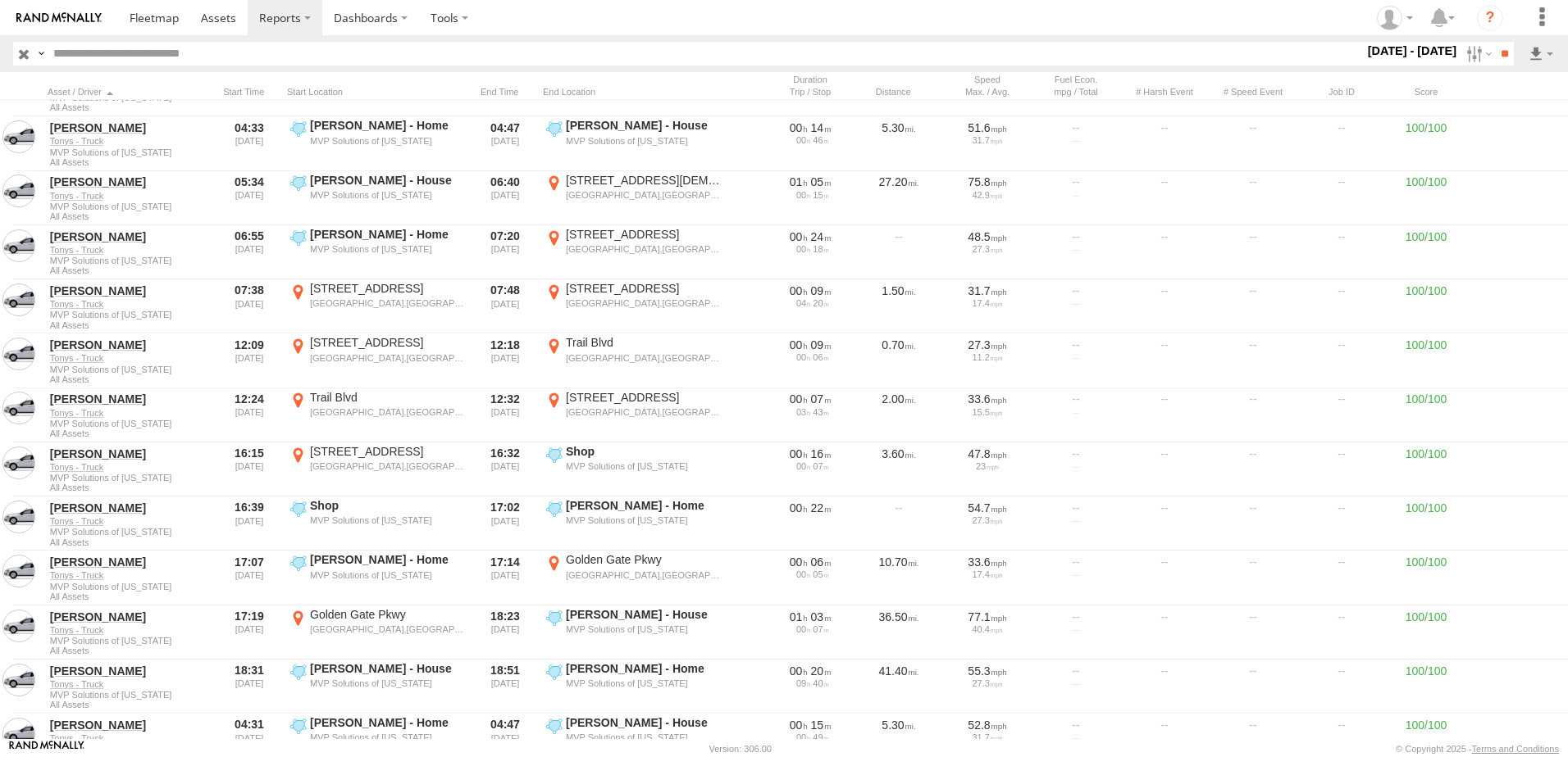
click at [720, 20] on section at bounding box center [841, 18] width 1445 height 35
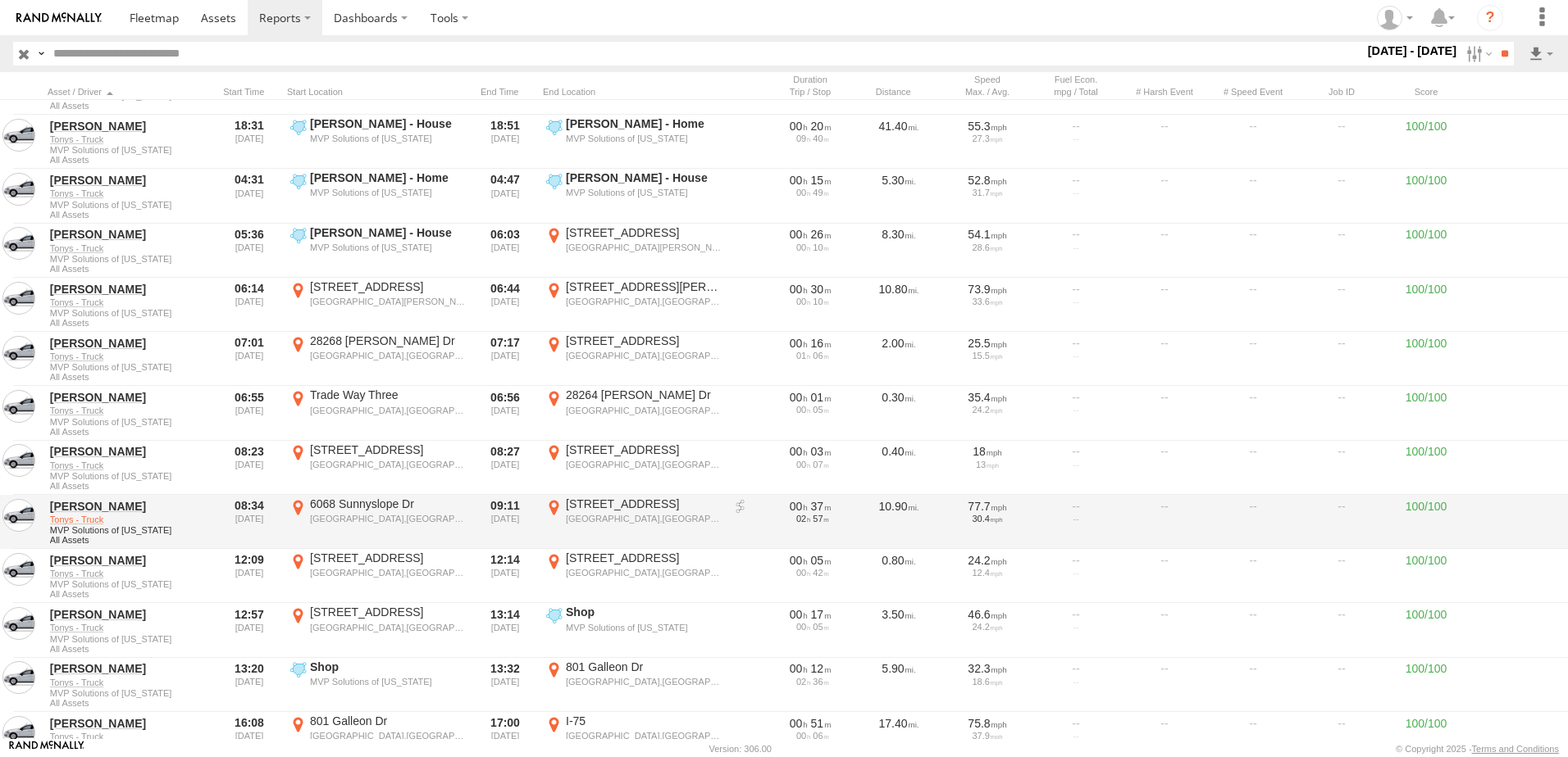
scroll to position [15821, 0]
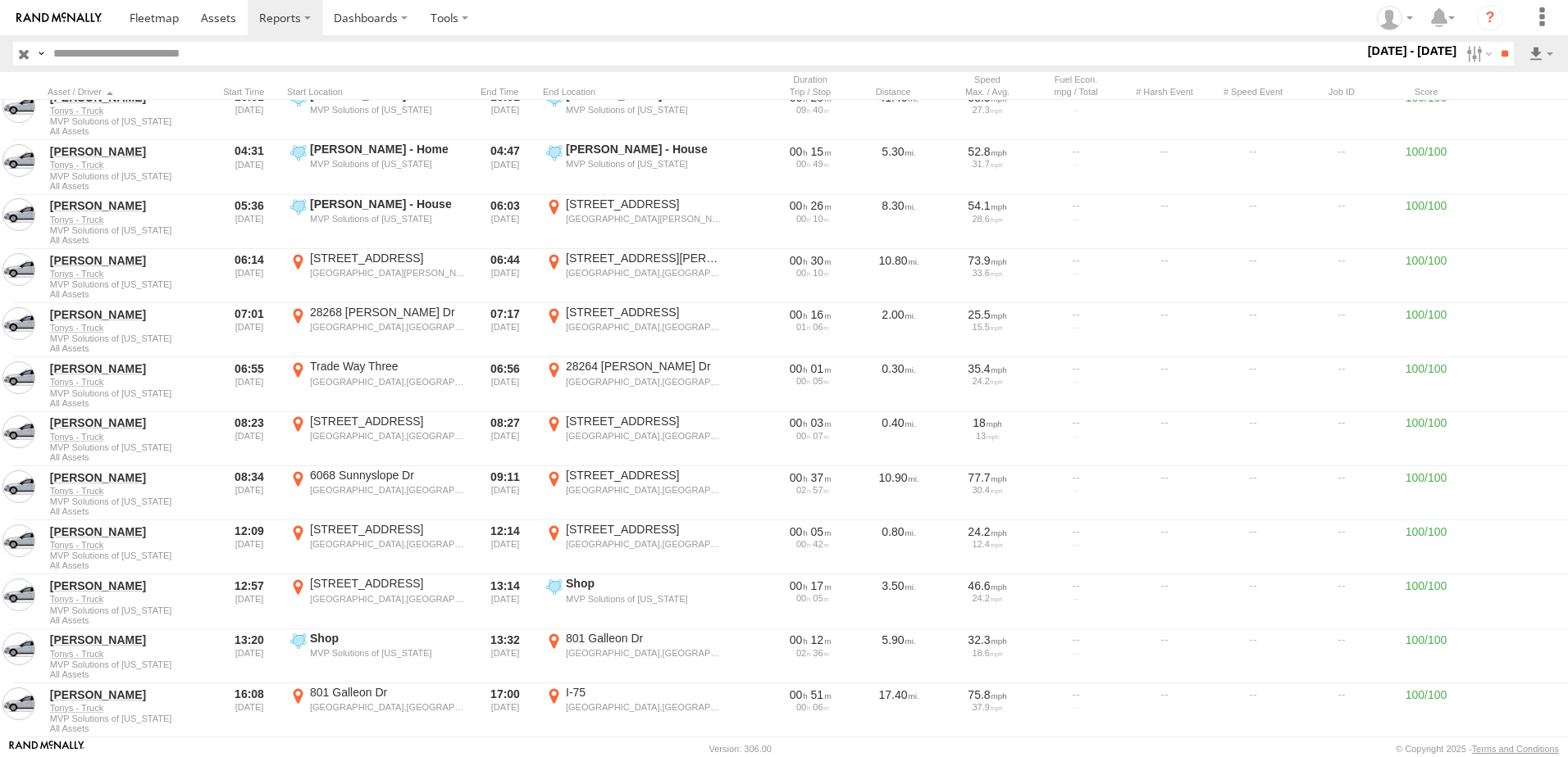
click at [657, 24] on section at bounding box center [841, 18] width 1445 height 35
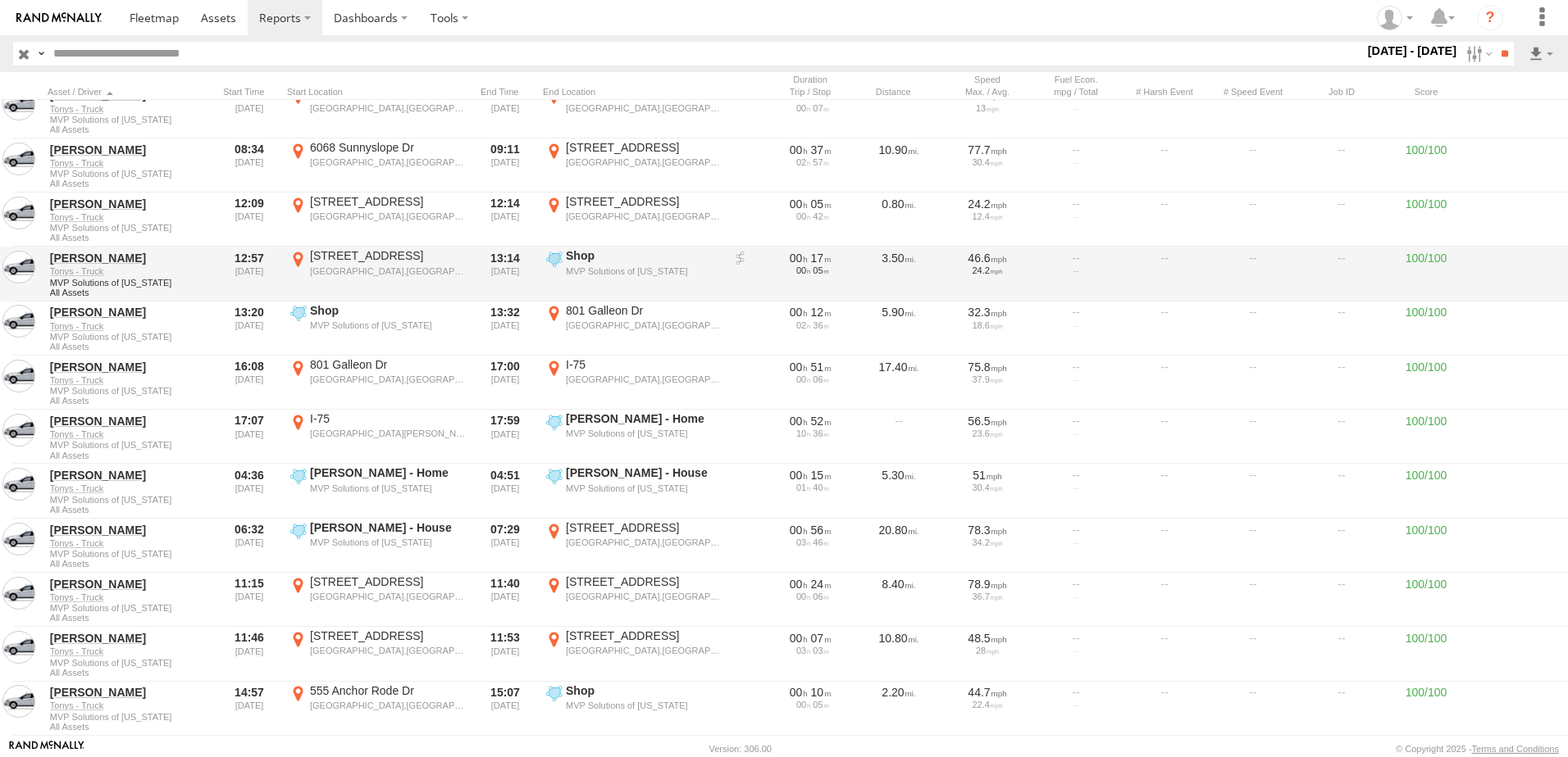
scroll to position [16231, 0]
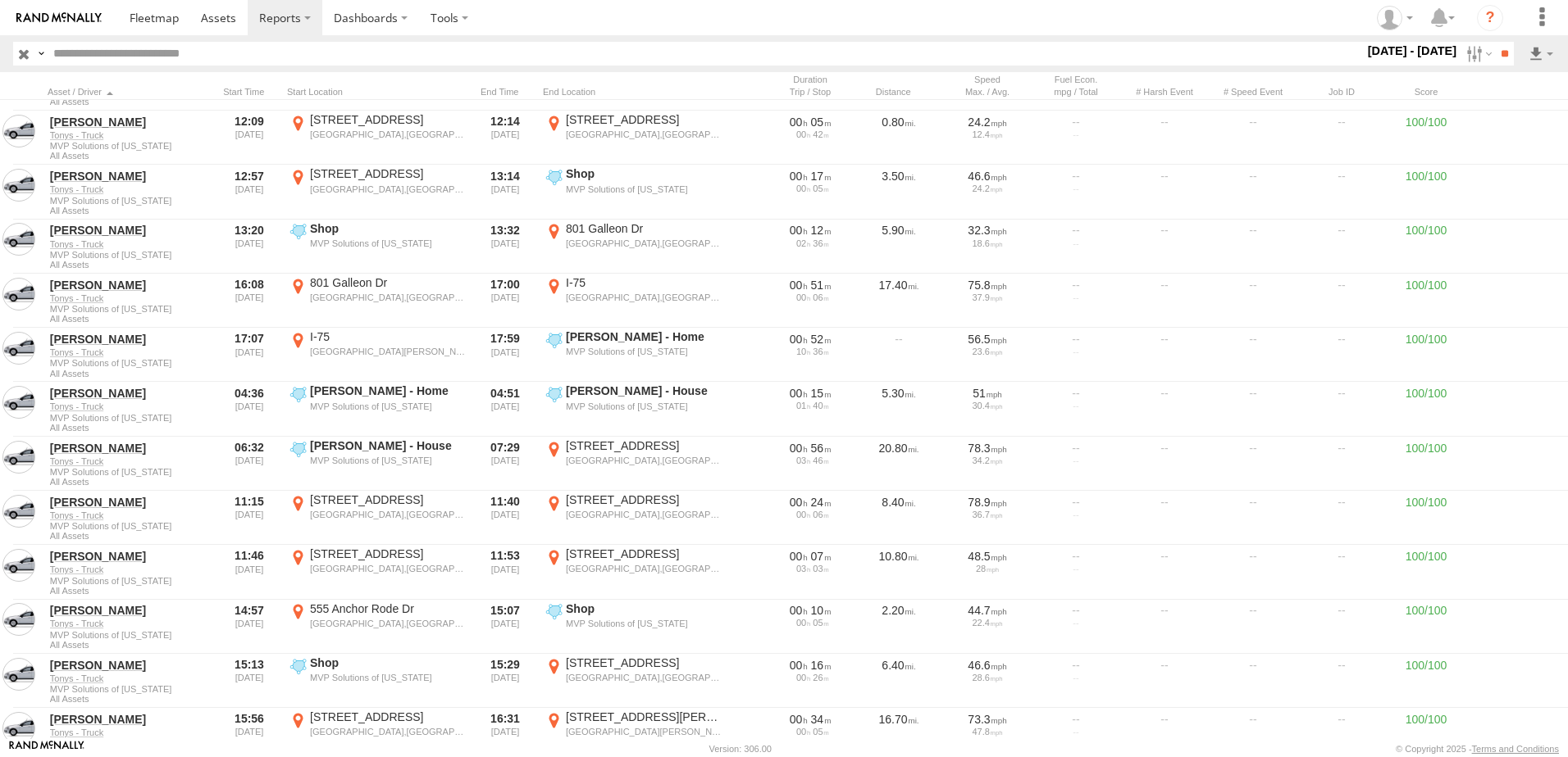
click at [686, 22] on section at bounding box center [841, 18] width 1445 height 35
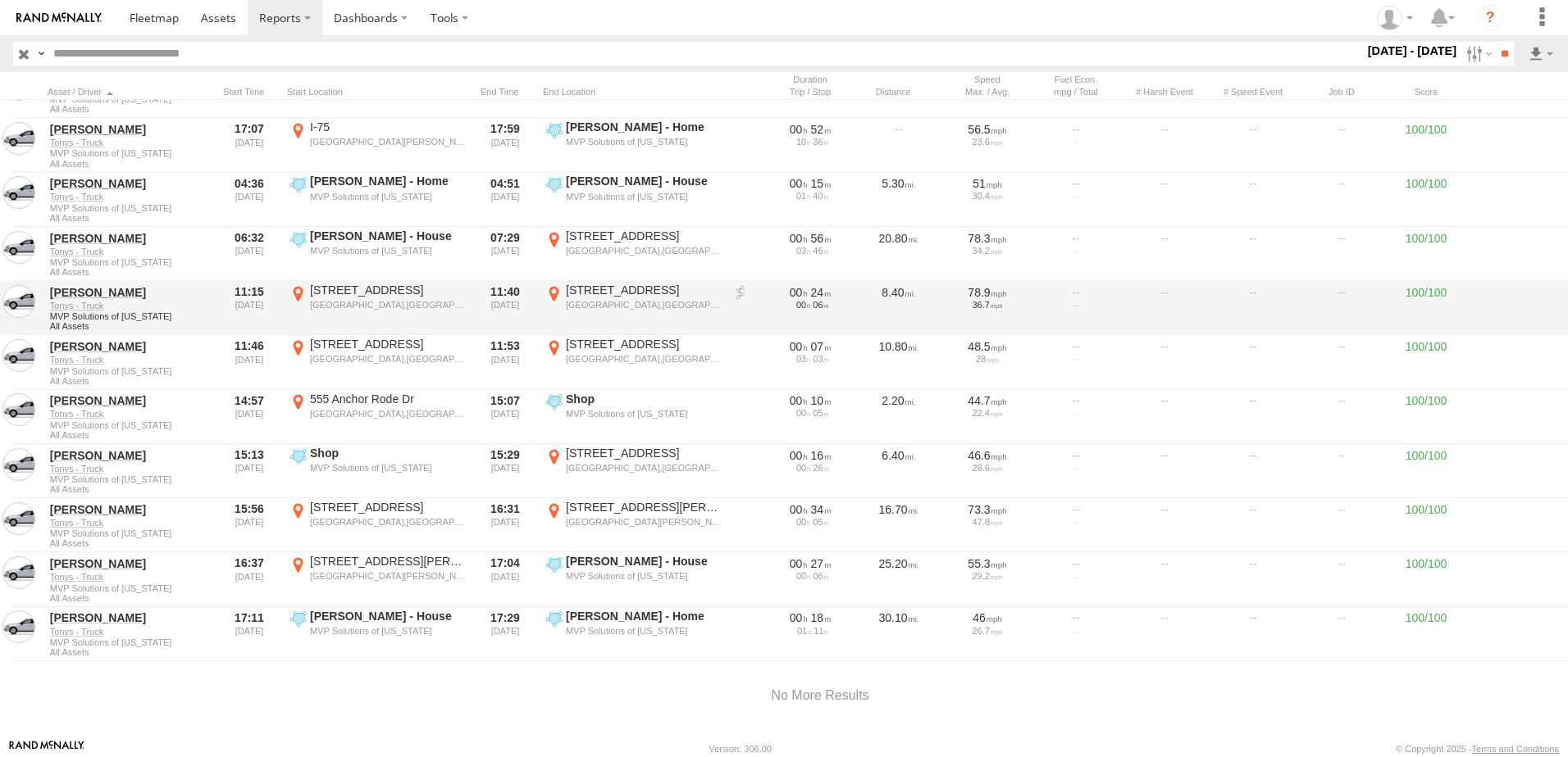
scroll to position [16465, 0]
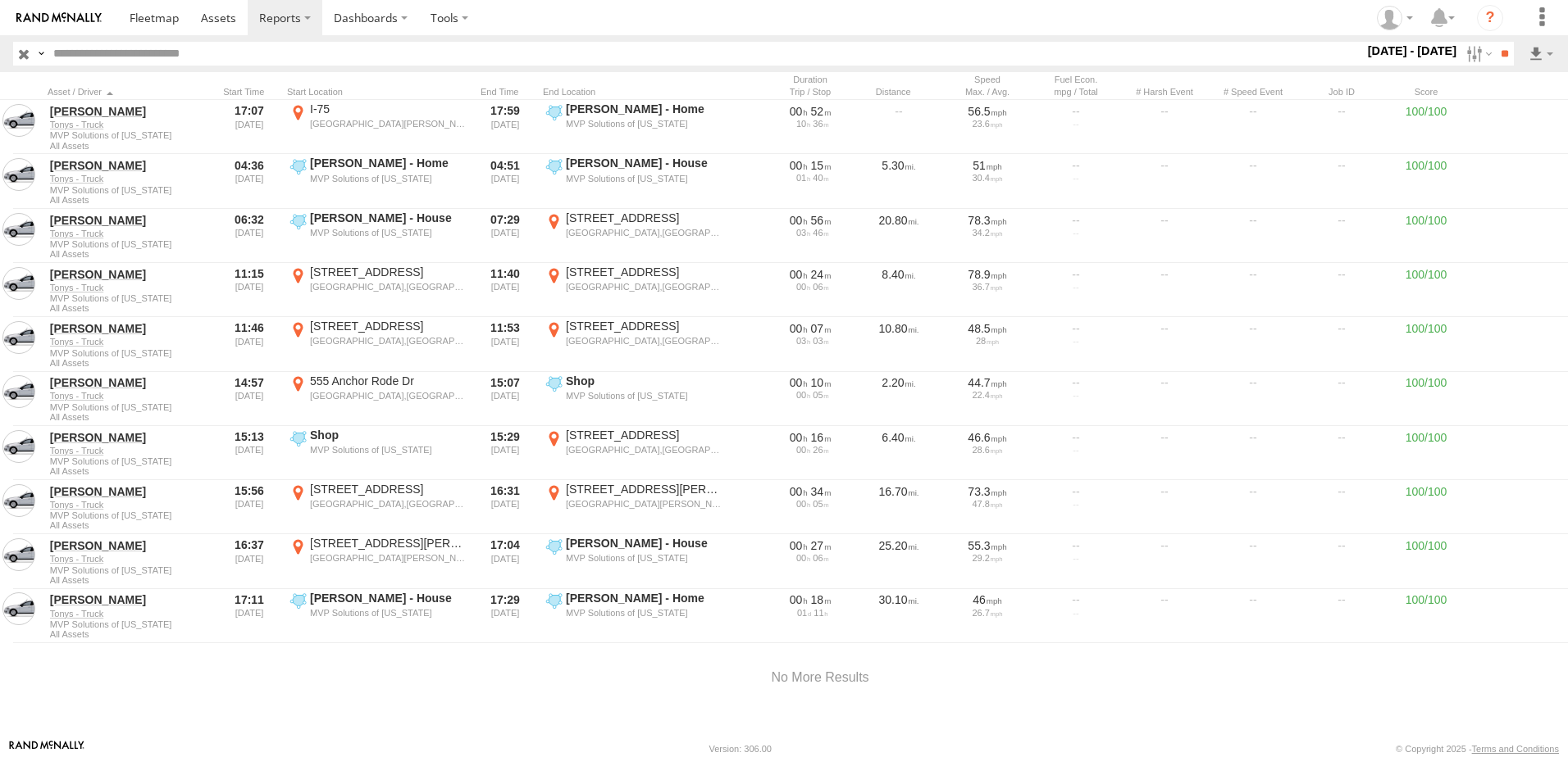
click at [660, 17] on section at bounding box center [841, 18] width 1445 height 35
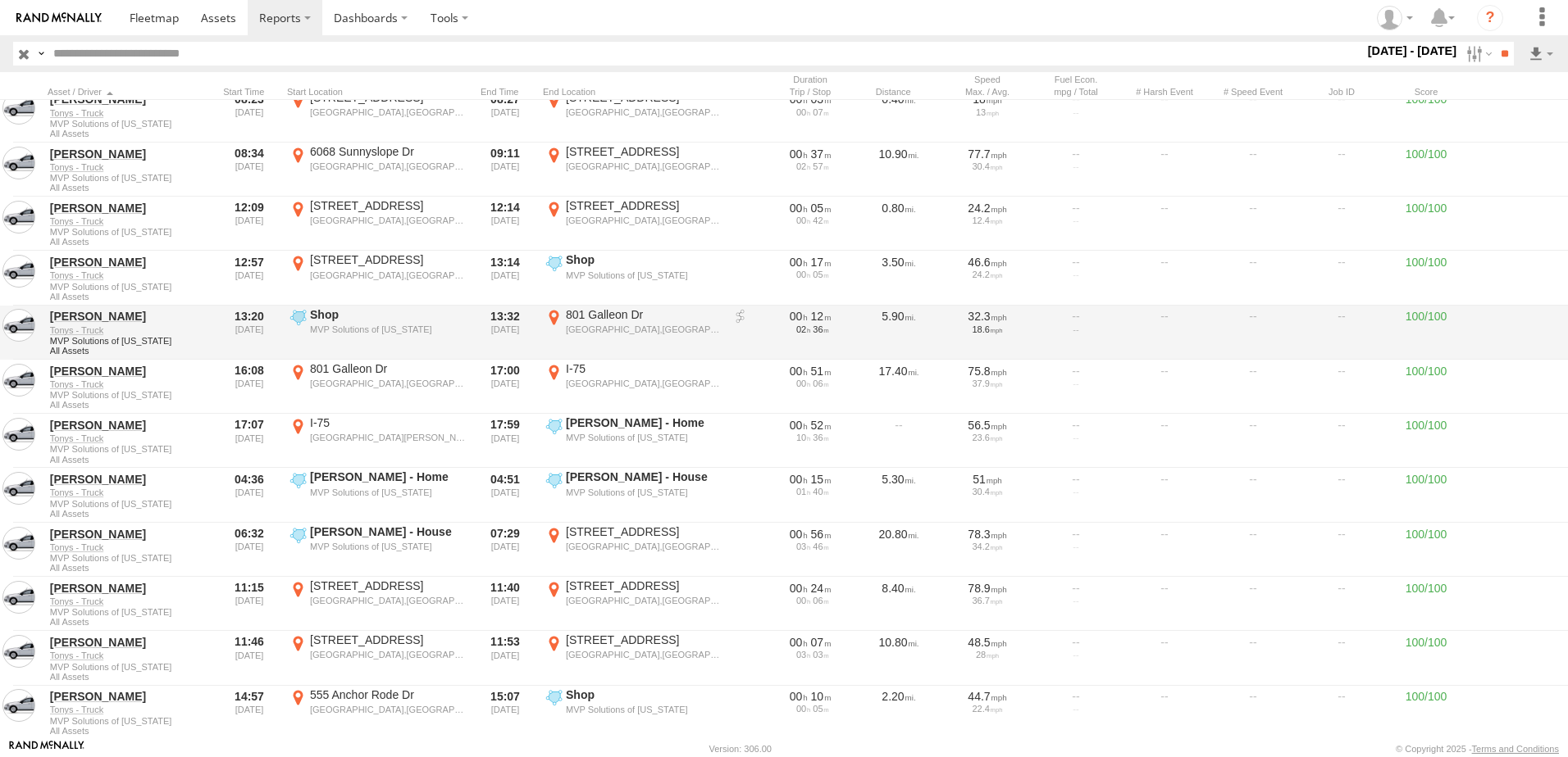
scroll to position [16136, 0]
